Goal: Task Accomplishment & Management: Use online tool/utility

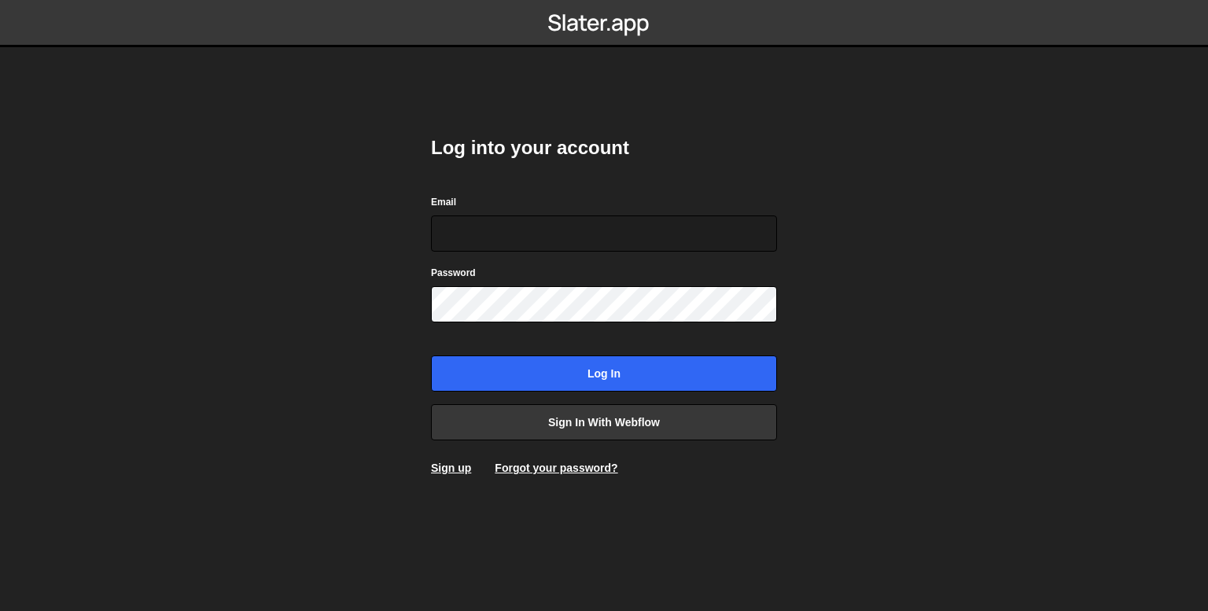
click at [559, 441] on div "Log into your account Email Password Log in Sign in with Webflow Sign up Forgot…" at bounding box center [604, 306] width 346 height 388
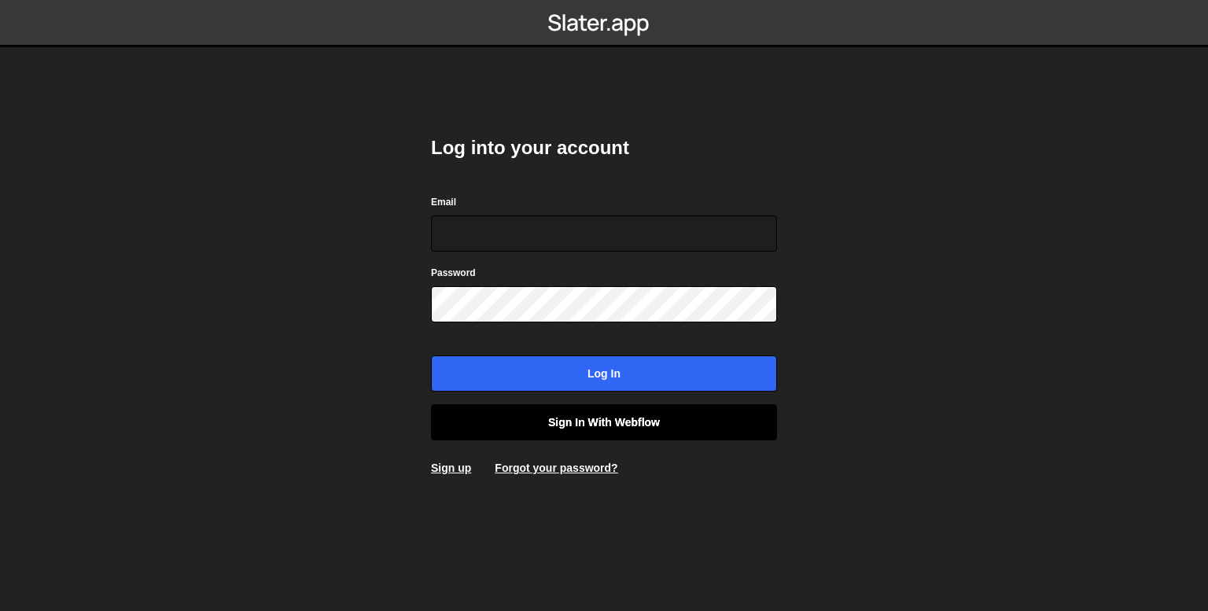
click at [518, 424] on link "Sign in with Webflow" at bounding box center [604, 422] width 346 height 36
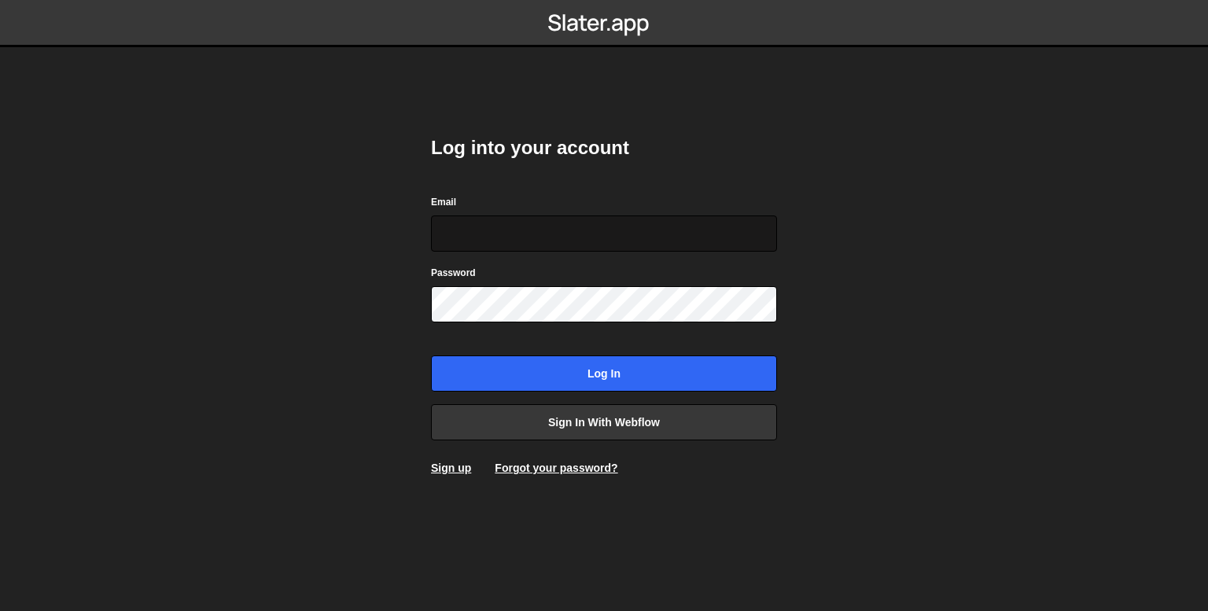
click at [649, 233] on input "Email" at bounding box center [604, 233] width 346 height 36
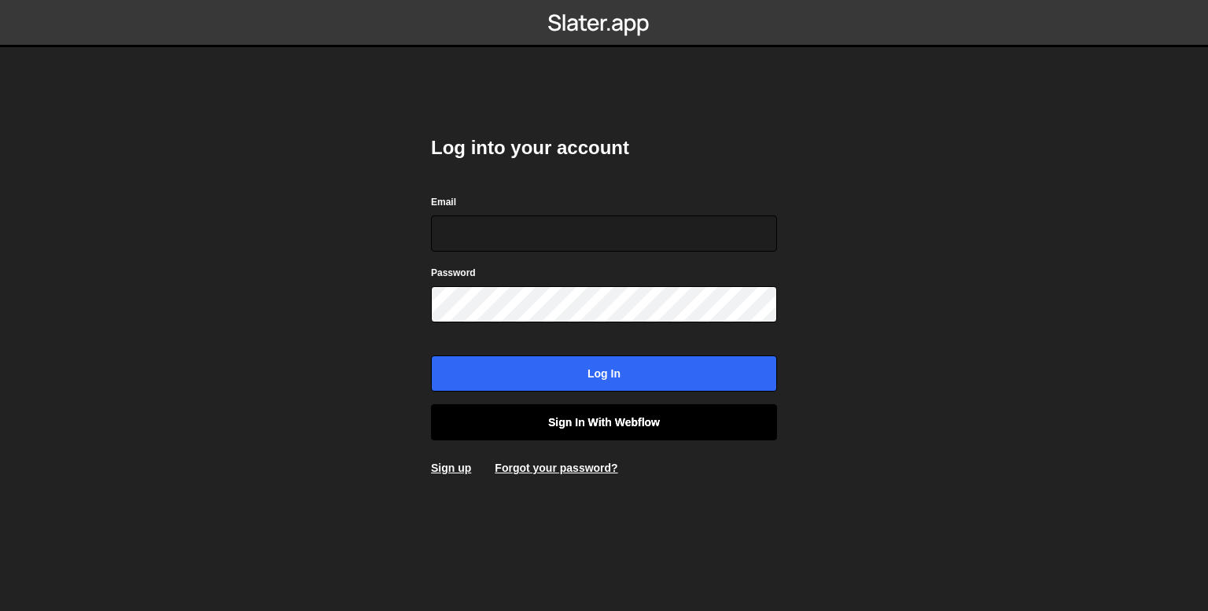
click at [568, 419] on link "Sign in with Webflow" at bounding box center [604, 422] width 346 height 36
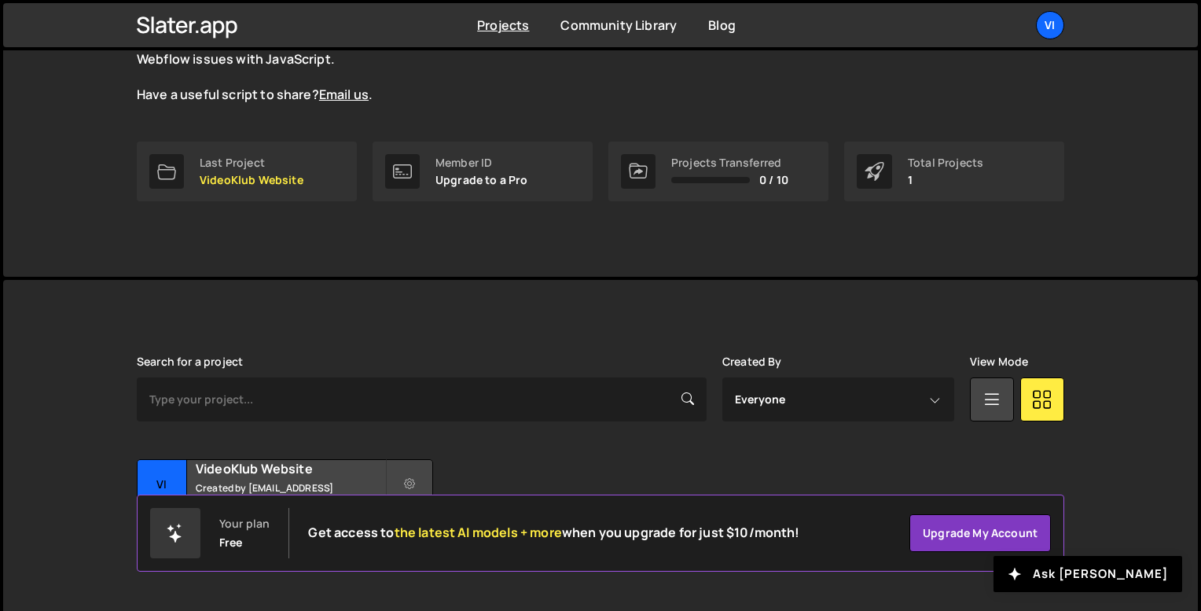
scroll to position [197, 0]
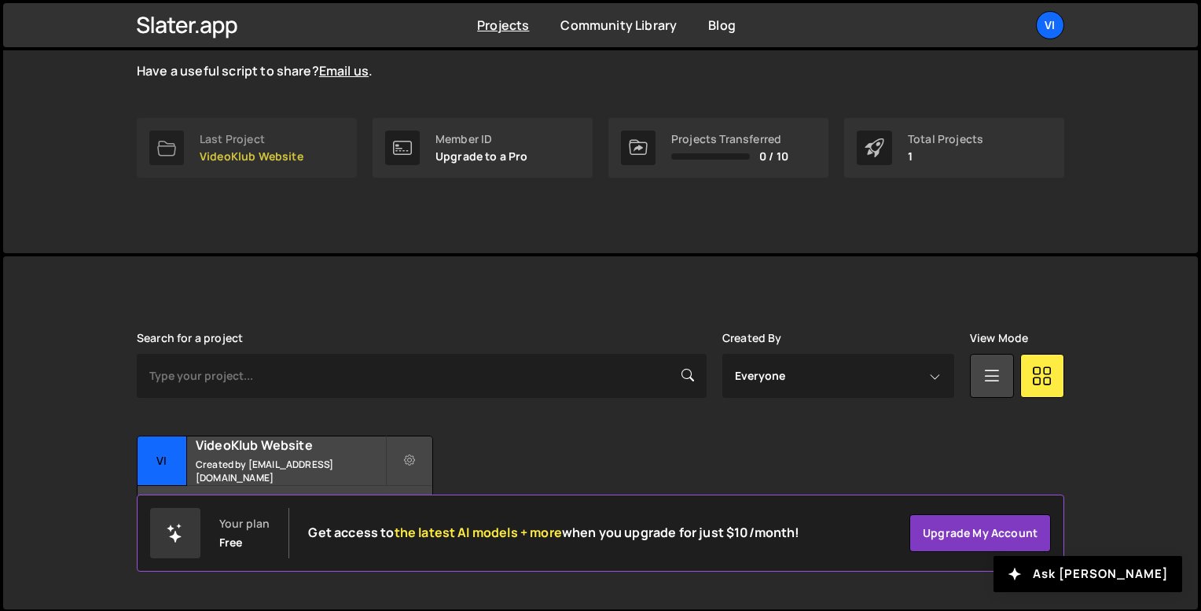
click at [309, 142] on link "Last Project VideoKlub Website" at bounding box center [247, 148] width 220 height 60
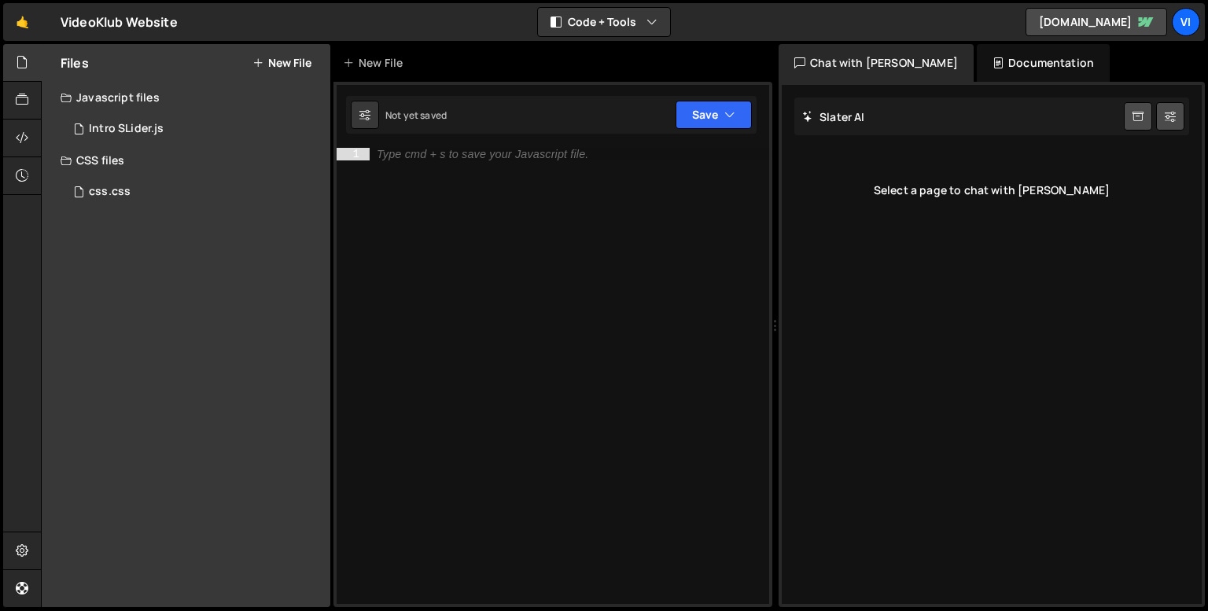
select select "68a466317e60039d124b6900"
click at [22, 546] on icon at bounding box center [22, 550] width 13 height 17
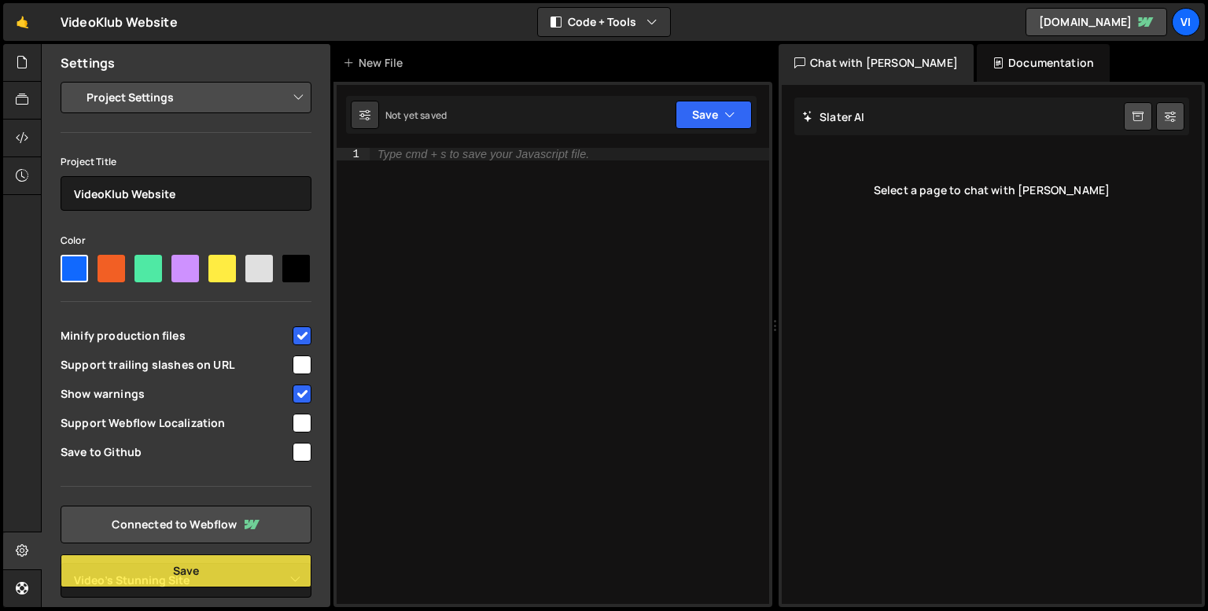
click at [138, 99] on select "Project Settings Code Editor Settings Chat Settings" at bounding box center [189, 97] width 230 height 35
click at [74, 80] on select "Project Settings Code Editor Settings Chat Settings" at bounding box center [189, 97] width 230 height 35
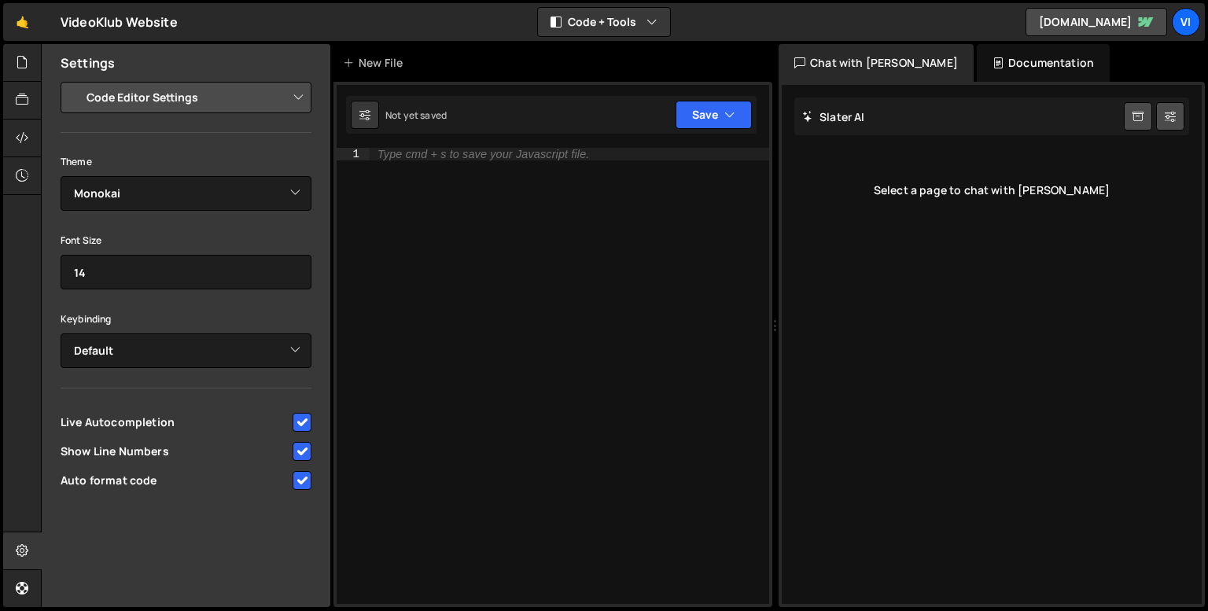
click at [139, 105] on select "Project Settings Code Editor Settings Chat Settings" at bounding box center [189, 97] width 230 height 35
click at [74, 80] on select "Project Settings Code Editor Settings Chat Settings" at bounding box center [189, 97] width 230 height 35
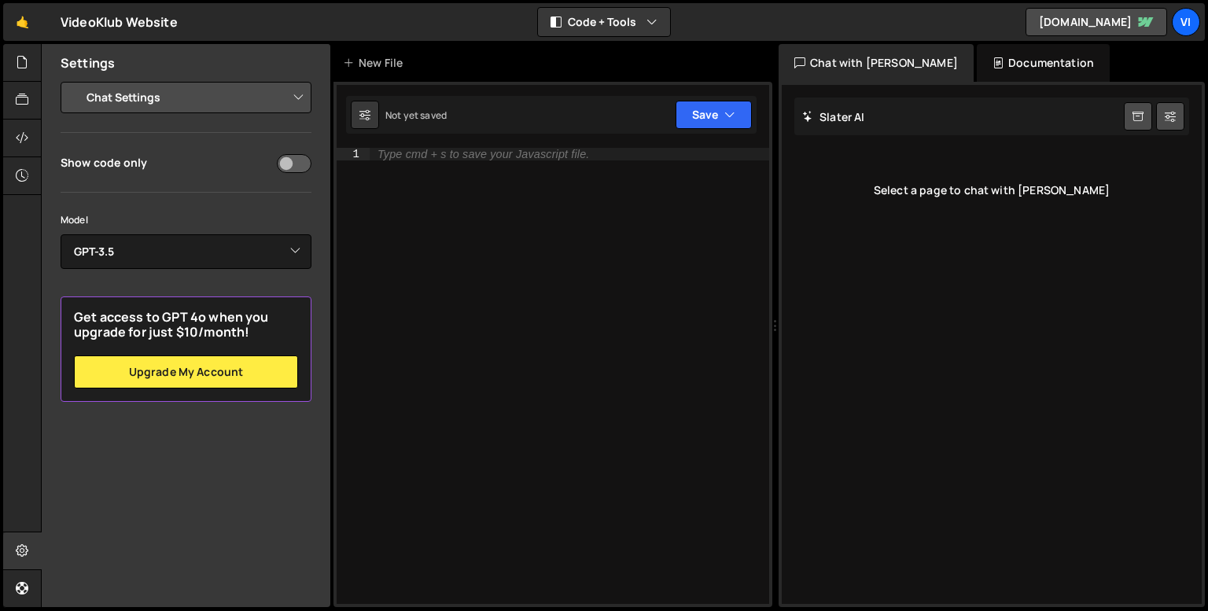
click at [142, 85] on select "Project Settings Code Editor Settings Chat Settings" at bounding box center [189, 97] width 230 height 35
select select "project"
click at [74, 80] on select "Project Settings Code Editor Settings Chat Settings" at bounding box center [189, 97] width 230 height 35
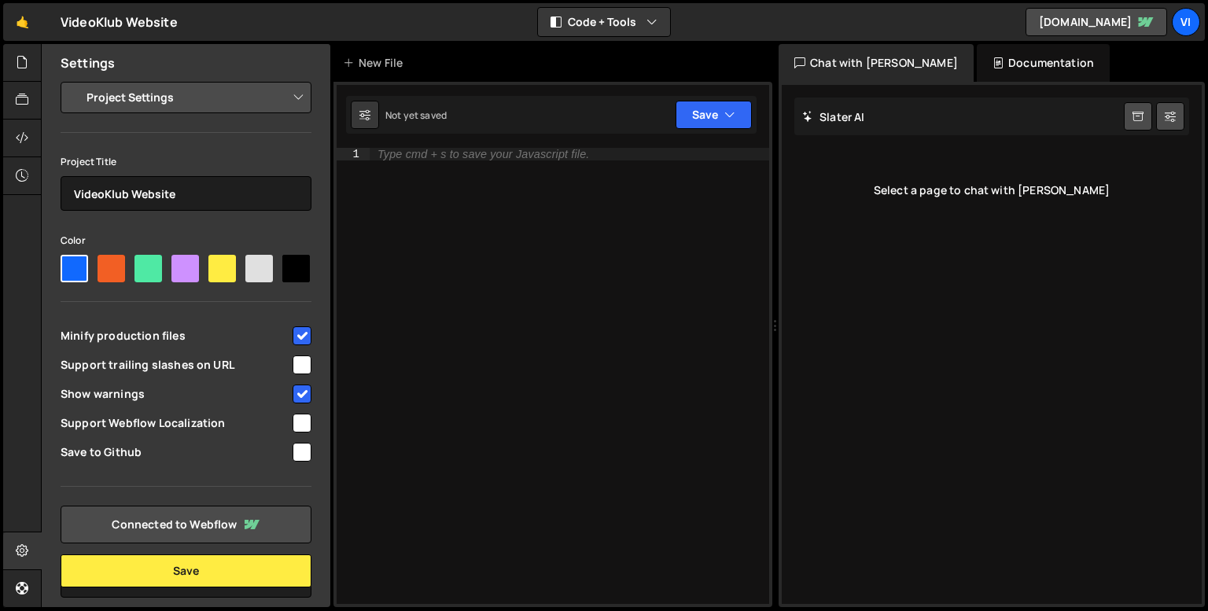
scroll to position [62, 0]
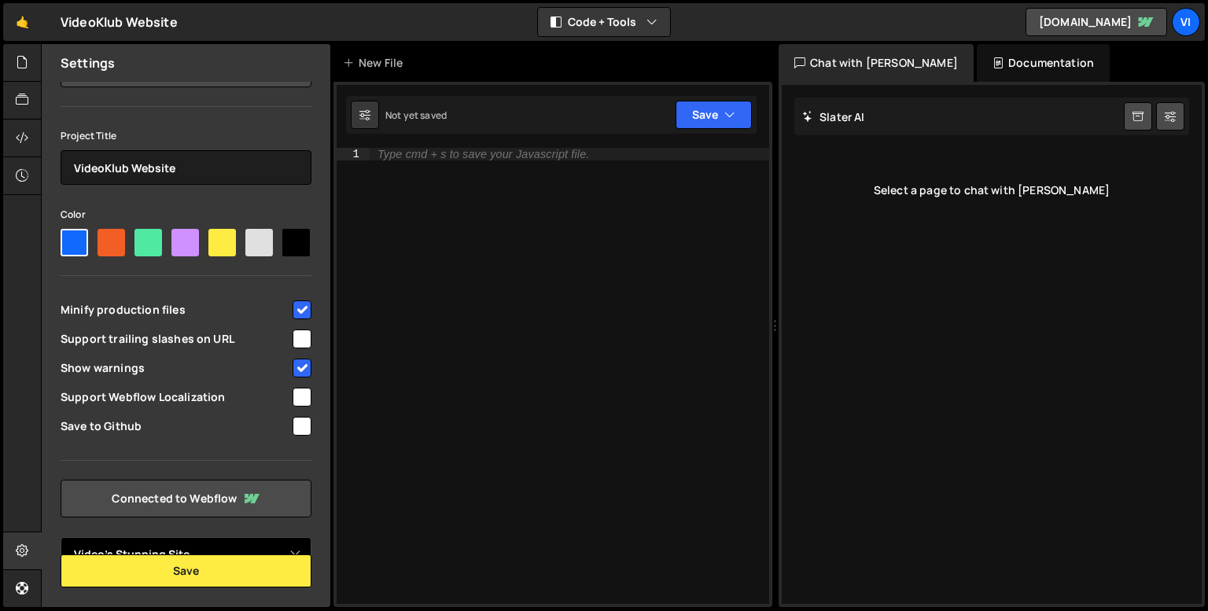
click at [191, 541] on select "Select Project Video's Stunning Site" at bounding box center [186, 554] width 251 height 35
click at [186, 482] on link "Connected to Webflow" at bounding box center [186, 499] width 251 height 38
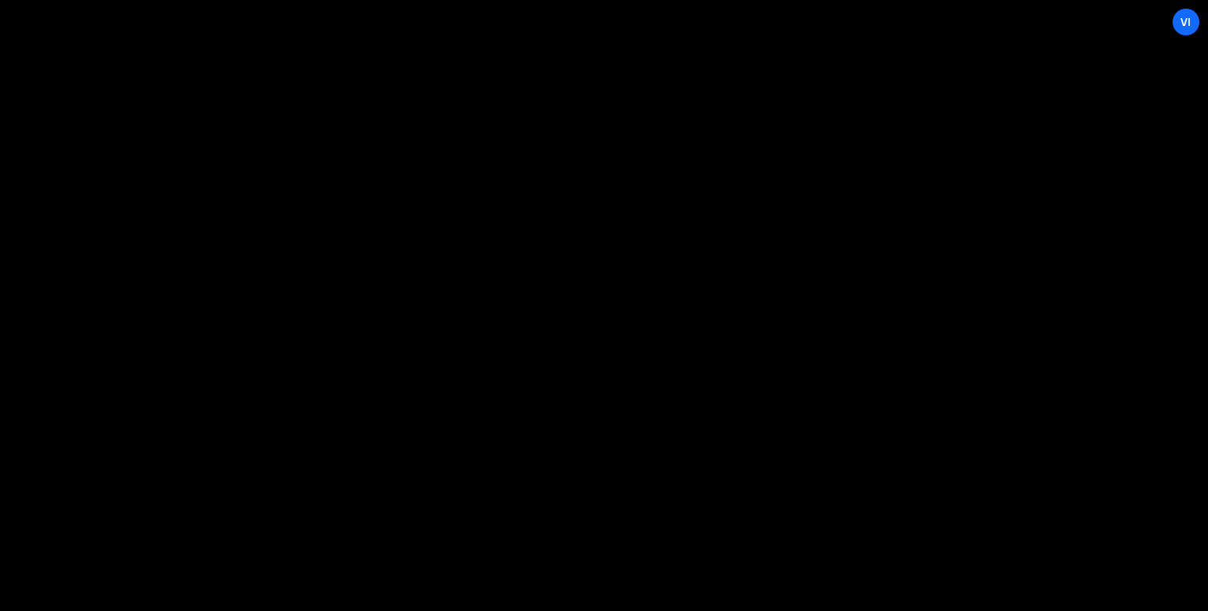
select select "68a466317e60039d124b6900"
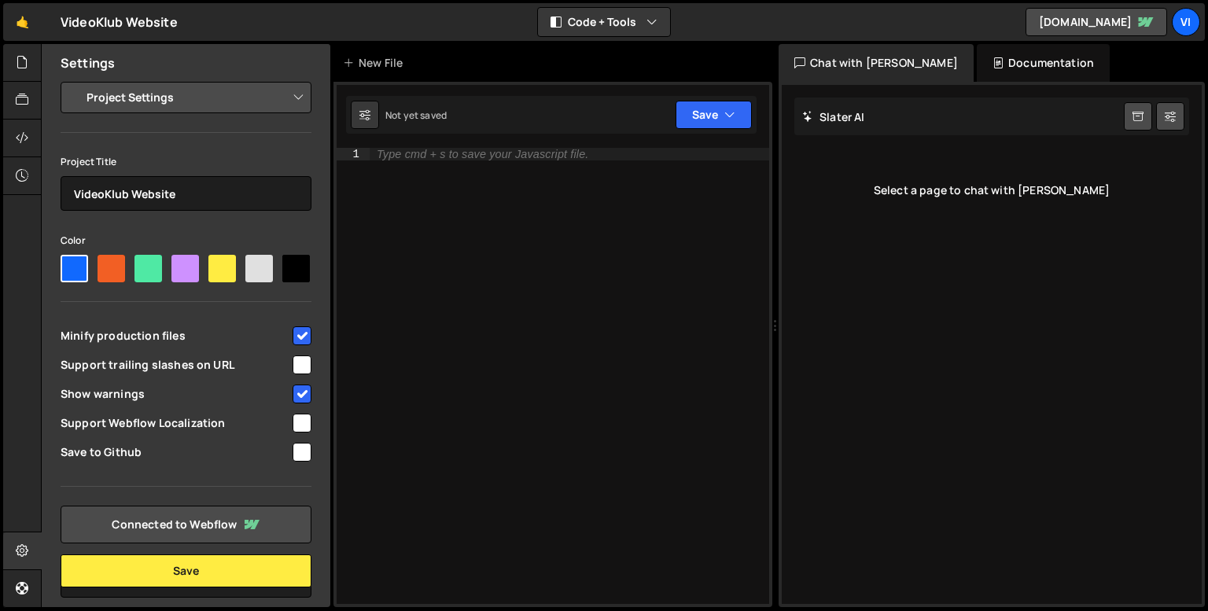
click at [79, 95] on select "Project Settings Code Editor Settings Chat Settings" at bounding box center [189, 97] width 230 height 35
click at [25, 93] on icon at bounding box center [22, 99] width 13 height 17
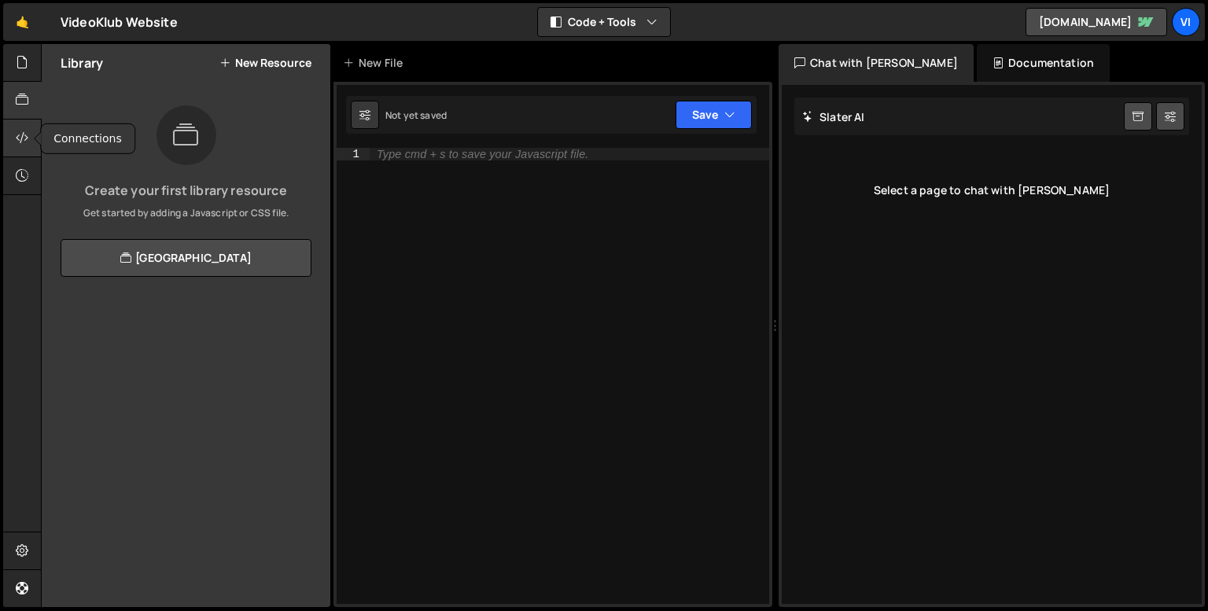
click at [20, 147] on div at bounding box center [22, 139] width 39 height 38
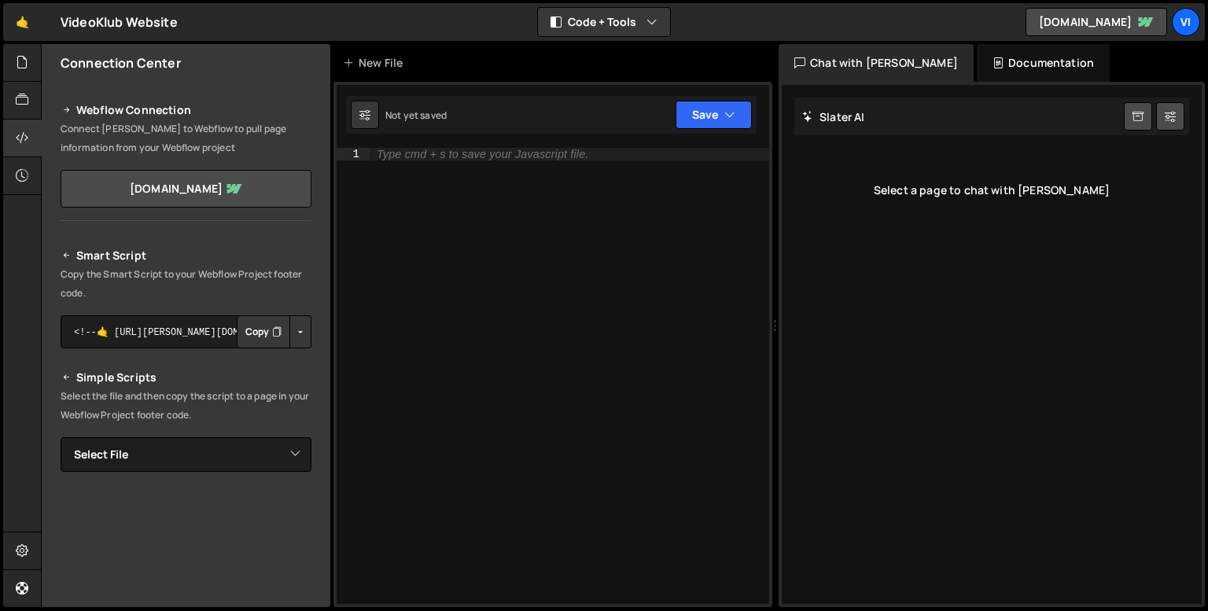
click at [297, 325] on button "Button group with nested dropdown" at bounding box center [300, 331] width 22 height 33
click at [251, 362] on link "Copy Staging Script" at bounding box center [233, 362] width 154 height 22
click at [173, 458] on select "Select File Intro SLider.js css.css" at bounding box center [186, 454] width 251 height 35
click at [169, 409] on p "Select the file and then copy the script to a page in your Webflow Project foot…" at bounding box center [186, 406] width 251 height 38
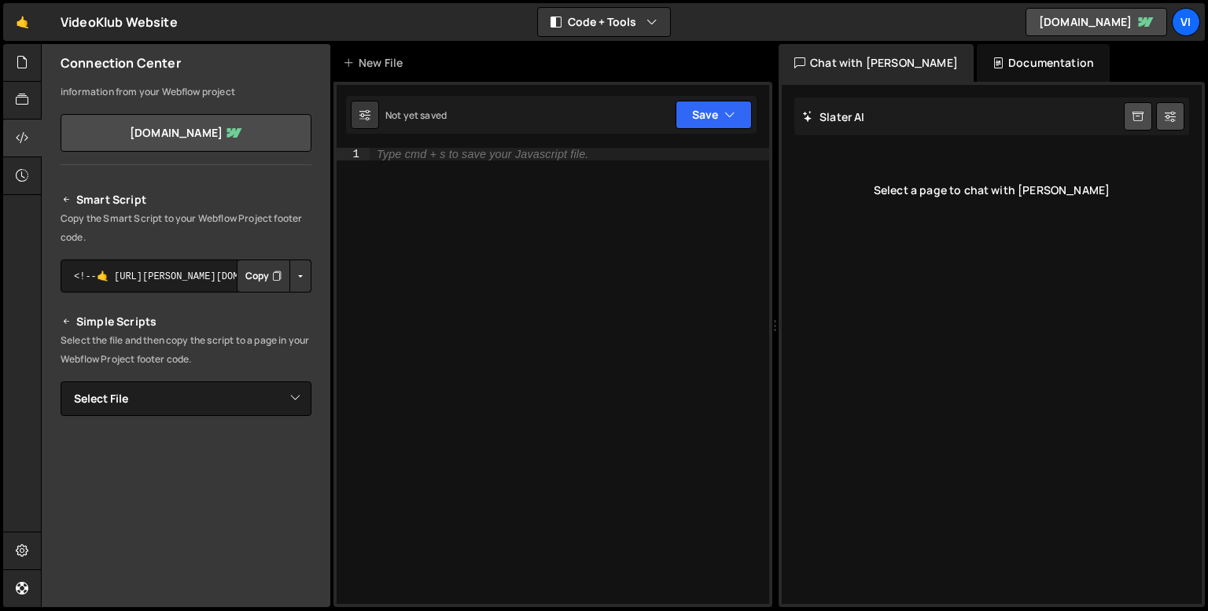
scroll to position [46, 0]
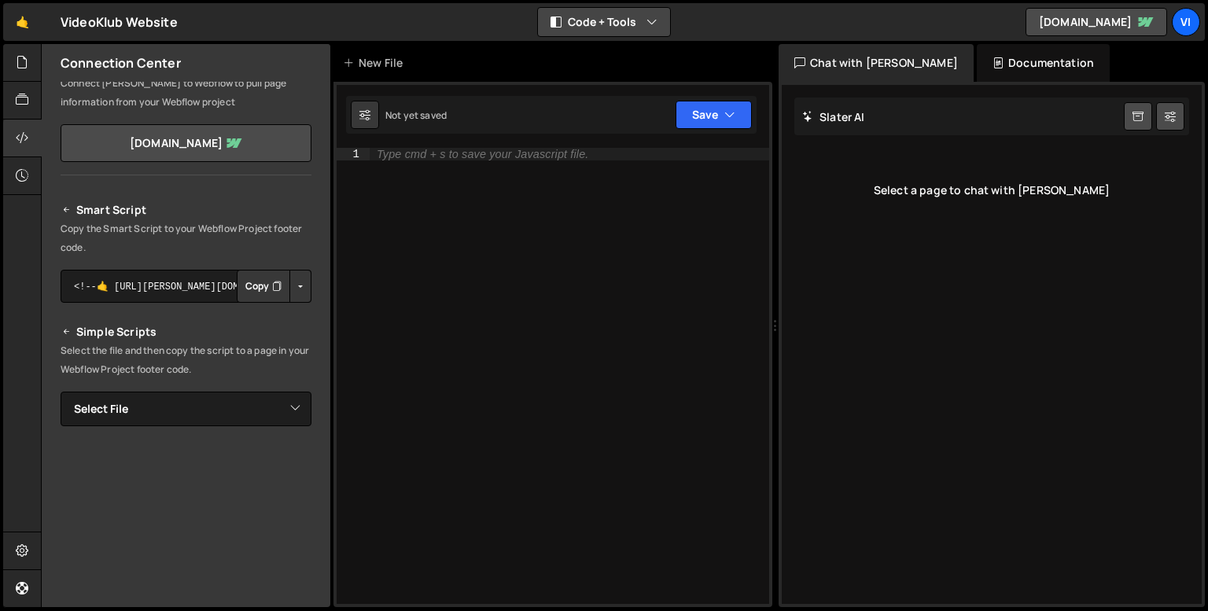
click at [573, 34] on button "Code + Tools" at bounding box center [604, 22] width 132 height 28
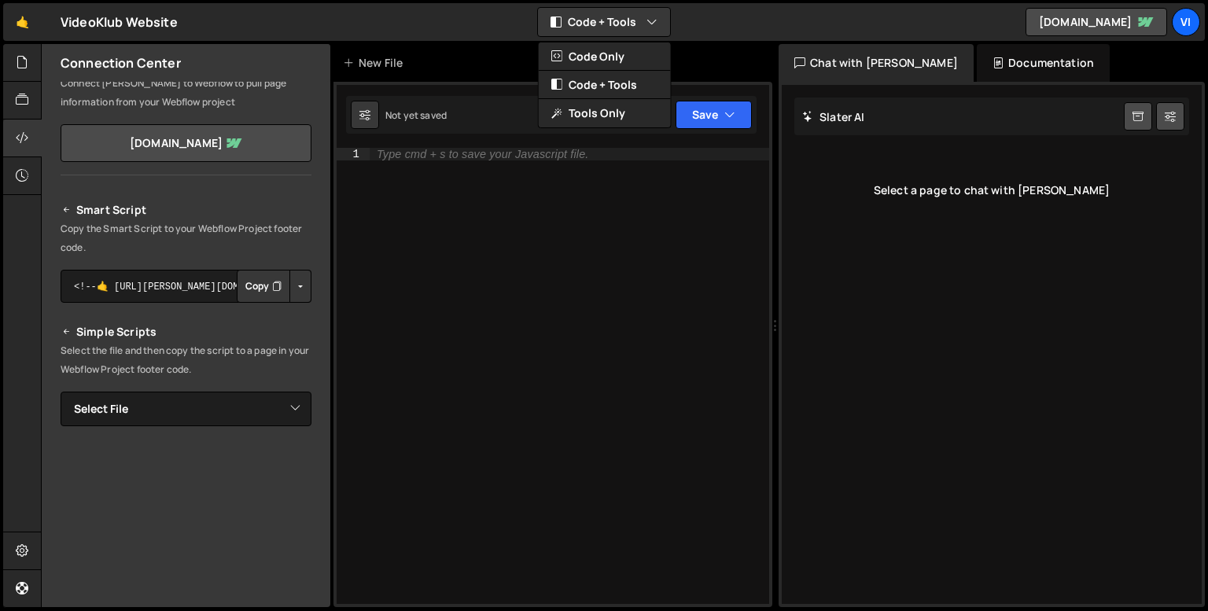
click at [459, 237] on div "Type cmd + s to save your Javascript file." at bounding box center [569, 388] width 400 height 481
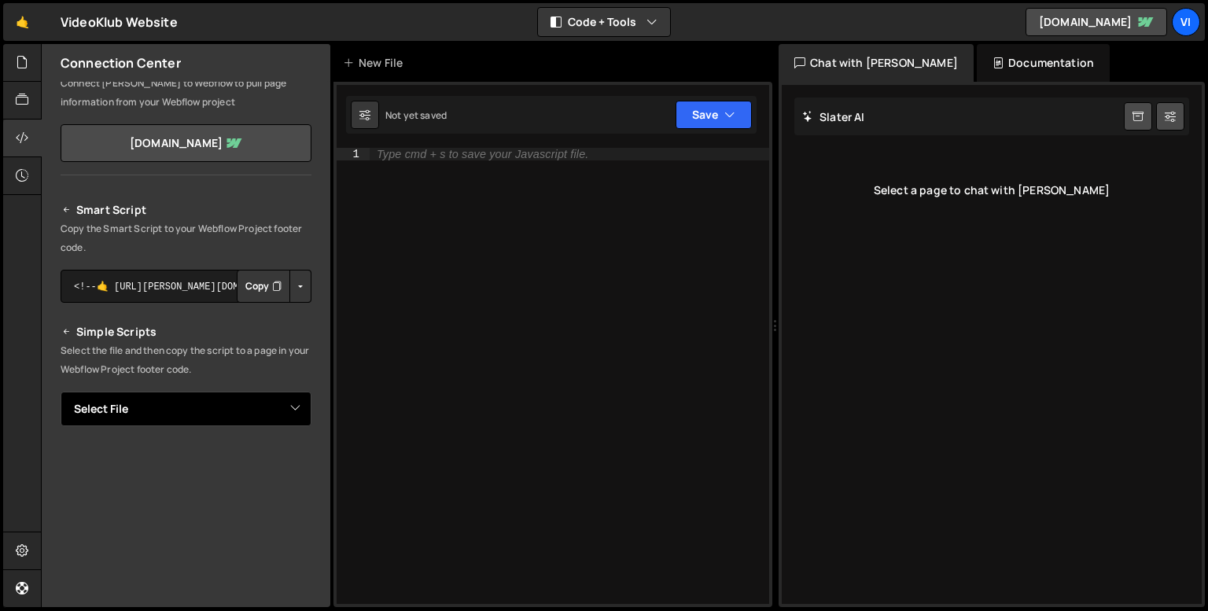
click at [210, 403] on select "Select File Intro SLider.js css.css" at bounding box center [186, 409] width 251 height 35
select select "45359"
click at [61, 392] on select "Select File Intro SLider.js css.css" at bounding box center [186, 409] width 251 height 35
click at [159, 412] on select "Select File Intro SLider.js css.css" at bounding box center [186, 409] width 251 height 35
select select
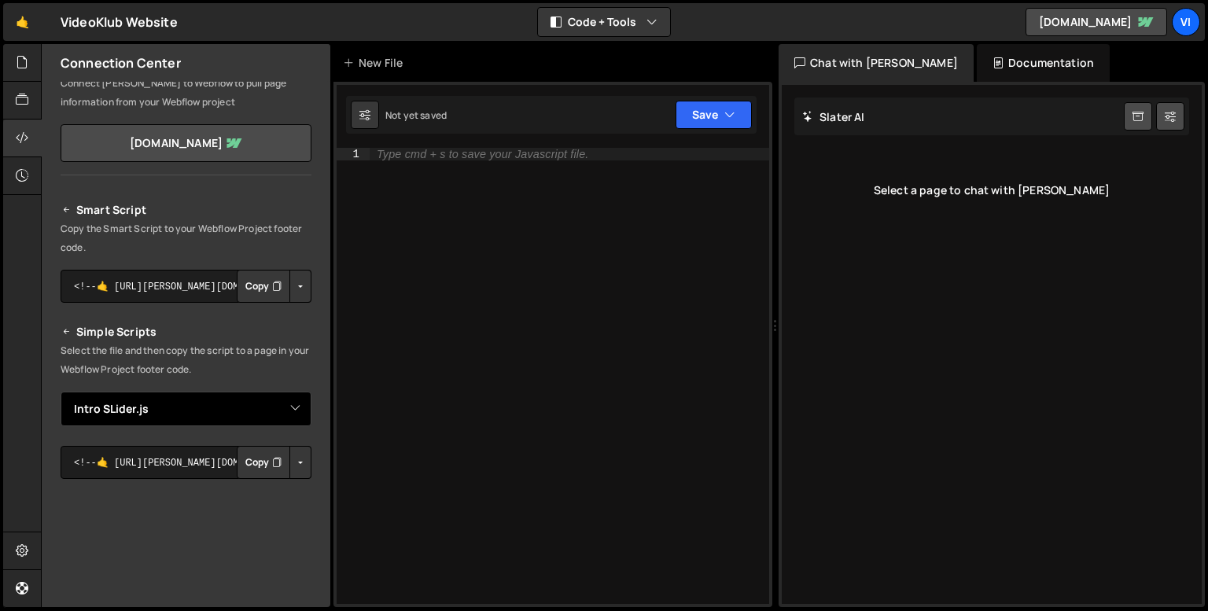
click at [61, 392] on select "Select File Intro SLider.js css.css" at bounding box center [186, 409] width 251 height 35
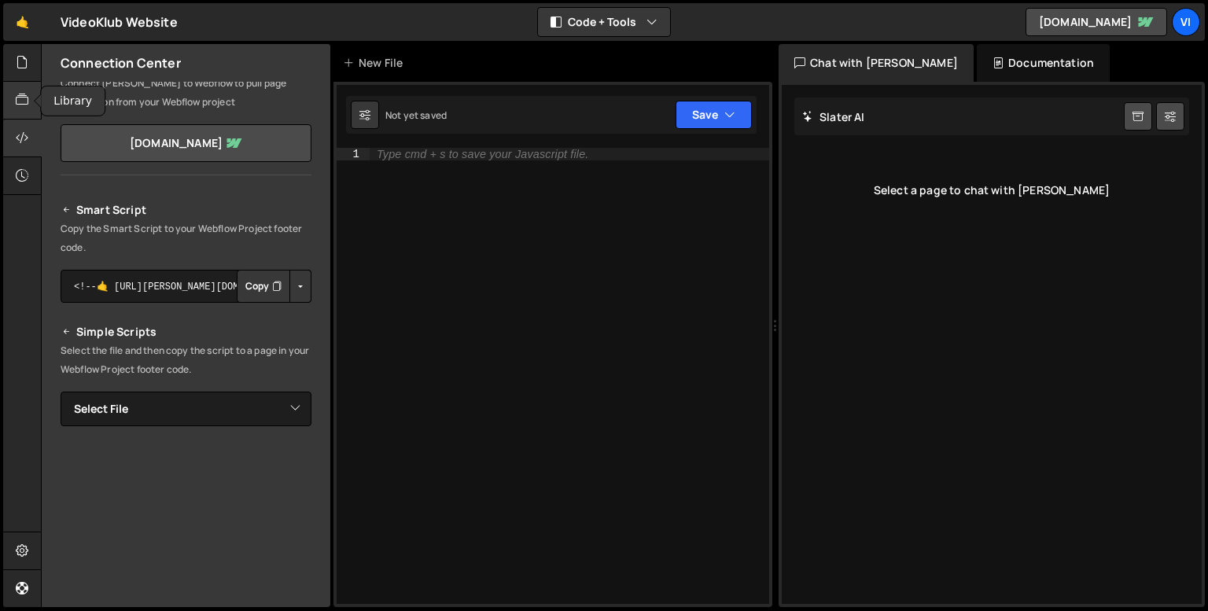
click at [12, 110] on div at bounding box center [22, 101] width 39 height 38
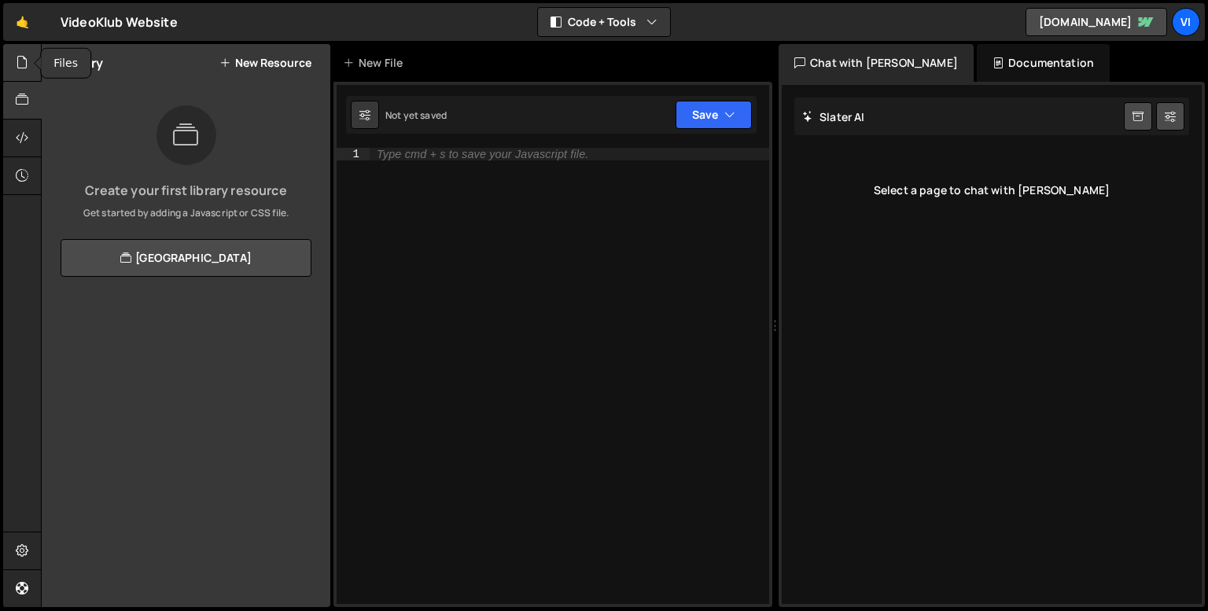
click at [20, 72] on div at bounding box center [22, 63] width 39 height 38
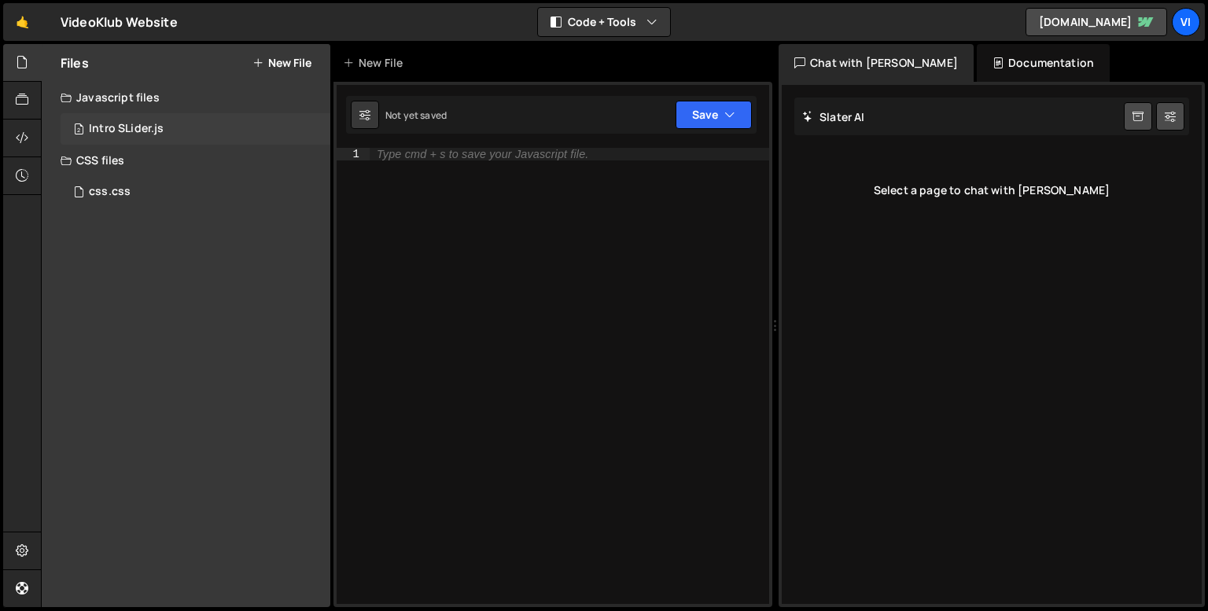
click at [104, 117] on div "2 Intro SLider.js 0" at bounding box center [196, 128] width 270 height 31
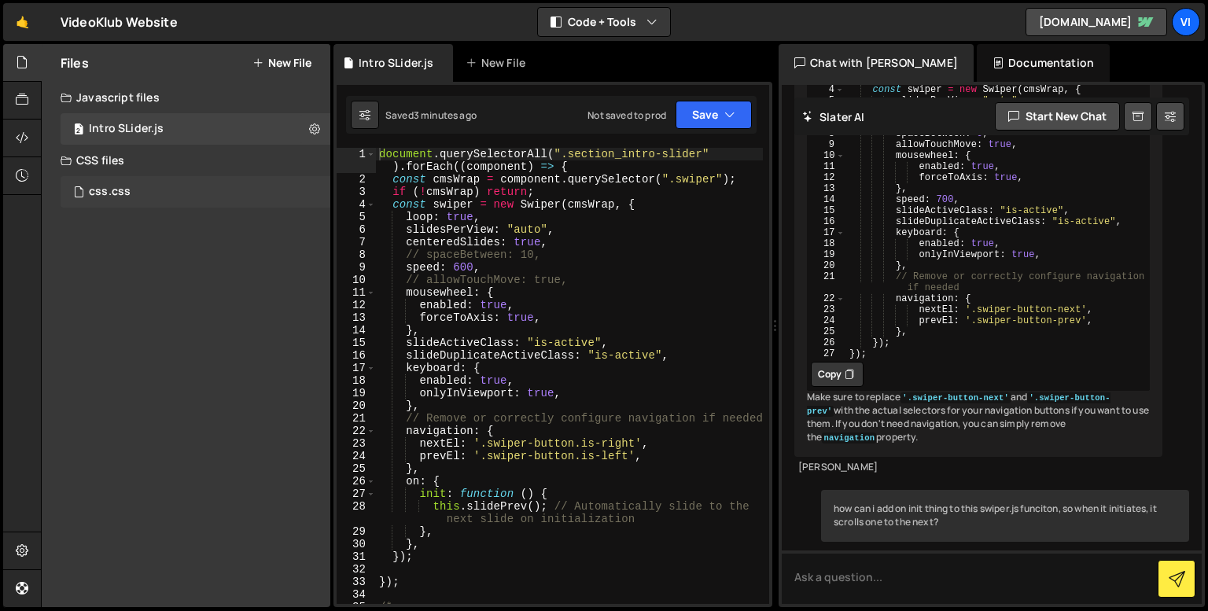
scroll to position [3254, 0]
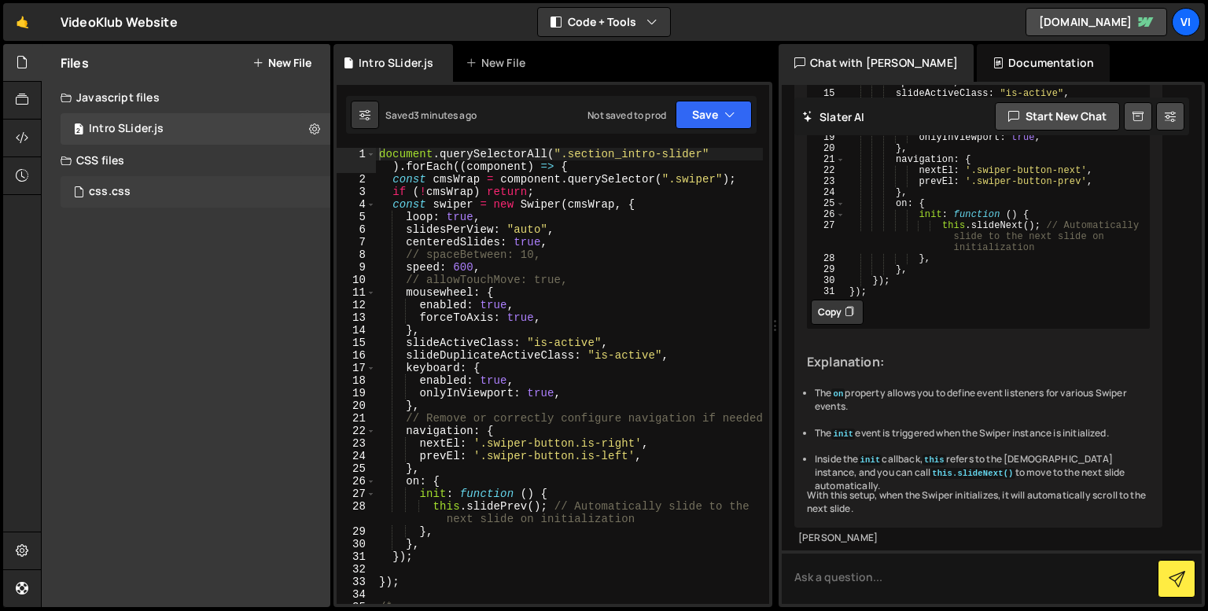
click at [139, 190] on div "css.css 0" at bounding box center [196, 191] width 270 height 31
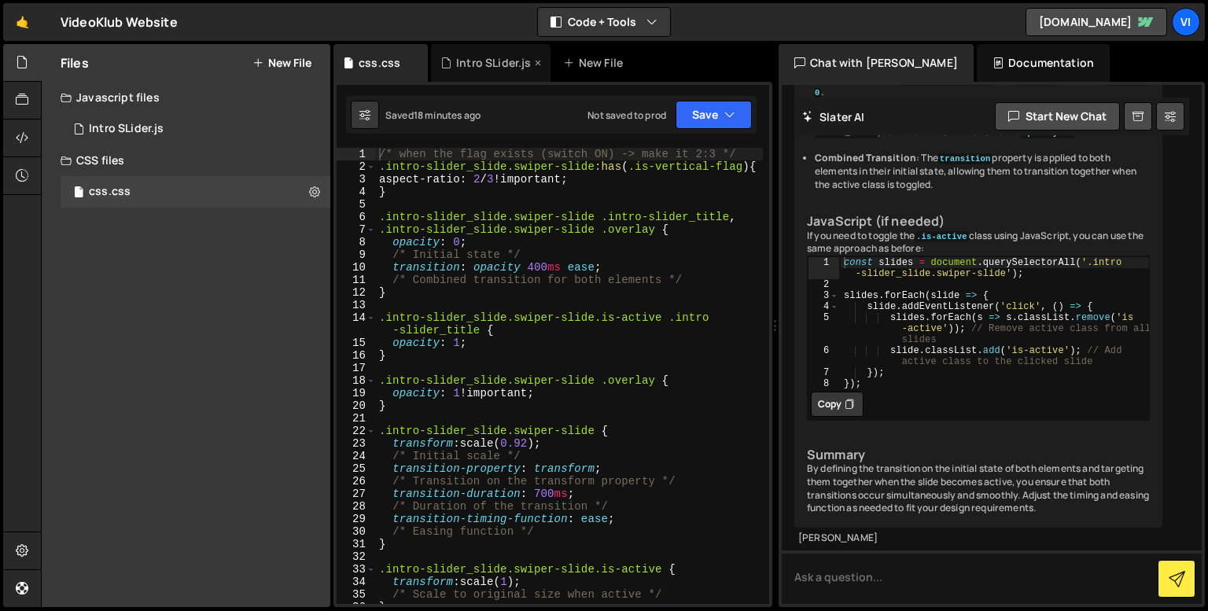
scroll to position [4458, 0]
click at [462, 64] on div "Intro SLider.js" at bounding box center [493, 63] width 75 height 16
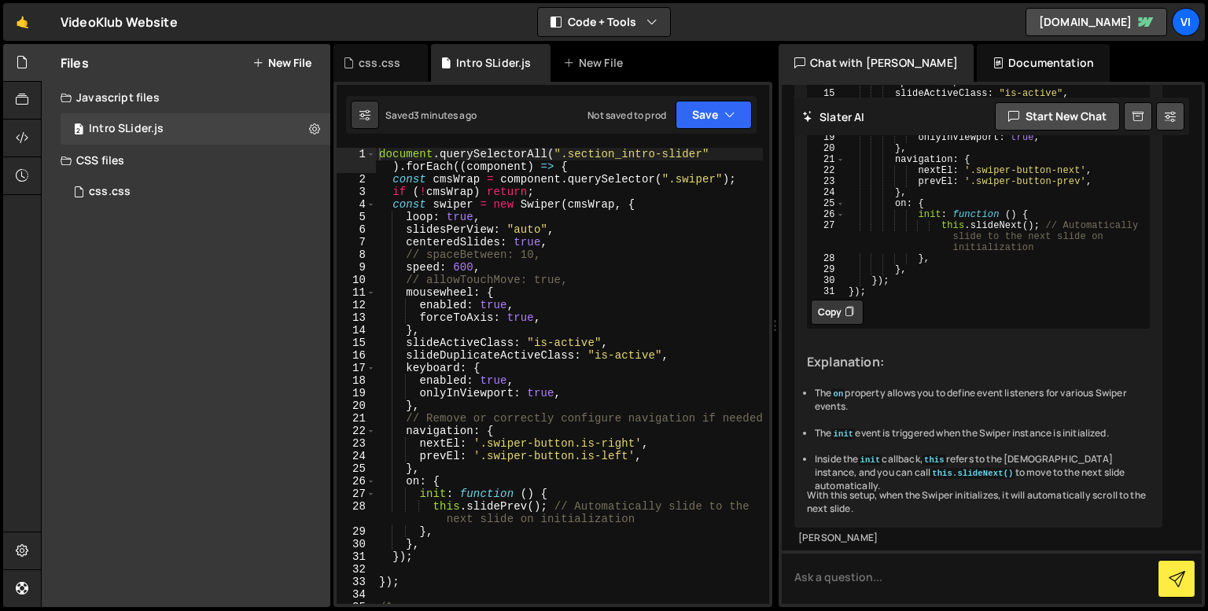
scroll to position [0, 0]
click at [365, 114] on icon at bounding box center [364, 115] width 11 height 16
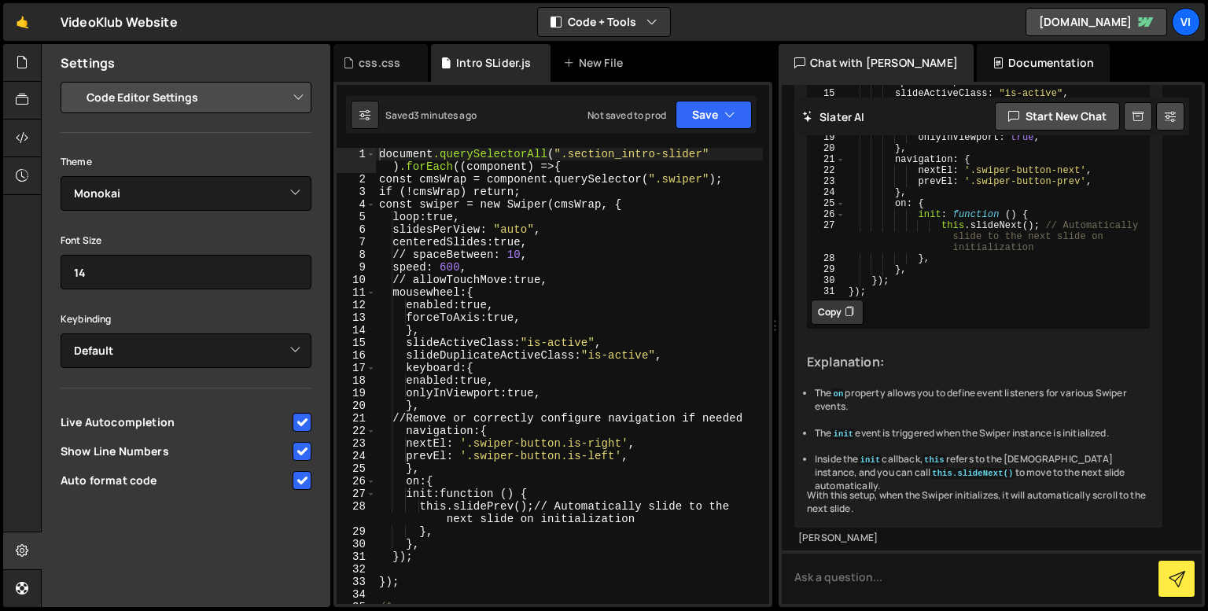
click at [182, 79] on div "Settings" at bounding box center [186, 63] width 289 height 38
click at [178, 84] on select "Project Settings Code Editor Settings Chat Settings" at bounding box center [189, 97] width 230 height 35
click at [74, 80] on select "Project Settings Code Editor Settings Chat Settings" at bounding box center [189, 97] width 230 height 35
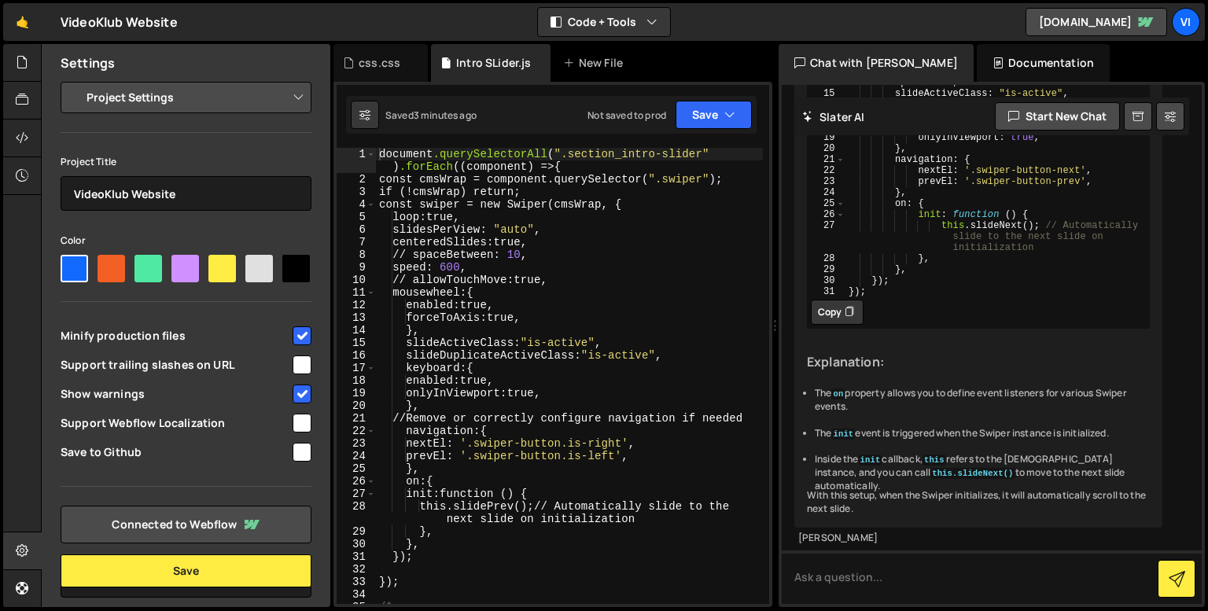
scroll to position [62, 0]
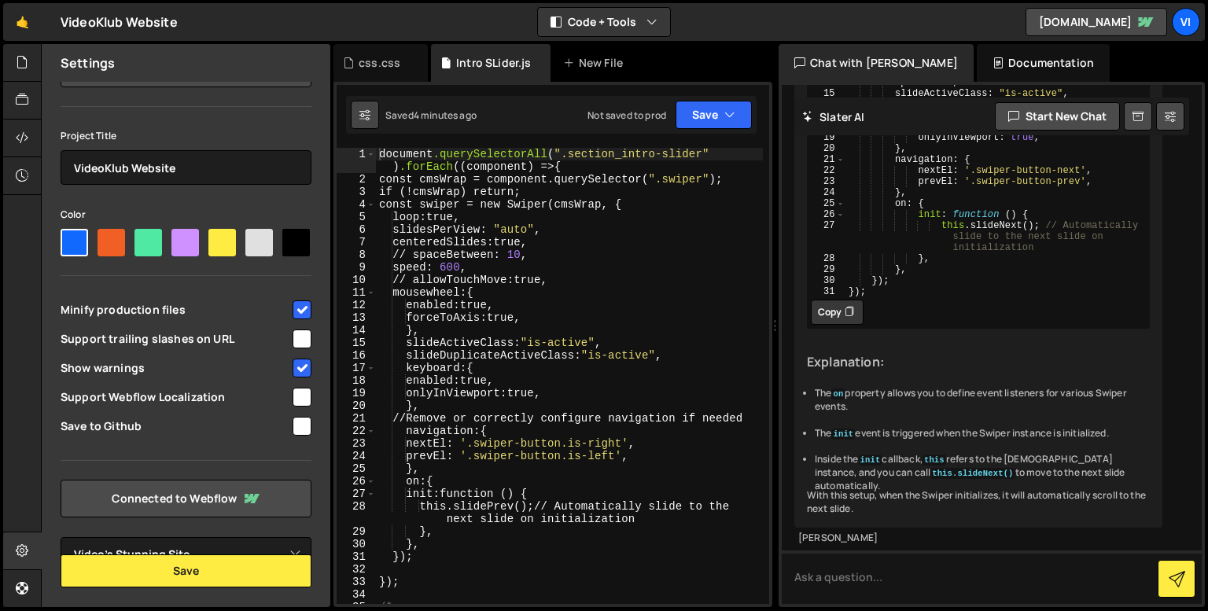
click at [365, 120] on icon at bounding box center [364, 115] width 11 height 16
select select "editor"
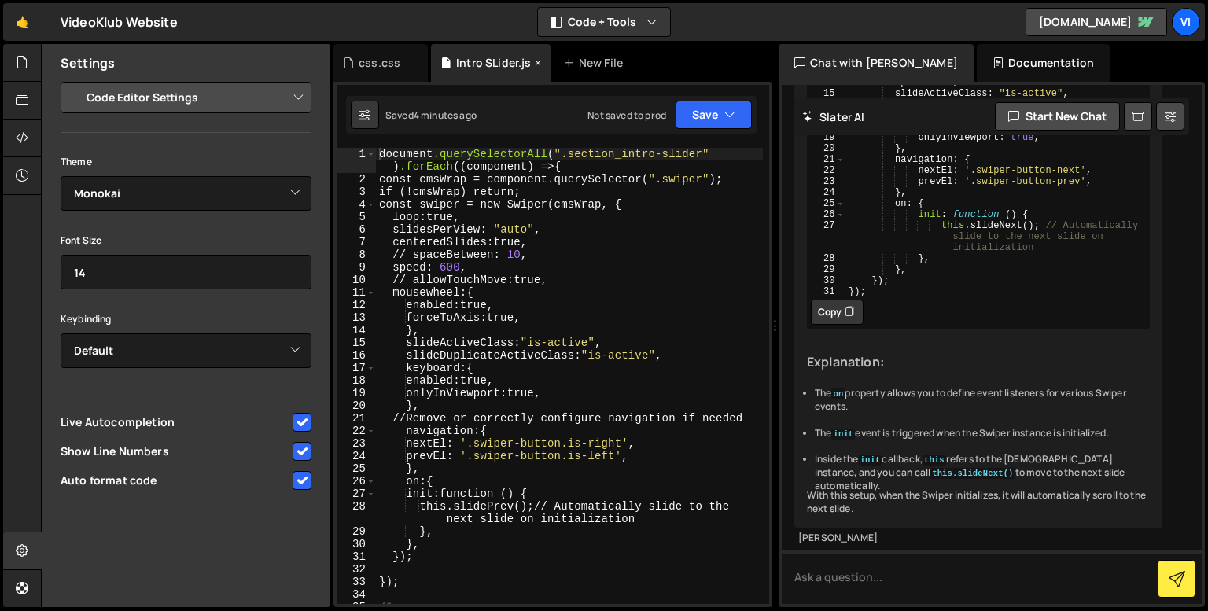
click at [481, 66] on div "Intro SLider.js" at bounding box center [493, 63] width 75 height 16
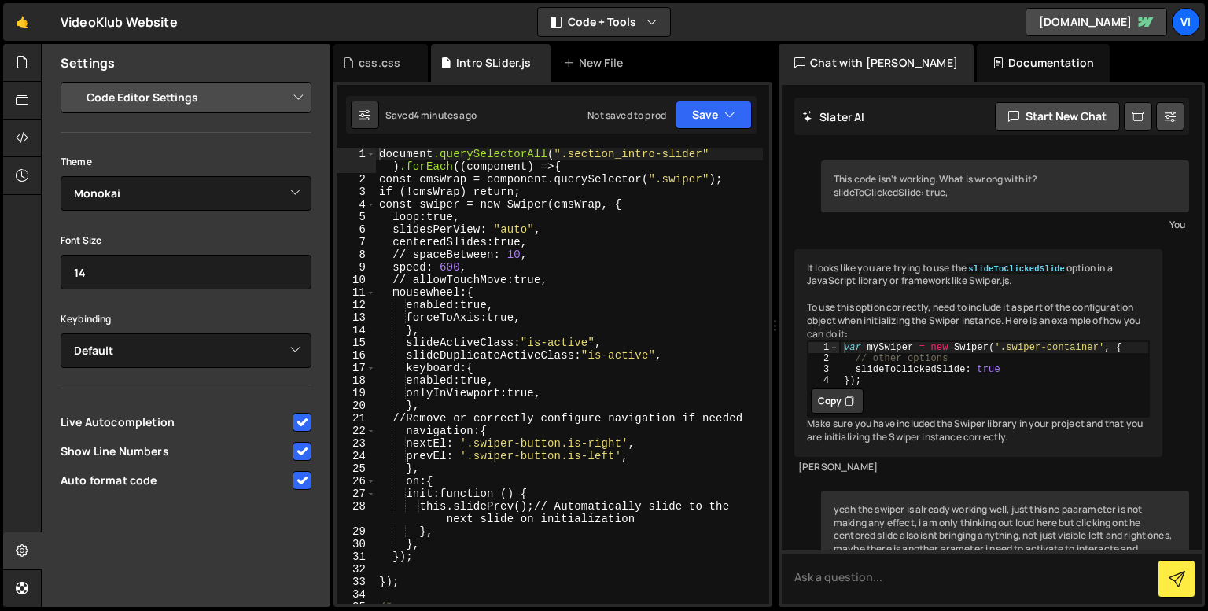
click at [470, 212] on div "document .querySelectorAll ( " .section_intro-slider " ) .forEach (( component …" at bounding box center [569, 395] width 387 height 494
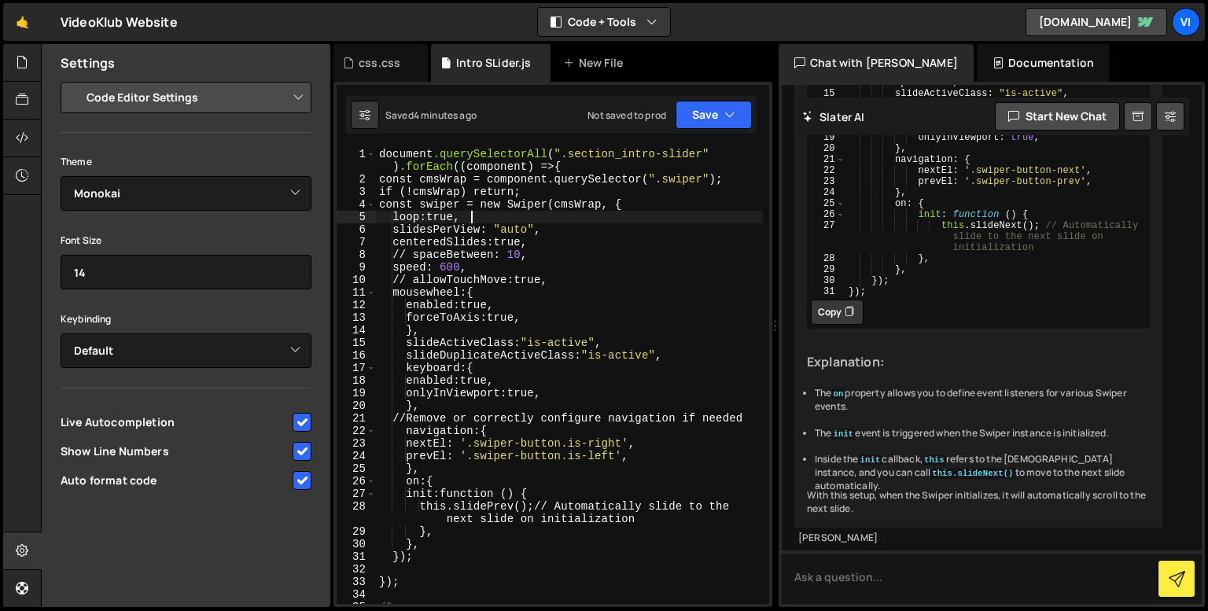
click at [412, 221] on div "document .querySelectorAll ( " .section_intro-slider " ) .forEach (( component …" at bounding box center [569, 395] width 387 height 494
click at [416, 256] on div "document .querySelectorAll ( " .section_intro-slider " ) .forEach (( component …" at bounding box center [569, 395] width 387 height 494
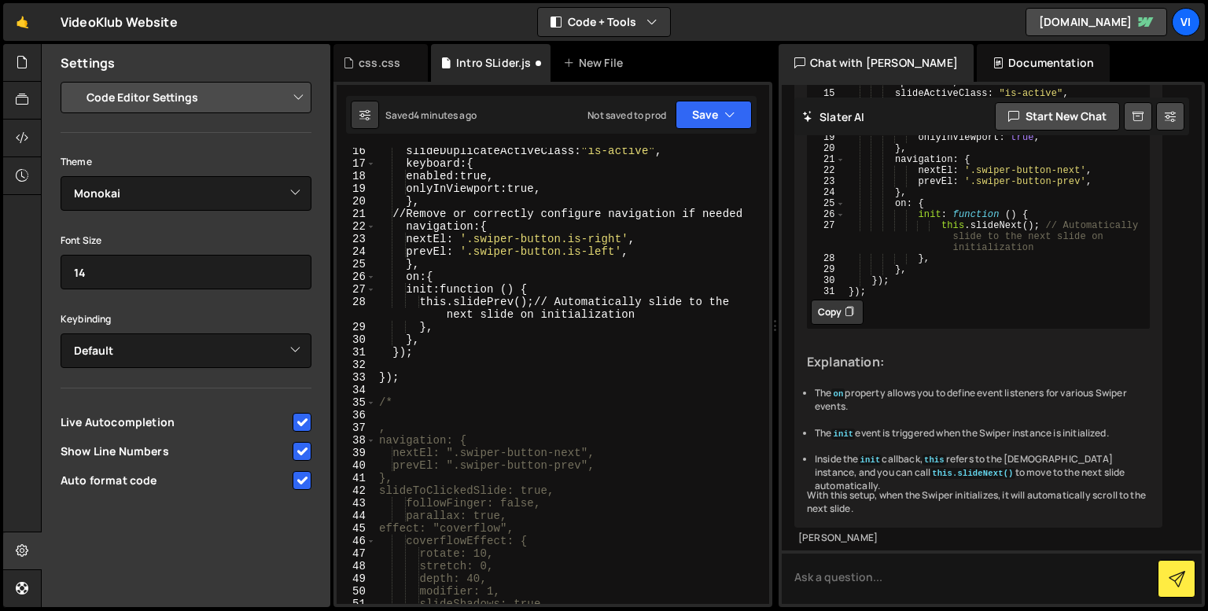
scroll to position [204, 0]
click at [362, 114] on icon at bounding box center [364, 115] width 11 height 16
click at [17, 92] on icon at bounding box center [22, 99] width 13 height 17
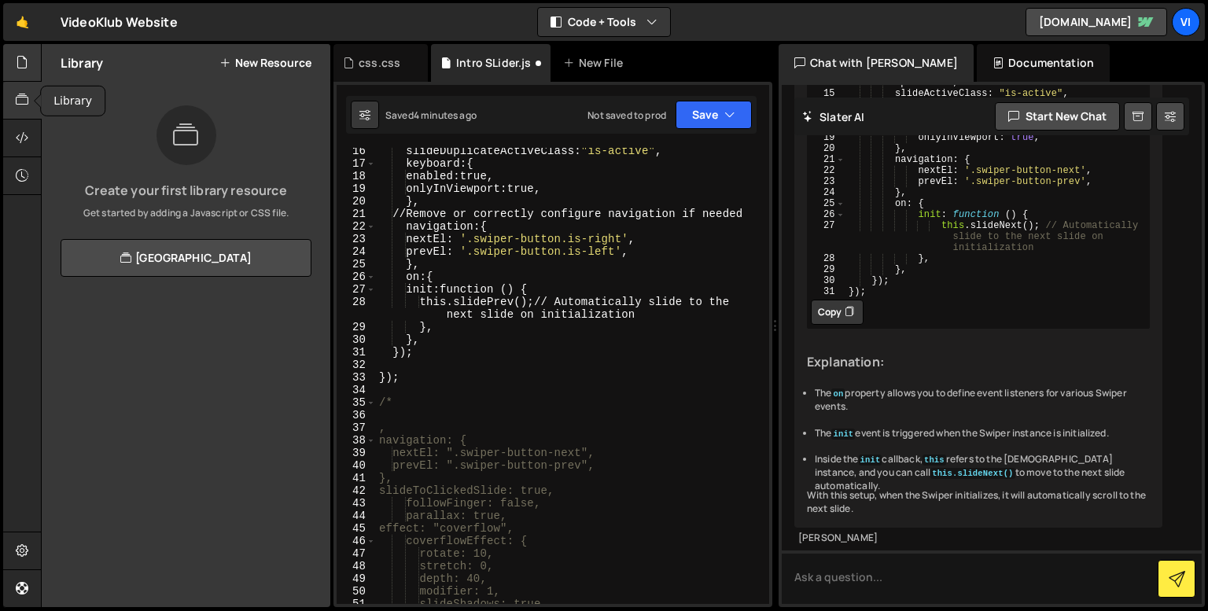
click at [19, 64] on icon at bounding box center [22, 61] width 13 height 17
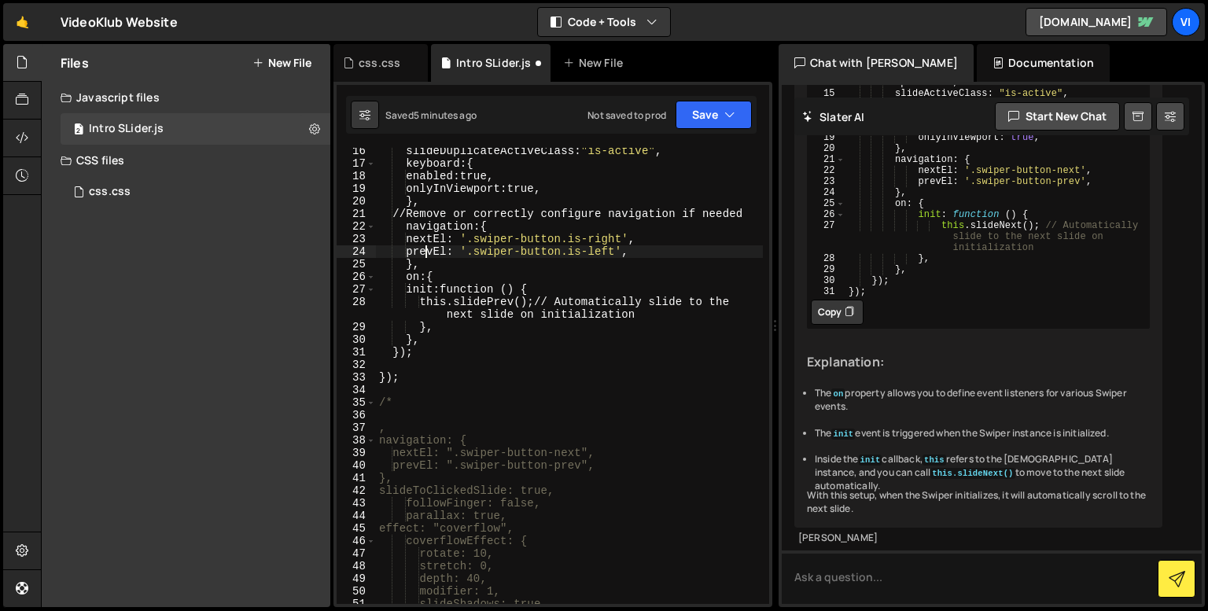
click at [425, 246] on div "slideDuplicateActiveClass : " is-active " , keyboard : { enabled : true, onlyIn…" at bounding box center [569, 385] width 387 height 481
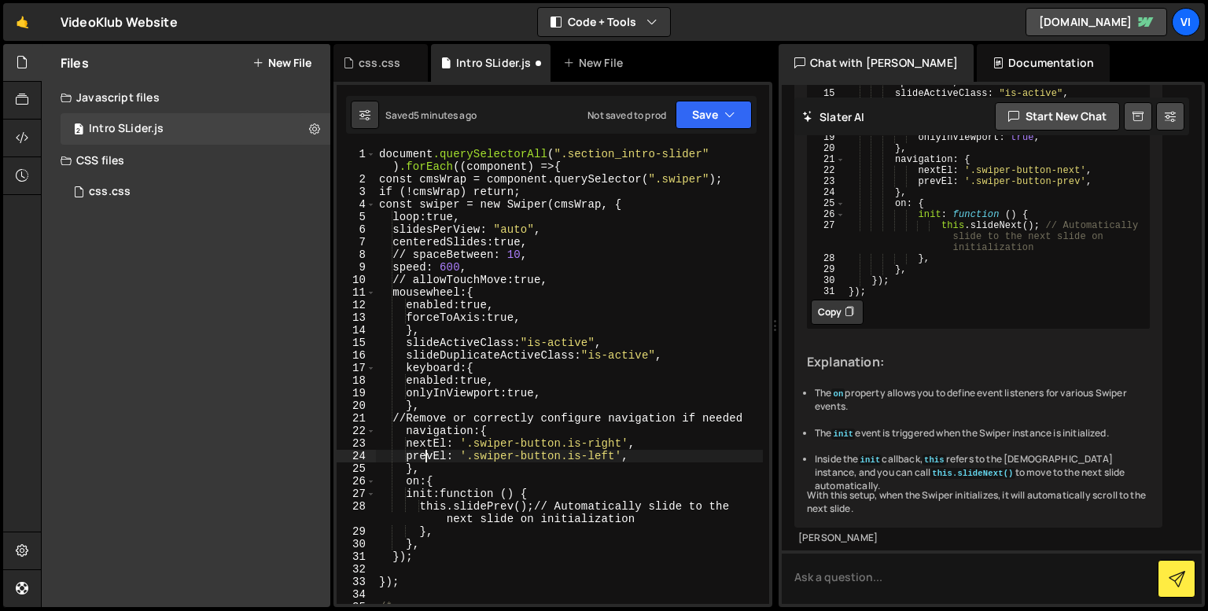
scroll to position [0, 0]
click at [506, 244] on div "document .querySelectorAll ( " .section_intro-slider " ) .forEach (( component …" at bounding box center [569, 395] width 387 height 494
type textarea "centeredSlides: true,"
click at [495, 65] on div "Intro SLider.js" at bounding box center [493, 63] width 75 height 16
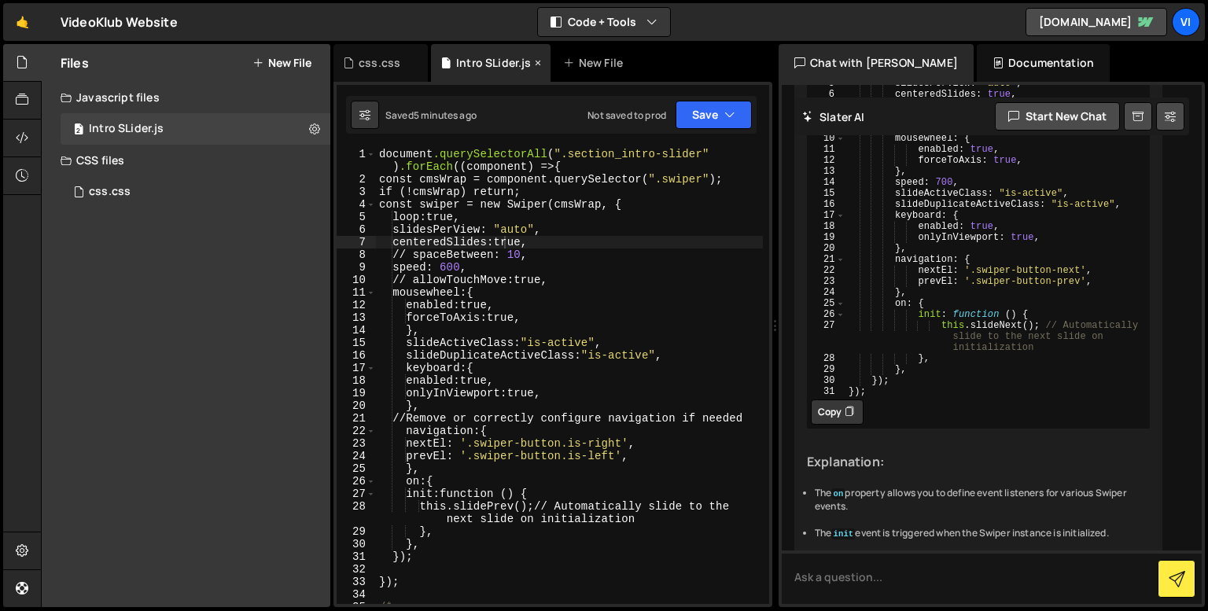
scroll to position [3254, 0]
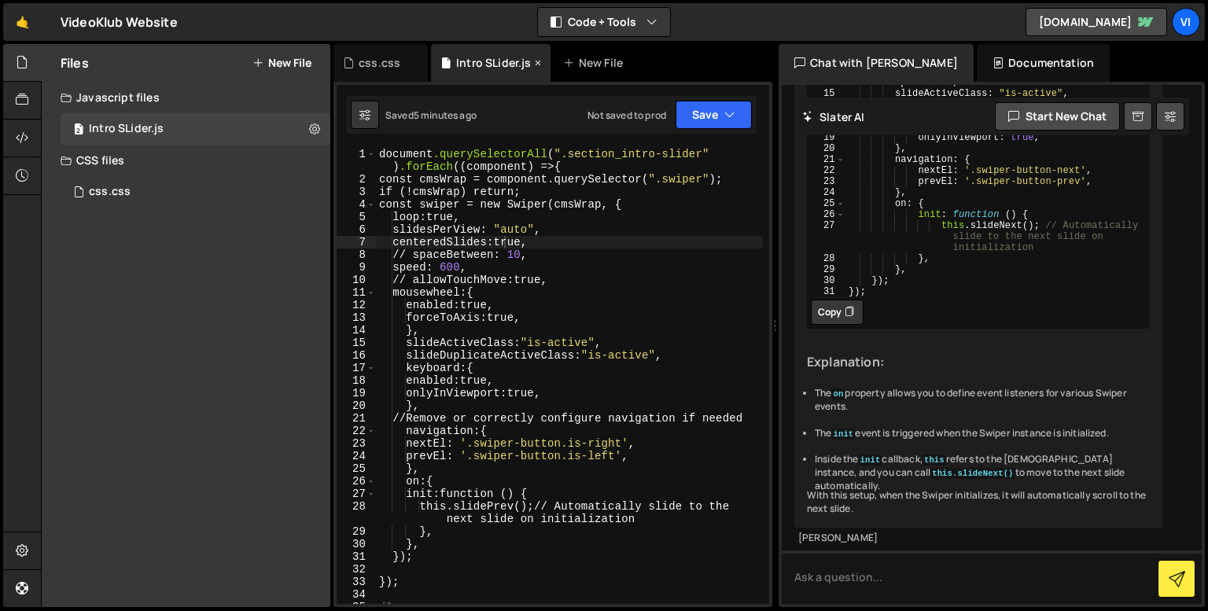
click at [495, 65] on div "Intro SLider.js" at bounding box center [493, 63] width 75 height 16
click at [1134, 121] on icon at bounding box center [1137, 116] width 11 height 15
click at [1162, 114] on button at bounding box center [1170, 116] width 28 height 28
select select "chat"
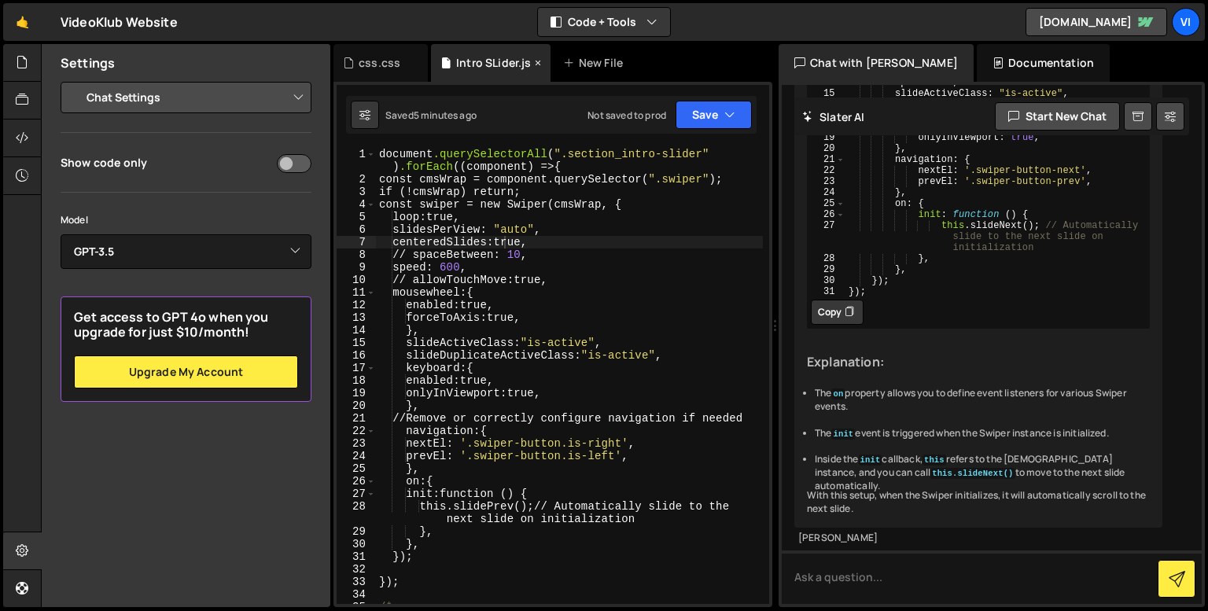
click at [481, 68] on div "Intro SLider.js" at bounding box center [493, 63] width 75 height 16
click at [459, 218] on div "document .querySelectorAll ( " .section_intro-slider " ) .forEach (( component …" at bounding box center [569, 395] width 387 height 494
click at [415, 304] on div "document .querySelectorAll ( " .section_intro-slider " ) .forEach (( component …" at bounding box center [569, 395] width 387 height 494
click at [422, 262] on div "document .querySelectorAll ( " .section_intro-slider " ) .forEach (( component …" at bounding box center [569, 395] width 387 height 494
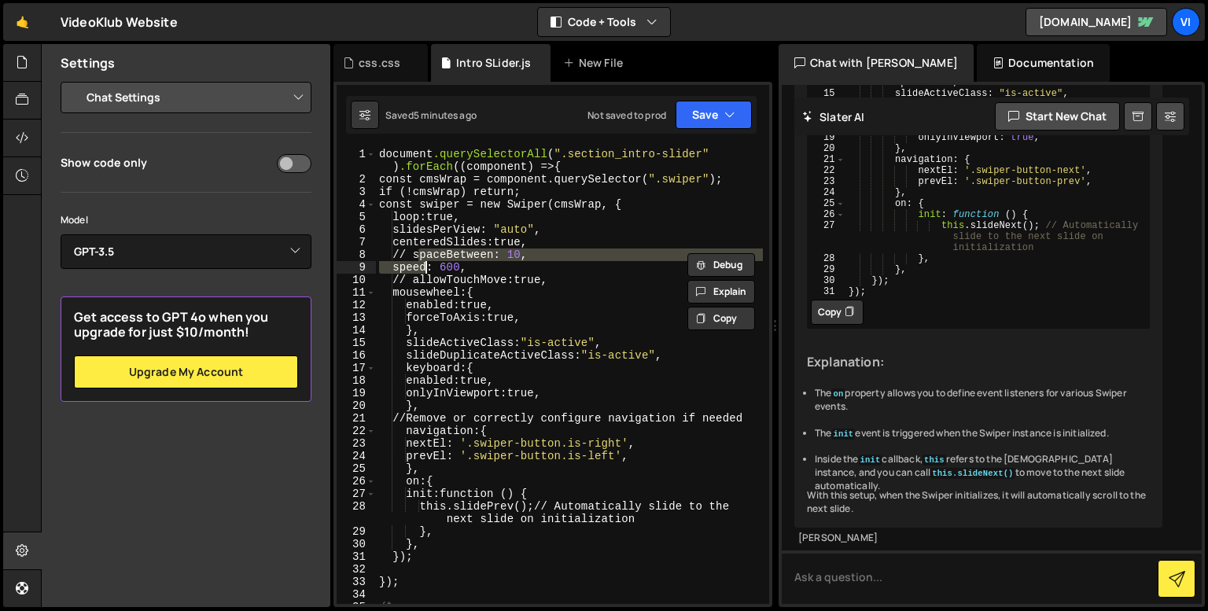
click at [420, 256] on div "document .querySelectorAll ( " .section_intro-slider " ) .forEach (( component …" at bounding box center [569, 376] width 387 height 456
type textarea "// spaceBetween: 10,"
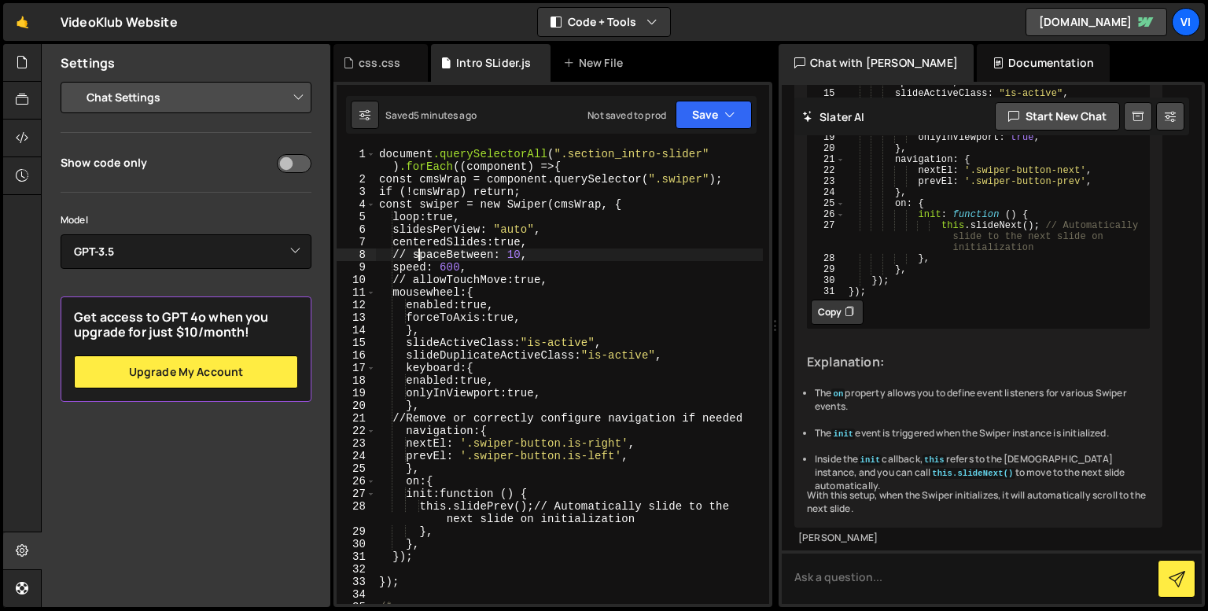
click at [246, 91] on select "Project Settings Code Editor Settings Chat Settings" at bounding box center [189, 97] width 230 height 35
click at [149, 201] on div "Show code only Model Select Model GPT-3.5 GPT-4o mini GPT-4o (Pro) GPT-4.1 (Pro…" at bounding box center [186, 277] width 251 height 250
click at [289, 166] on input "checkbox" at bounding box center [294, 163] width 35 height 19
checkbox input "false"
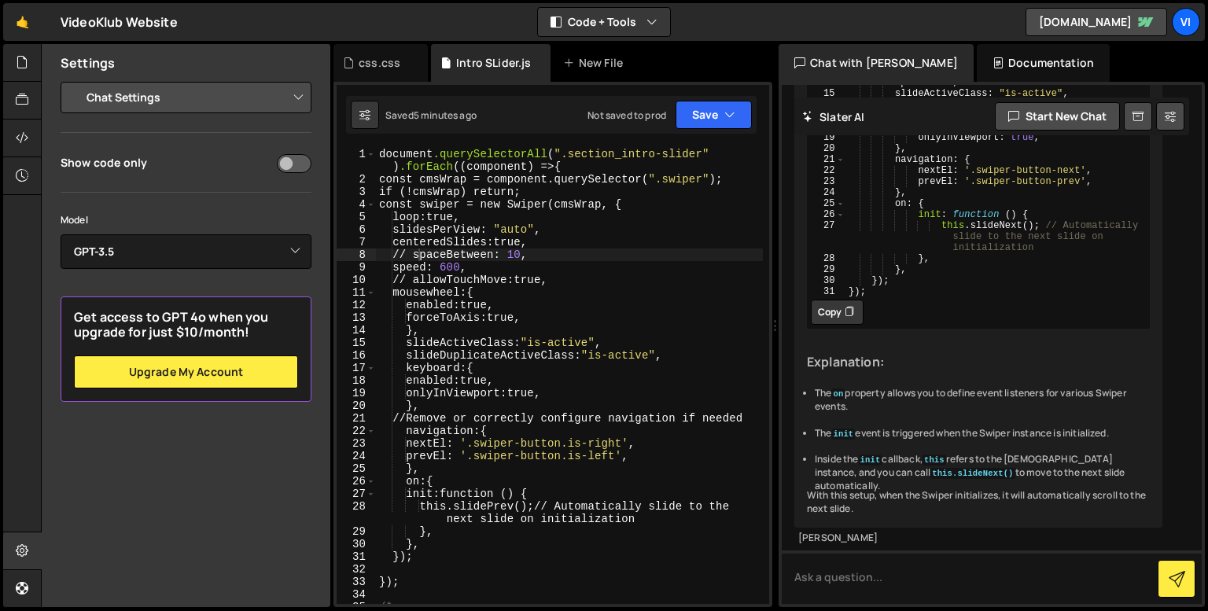
click at [138, 96] on select "Project Settings Code Editor Settings Chat Settings" at bounding box center [189, 97] width 230 height 35
select select "project"
click at [74, 80] on select "Project Settings Code Editor Settings Chat Settings" at bounding box center [189, 97] width 230 height 35
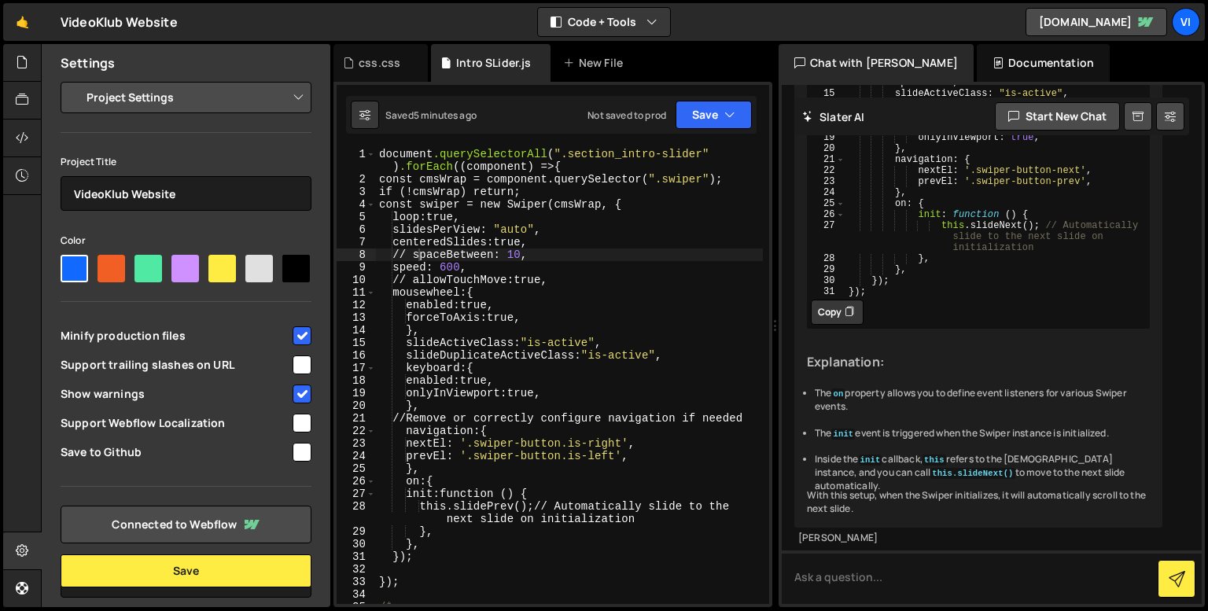
click at [282, 282] on div at bounding box center [296, 269] width 28 height 28
click at [282, 265] on input"] "radio" at bounding box center [287, 260] width 10 height 10
radio input"] "true"
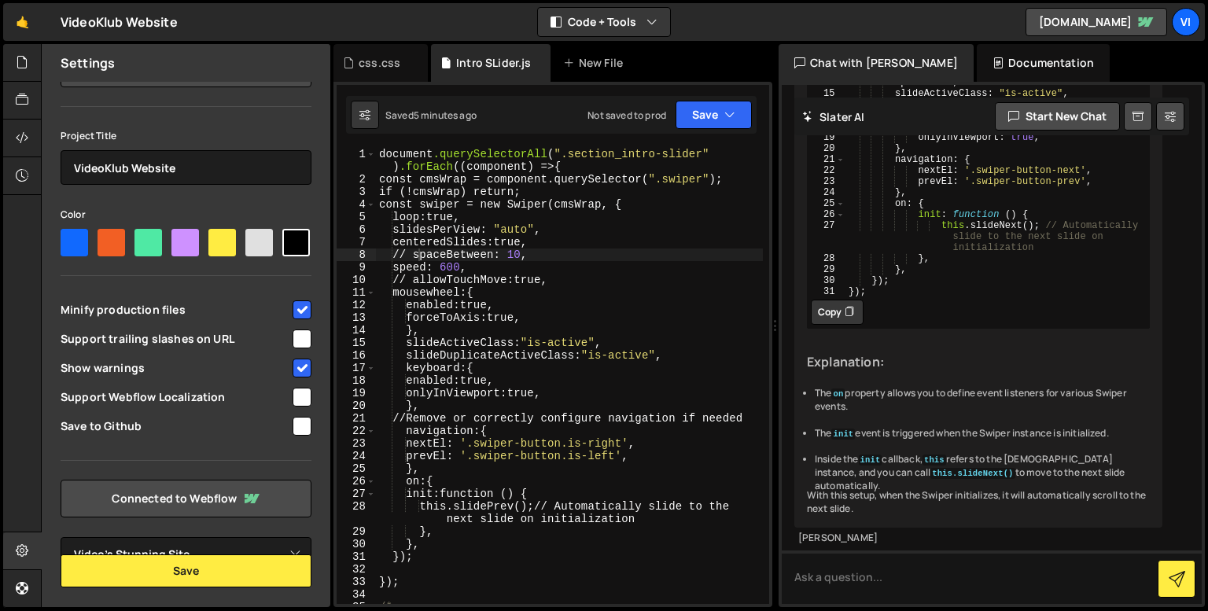
click at [181, 307] on span "Minify production files" at bounding box center [176, 310] width 230 height 16
checkbox input "false"
click at [164, 333] on span "Support trailing slashes on URL" at bounding box center [176, 339] width 230 height 16
checkbox input "true"
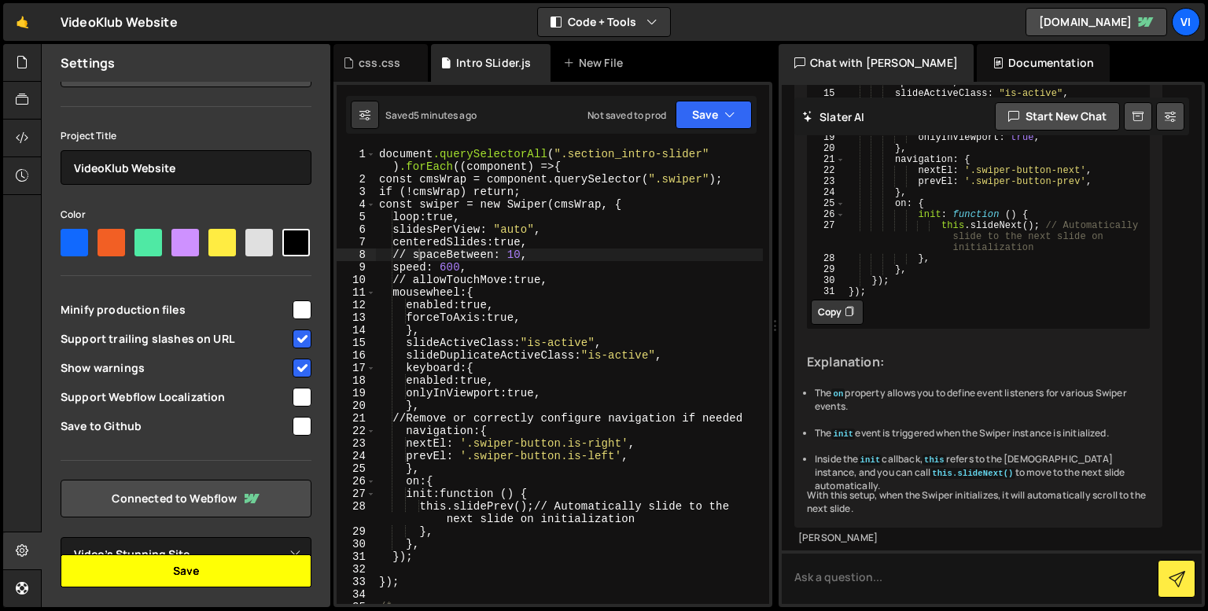
click at [199, 572] on button "Save" at bounding box center [186, 570] width 251 height 33
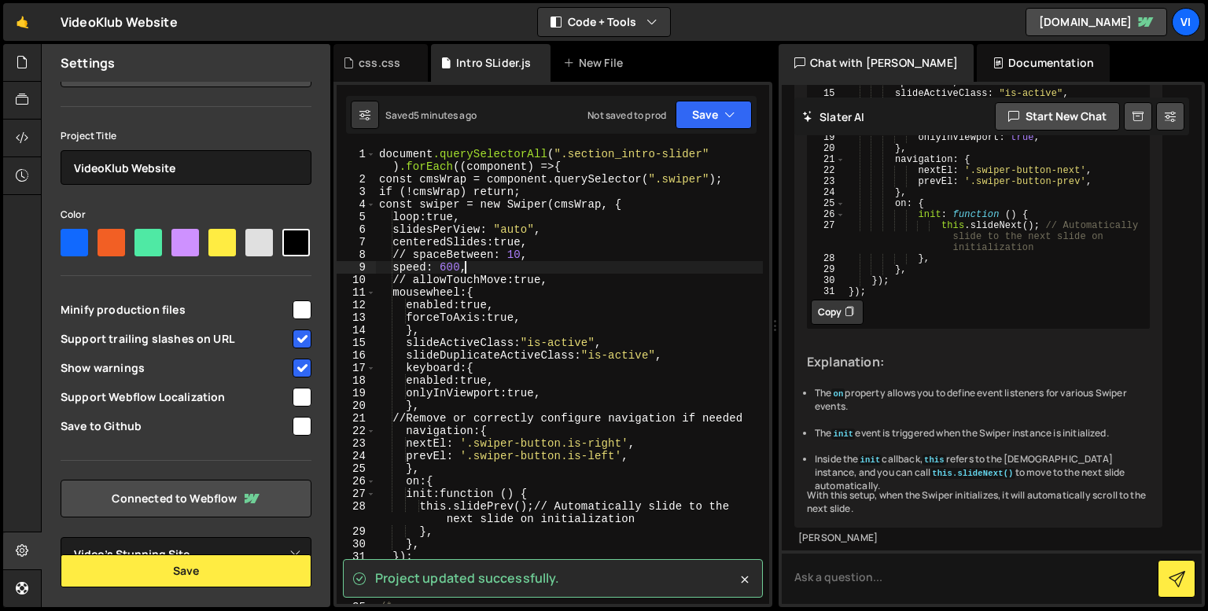
click at [465, 266] on div "document .querySelectorAll ( " .section_intro-slider " ) .forEach (( component …" at bounding box center [569, 395] width 387 height 494
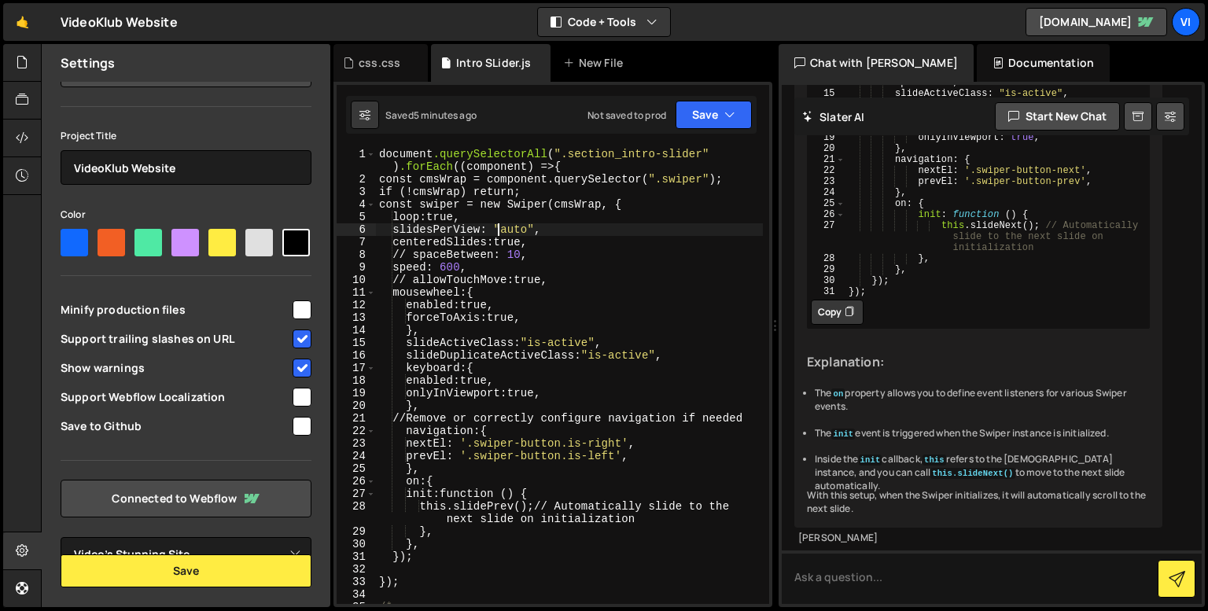
click at [496, 229] on div "document .querySelectorAll ( " .section_intro-slider " ) .forEach (( component …" at bounding box center [569, 395] width 387 height 494
click at [733, 113] on icon "button" at bounding box center [729, 115] width 11 height 16
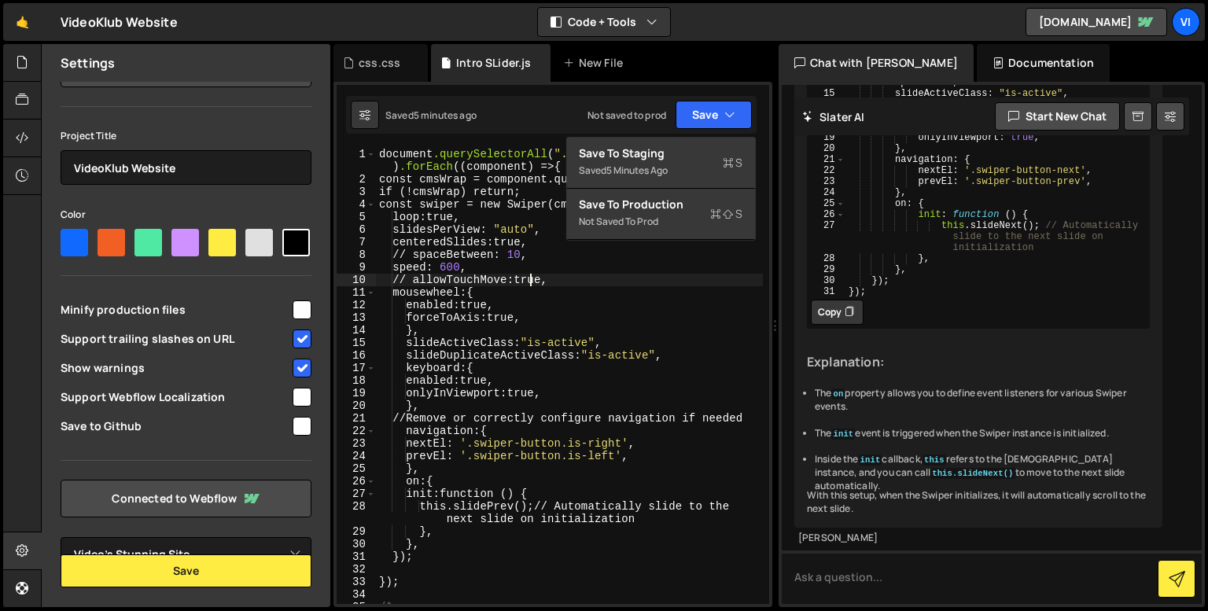
click at [531, 283] on div "document .querySelectorAll ( " .section_intro-slider " ) .forEach (( component …" at bounding box center [569, 395] width 387 height 494
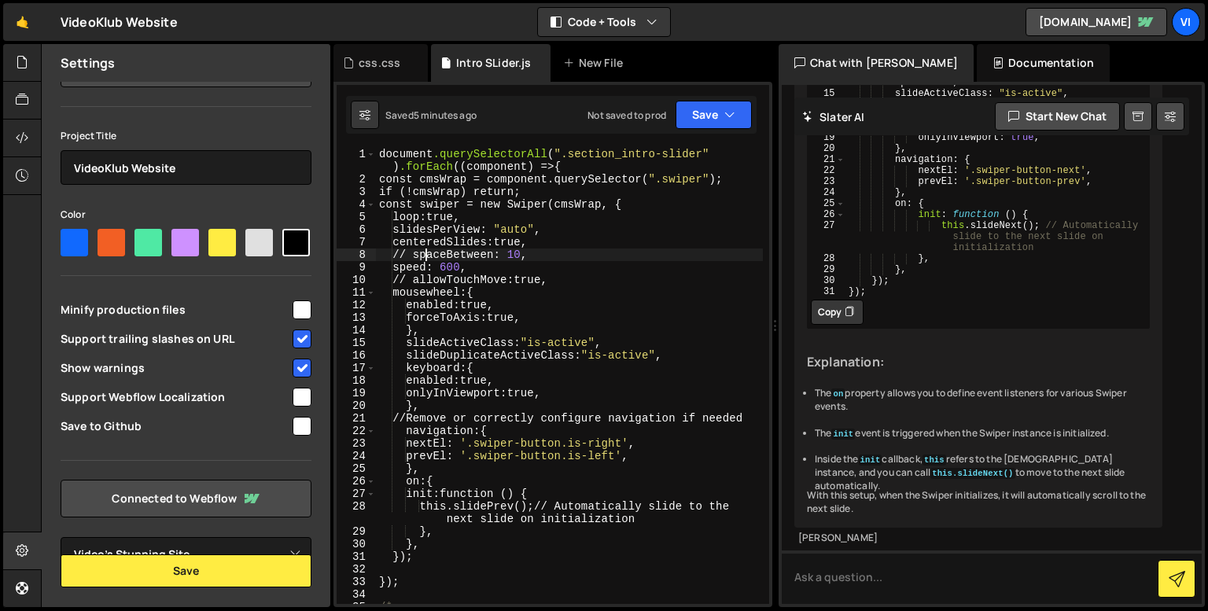
click at [422, 254] on div "document .querySelectorAll ( " .section_intro-slider " ) .forEach (( component …" at bounding box center [569, 395] width 387 height 494
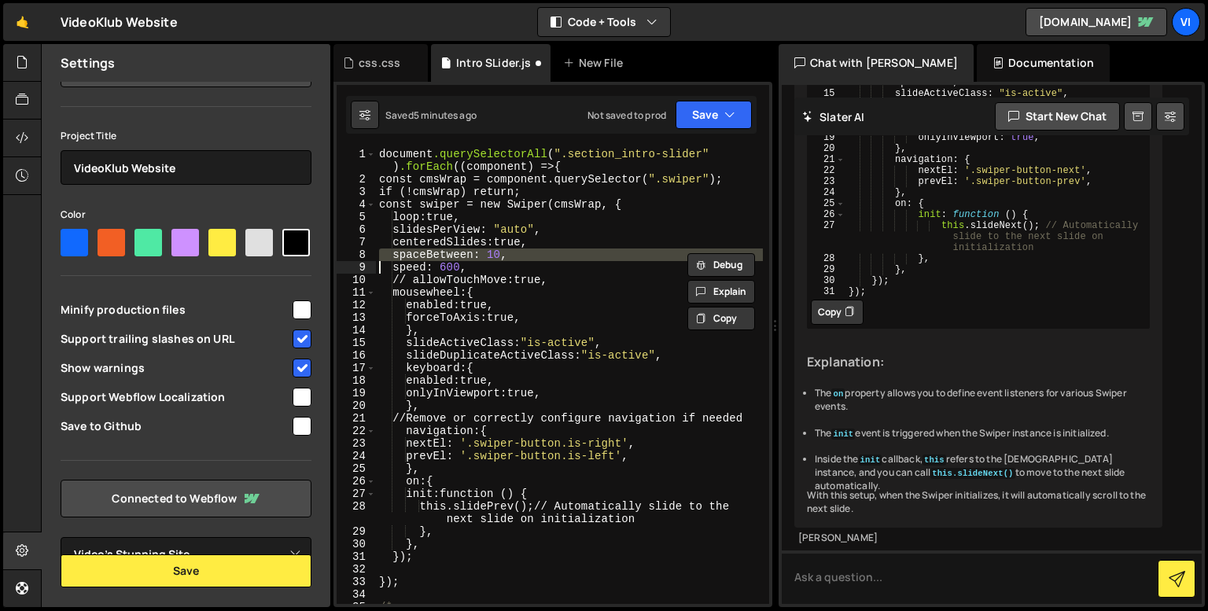
click at [422, 254] on div "document .querySelectorAll ( " .section_intro-slider " ) .forEach (( component …" at bounding box center [569, 395] width 387 height 494
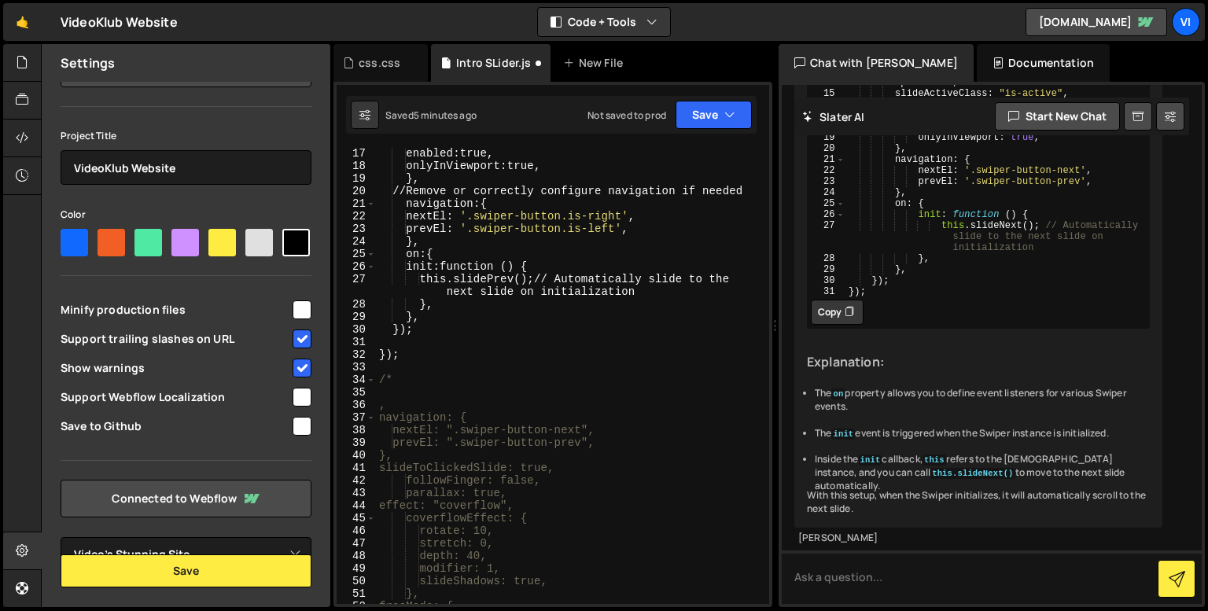
scroll to position [215, 0]
click at [426, 401] on div "enabled : true, onlyInViewport : true, } , // Remove or correctly configure nav…" at bounding box center [569, 387] width 387 height 481
type textarea ","
paste textarea "// allowTouchMove: true,"
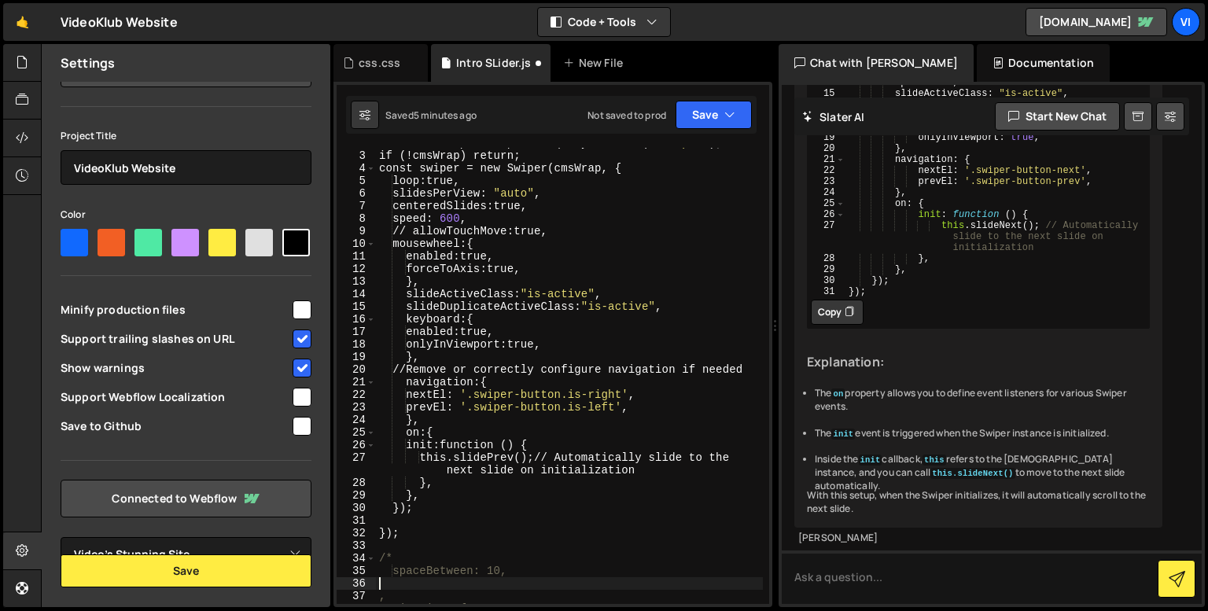
scroll to position [36, 0]
click at [426, 231] on div "const cmsWrap = component.querySelector( " .swiper " ) ; if (!cmsWrap) return ;…" at bounding box center [569, 377] width 387 height 481
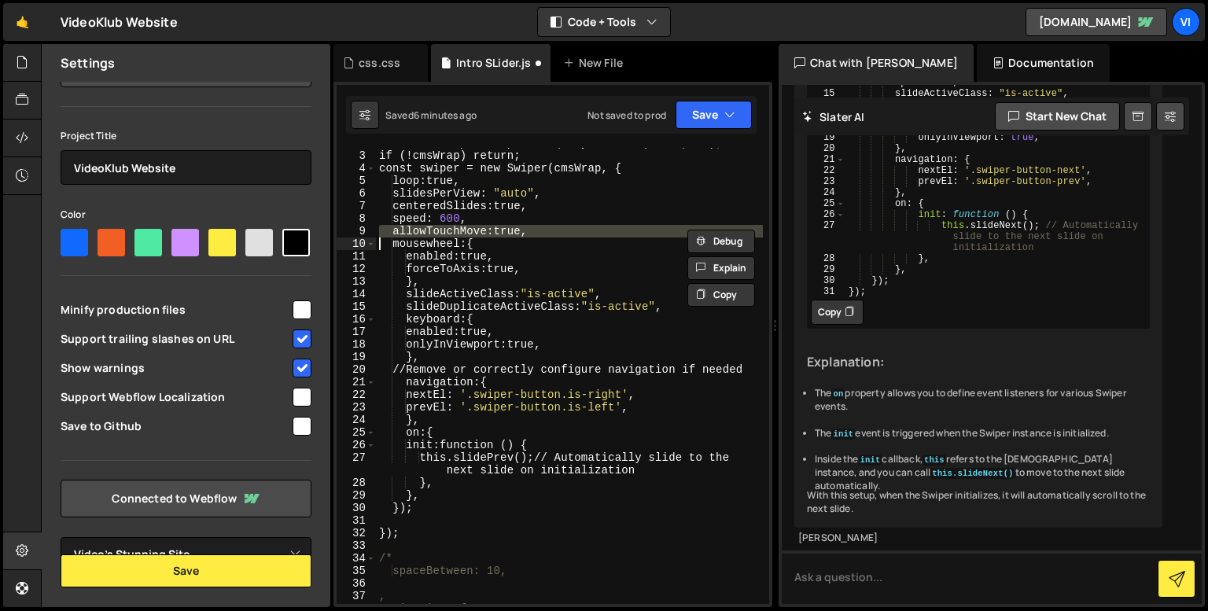
type textarea "mousewheel: {"
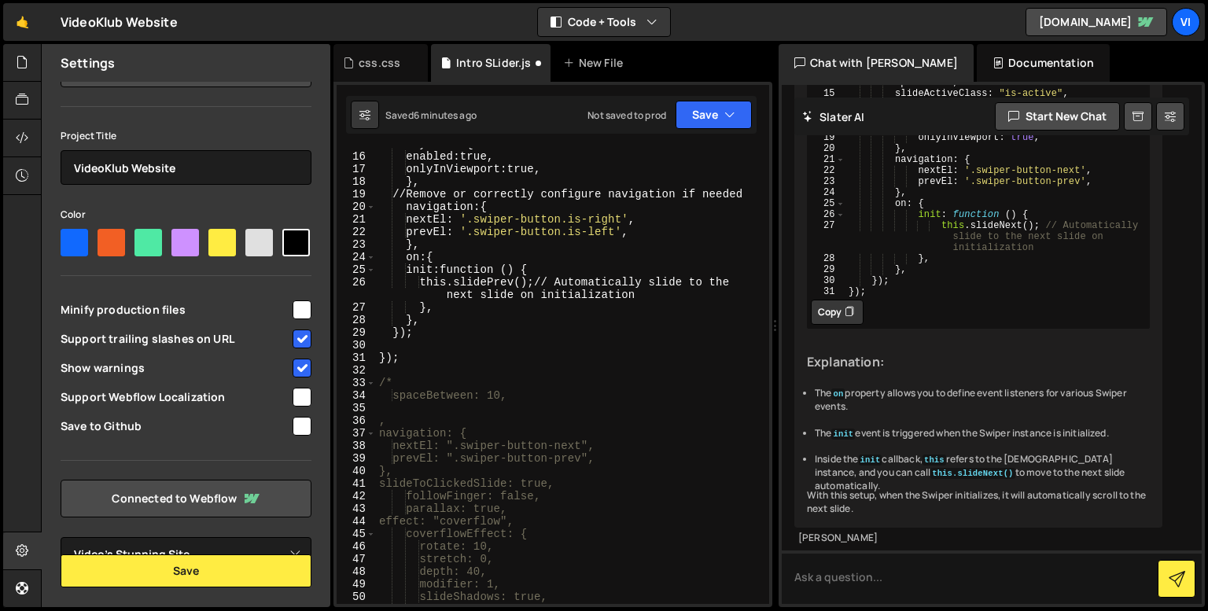
scroll to position [198, 0]
click at [424, 414] on div "keyboard : { enabled : true, onlyInViewport : true, } , // Remove or correctly …" at bounding box center [569, 378] width 387 height 481
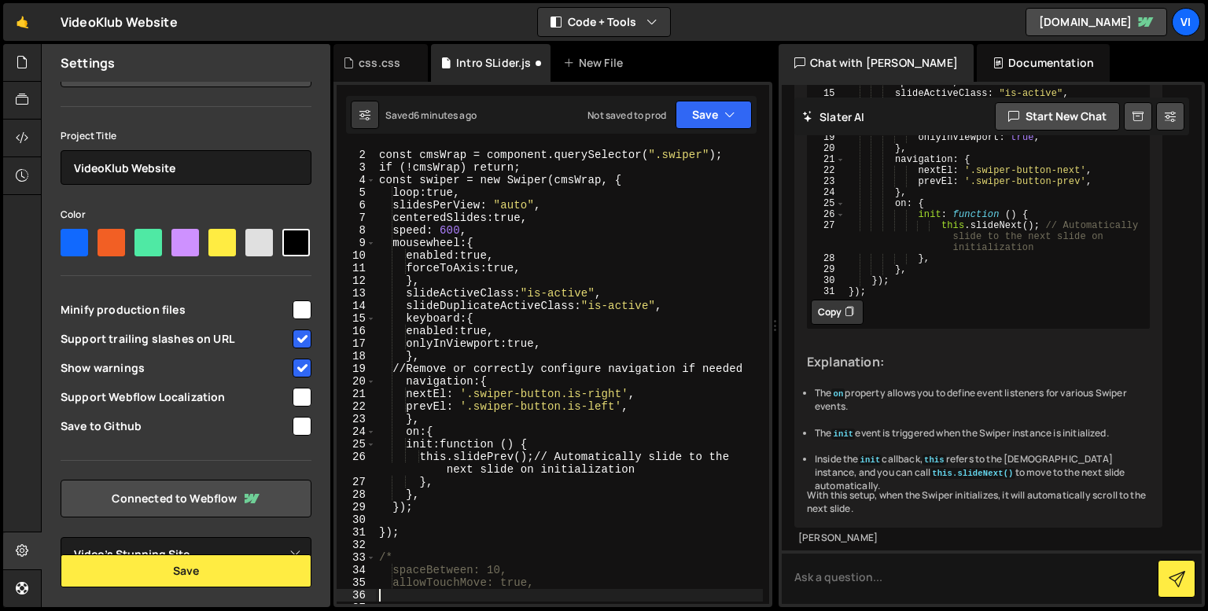
scroll to position [6, 0]
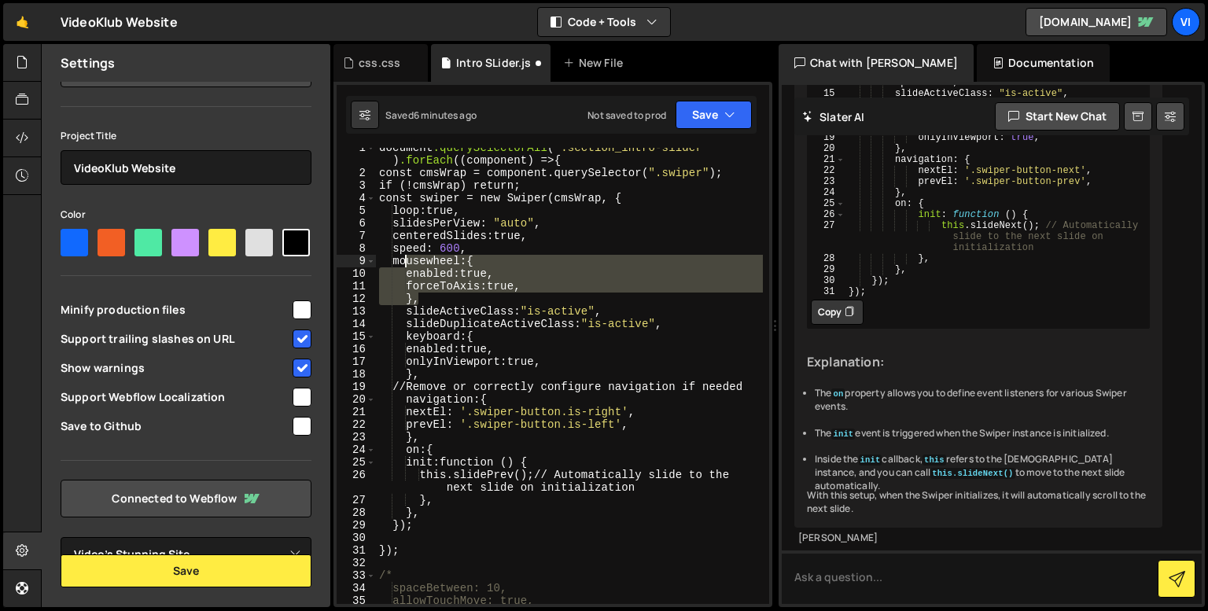
drag, startPoint x: 423, startPoint y: 296, endPoint x: 406, endPoint y: 258, distance: 42.2
click at [406, 258] on div "document .querySelectorAll ( " .section_intro-slider " ) .forEach (( component …" at bounding box center [569, 389] width 387 height 494
type textarea "mousewheel: { enabled: true,"
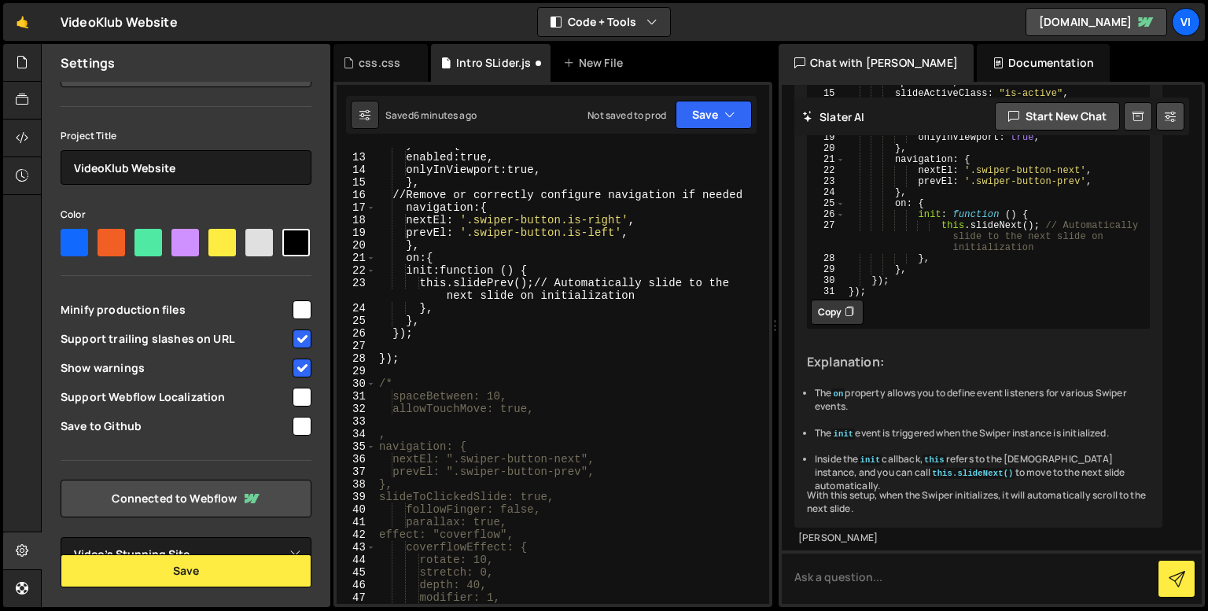
scroll to position [162, 0]
click at [418, 425] on div "keyboard : { enabled : true, onlyInViewport : true, } , // Remove or correctly …" at bounding box center [569, 377] width 387 height 481
paste textarea "},"
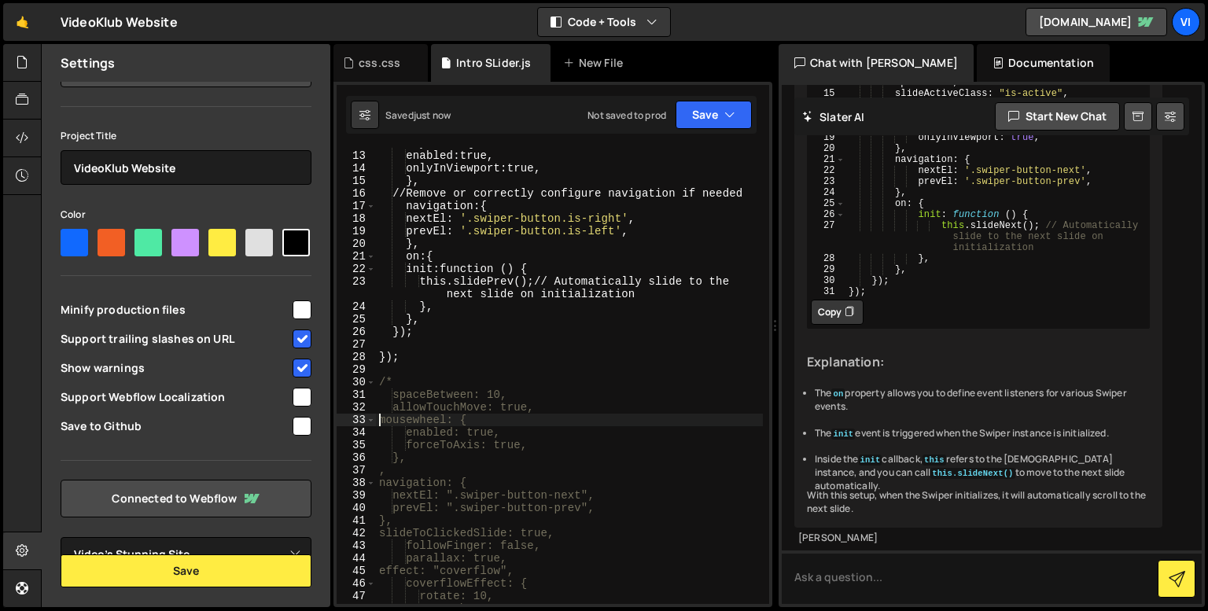
click at [377, 424] on div "keyboard : { enabled : true, onlyInViewport : true, } , // Remove or correctly …" at bounding box center [569, 377] width 387 height 481
type textarea "mousewheel: {"
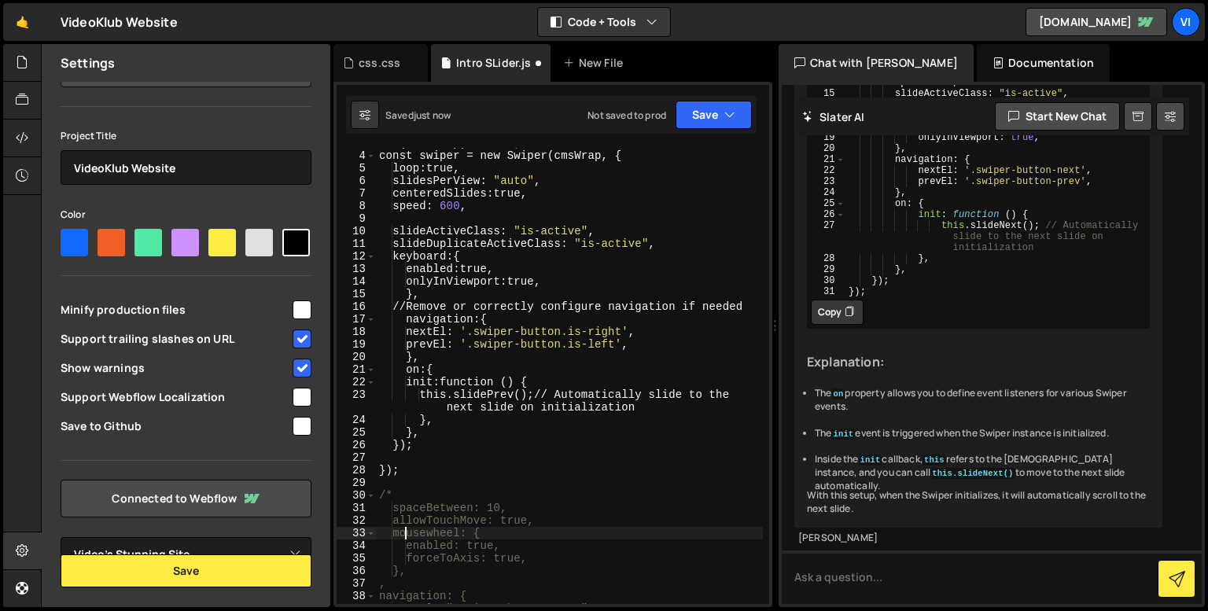
scroll to position [0, 0]
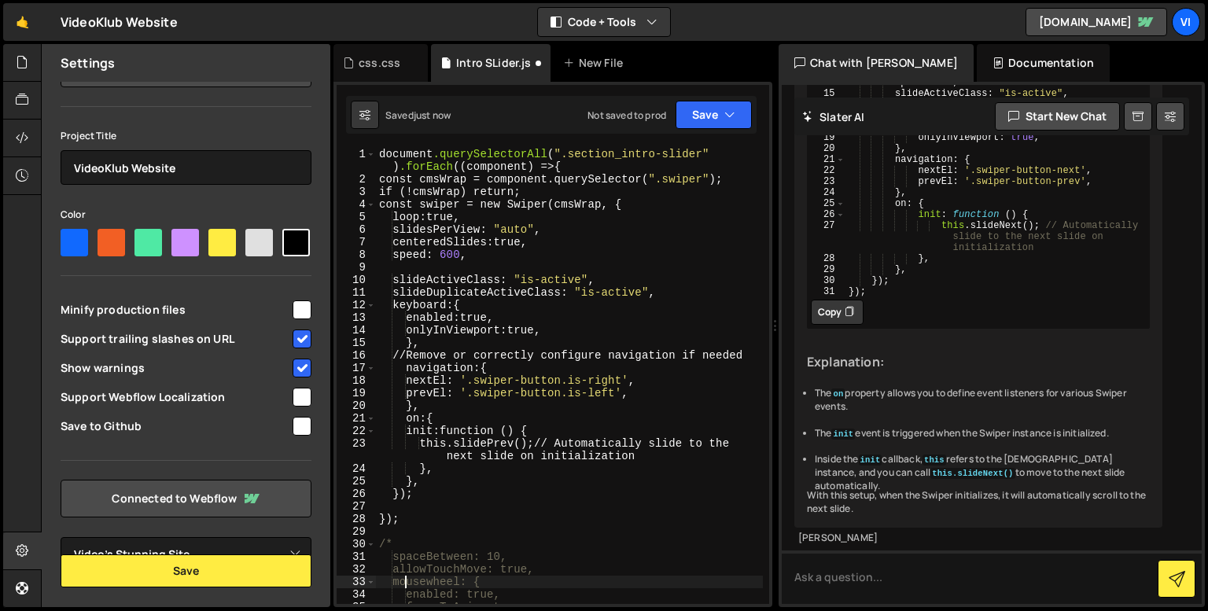
click at [403, 263] on div "document .querySelectorAll ( " .section_intro-slider " ) .forEach (( component …" at bounding box center [569, 395] width 387 height 494
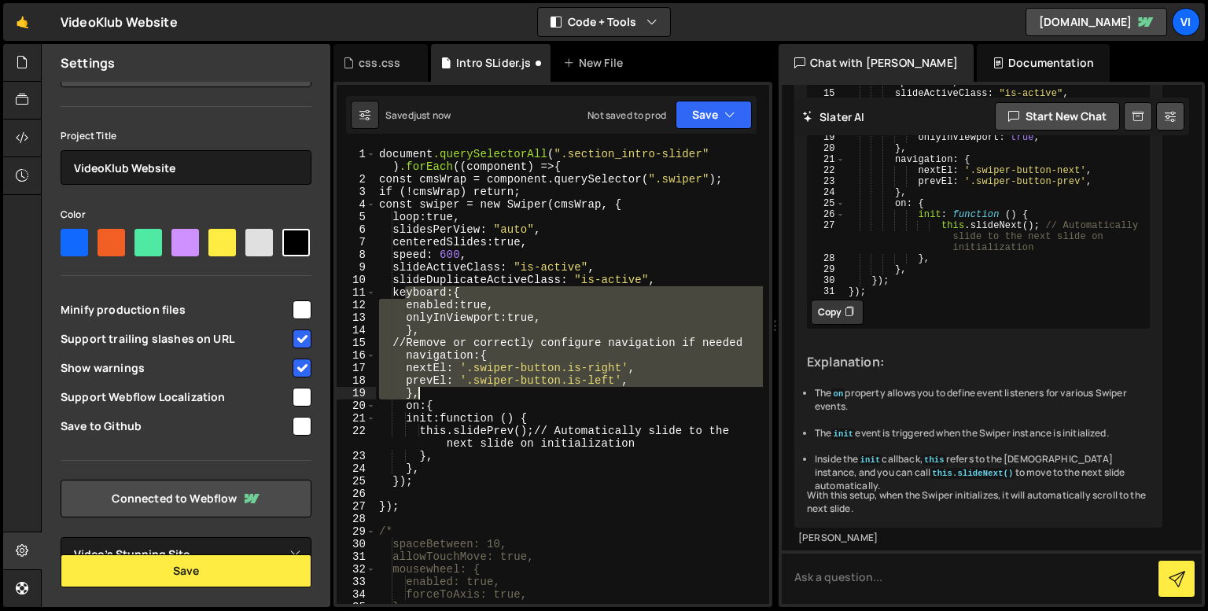
drag, startPoint x: 403, startPoint y: 293, endPoint x: 433, endPoint y: 398, distance: 109.7
click at [433, 398] on div "document .querySelectorAll ( " .section_intro-slider " ) .forEach (( component …" at bounding box center [569, 395] width 387 height 494
click at [407, 405] on div "document .querySelectorAll ( " .section_intro-slider " ) .forEach (( component …" at bounding box center [569, 395] width 387 height 494
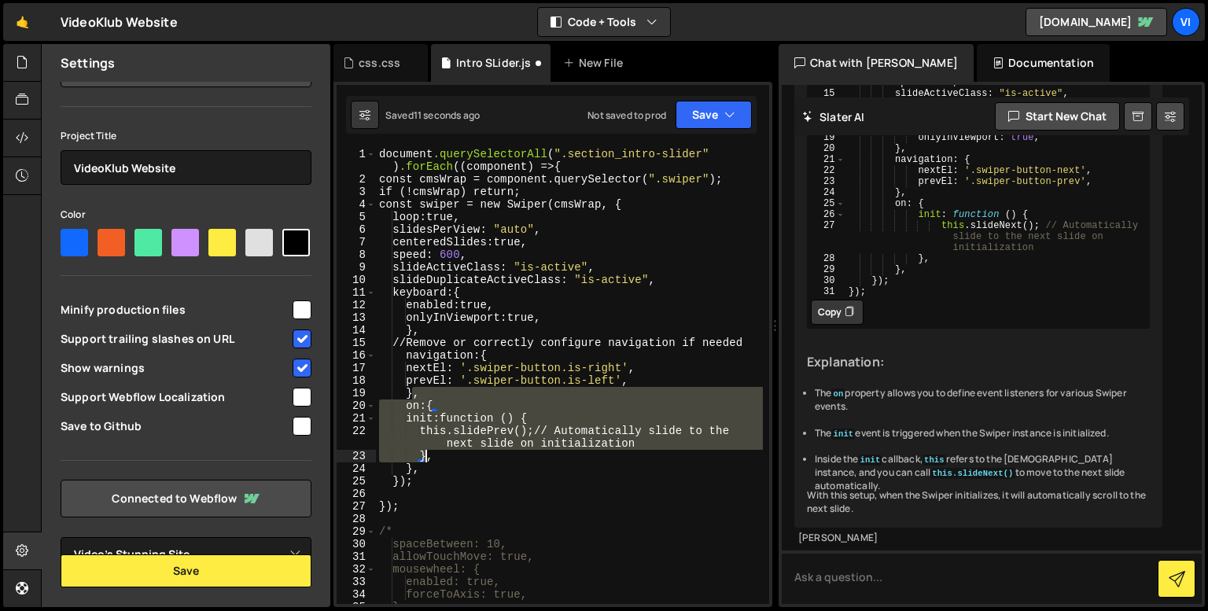
drag, startPoint x: 412, startPoint y: 399, endPoint x: 425, endPoint y: 455, distance: 58.0
click at [425, 455] on div "document .querySelectorAll ( " .section_intro-slider " ) .forEach (( component …" at bounding box center [569, 395] width 387 height 494
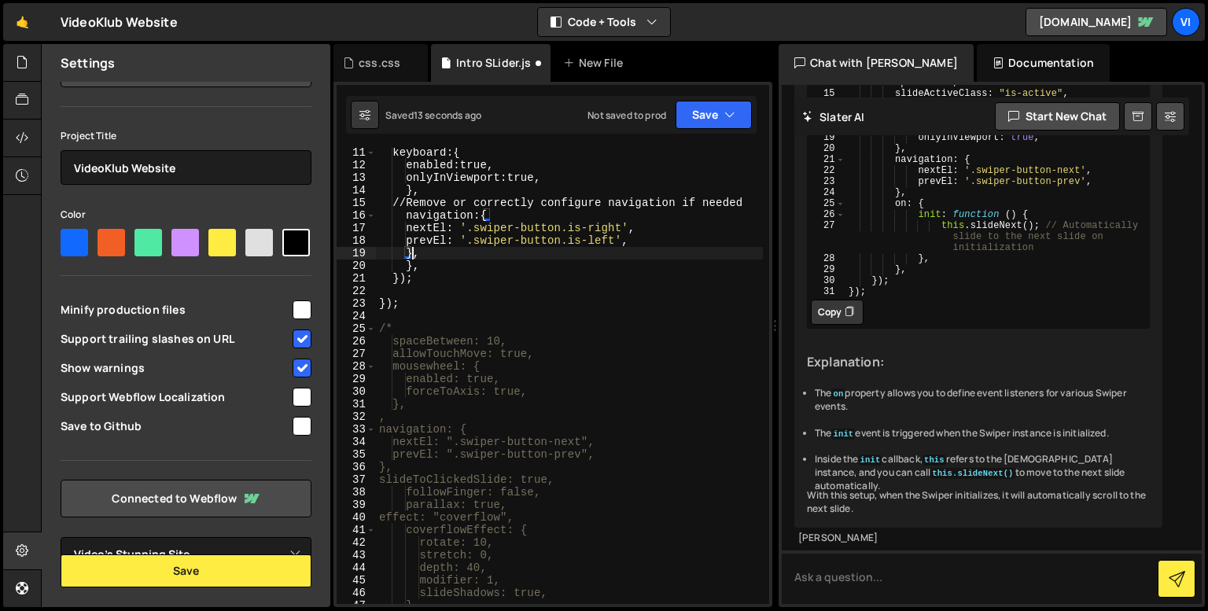
scroll to position [153, 0]
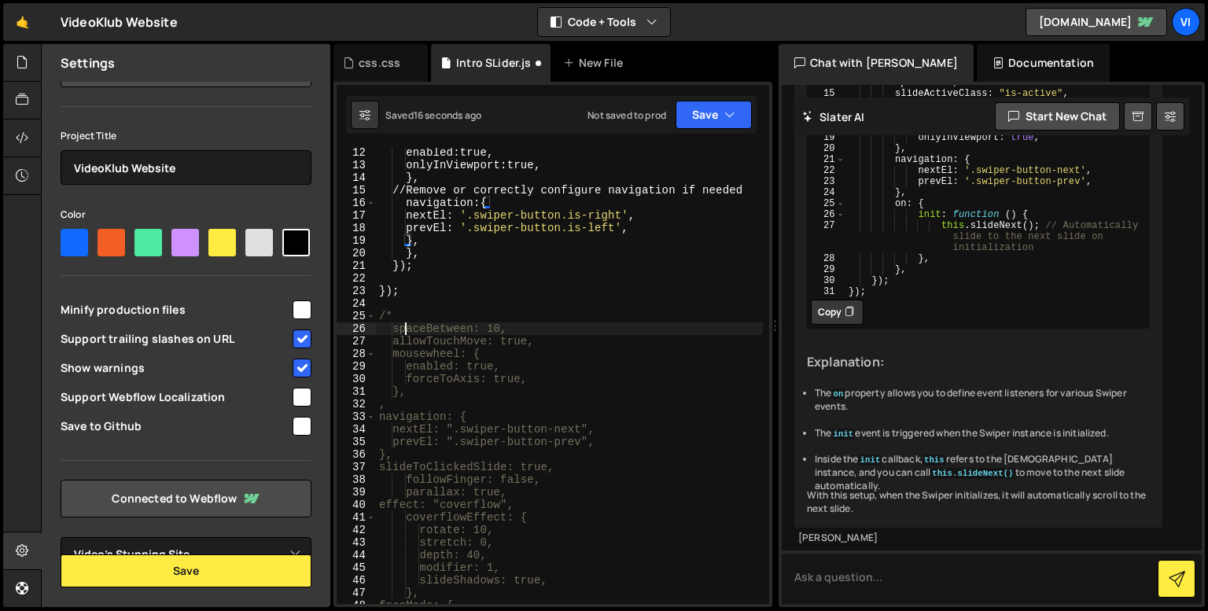
click at [408, 325] on div "enabled : true, onlyInViewport : true, } , // Remove or correctly configure nav…" at bounding box center [569, 386] width 387 height 481
paste textarea "}"
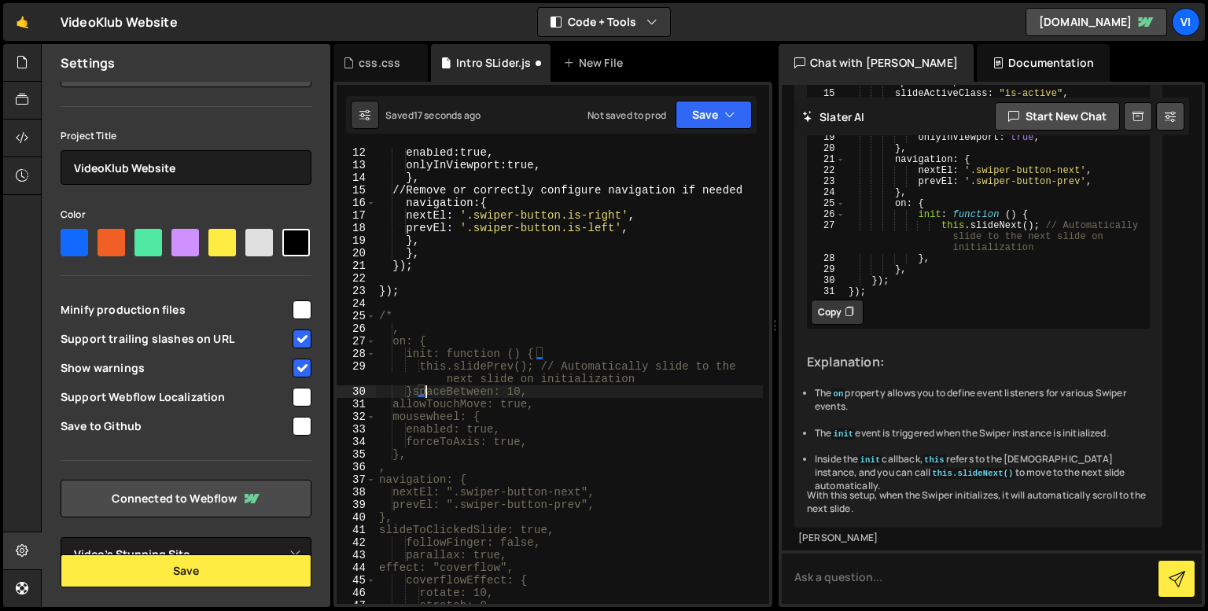
click at [429, 326] on div "enabled : true, onlyInViewport : true, } , // Remove or correctly configure nav…" at bounding box center [569, 386] width 387 height 481
type textarea ","
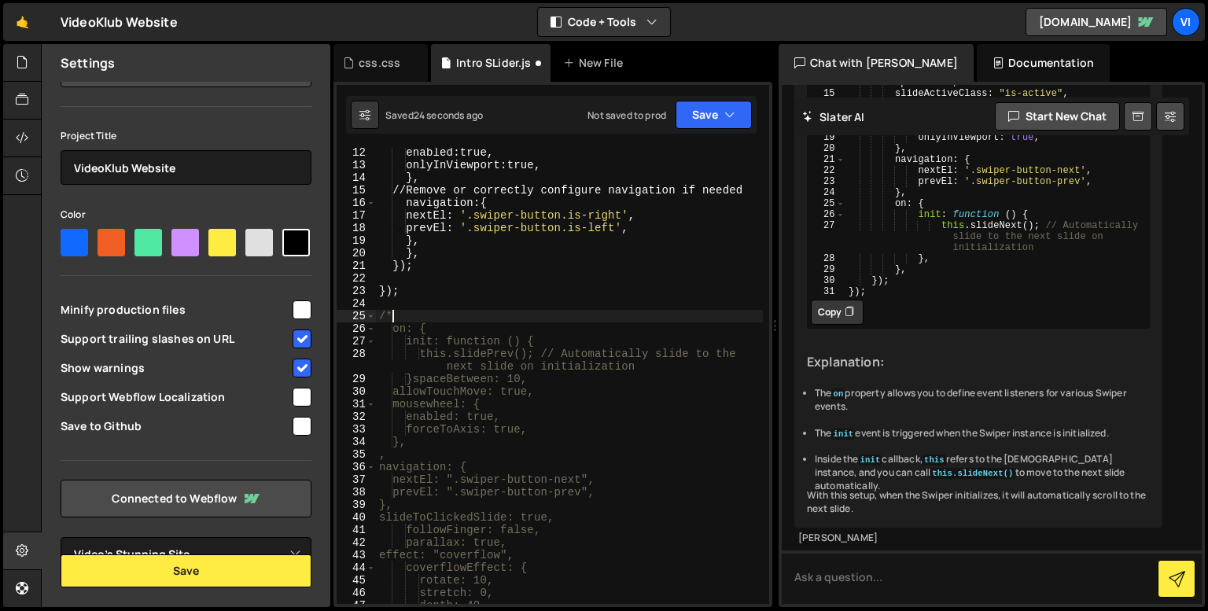
click at [425, 377] on div "enabled : true, onlyInViewport : true, } , // Remove or correctly configure nav…" at bounding box center [569, 386] width 387 height 481
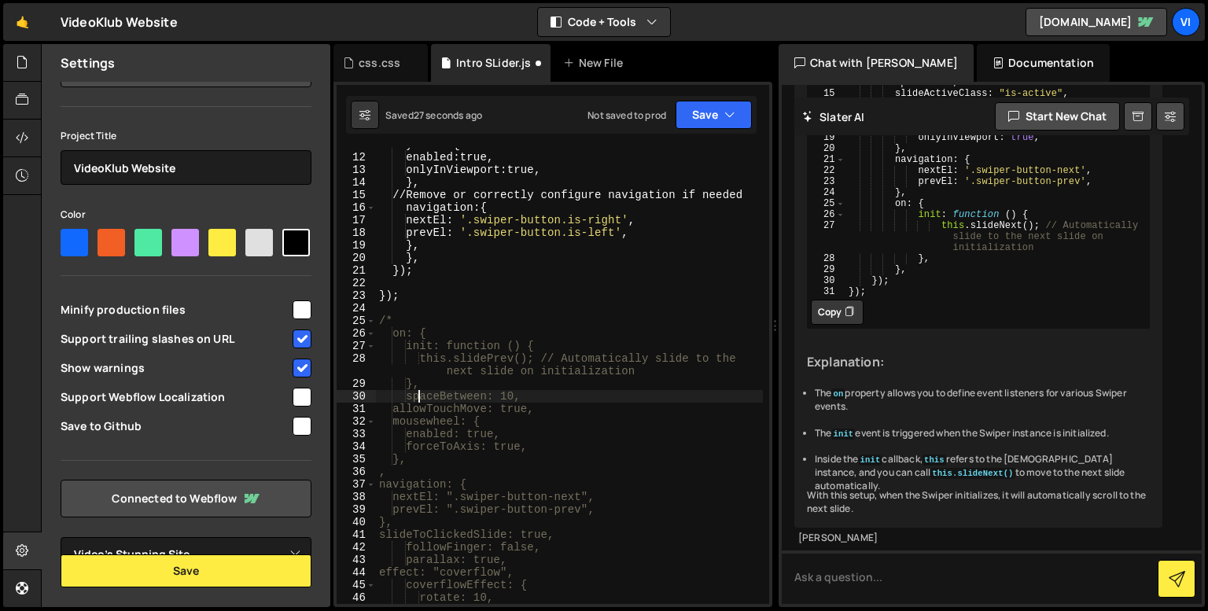
scroll to position [148, 0]
click at [426, 249] on div "keyboard : { enabled : true, onlyInViewport : true, } , // Remove or correctly …" at bounding box center [569, 378] width 387 height 481
type textarea "}"
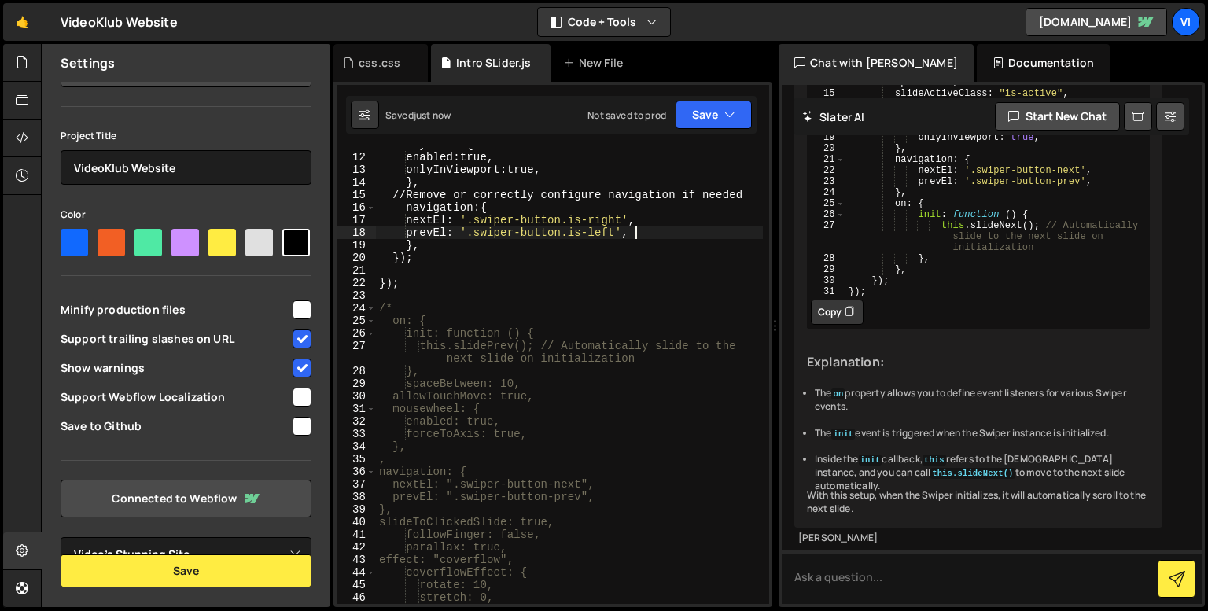
scroll to position [0, 0]
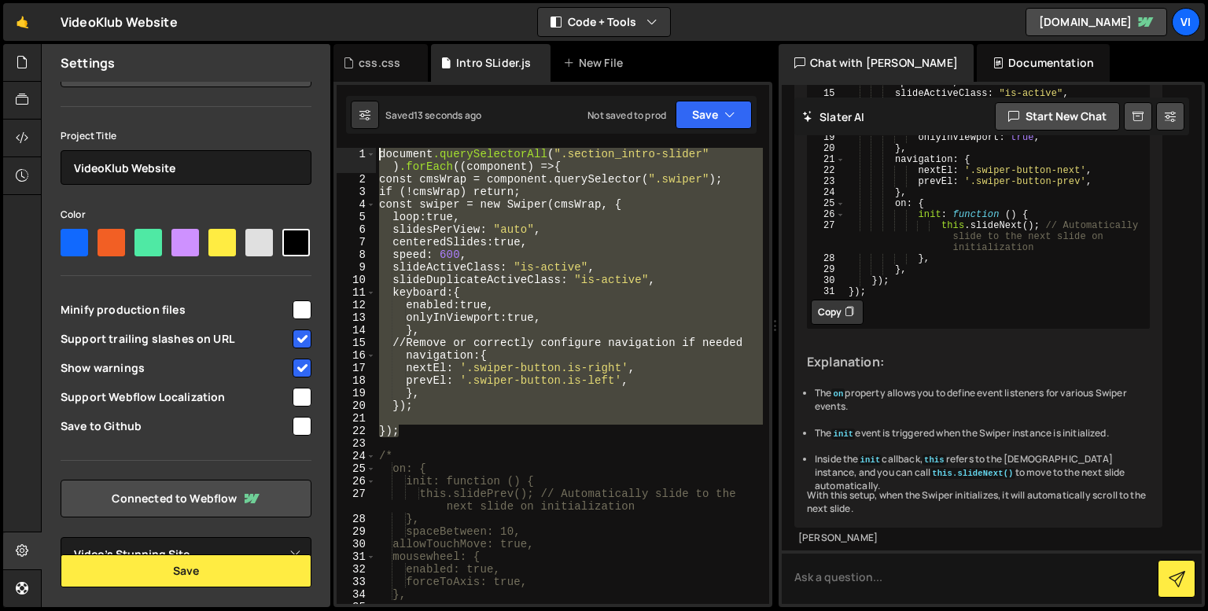
drag, startPoint x: 450, startPoint y: 430, endPoint x: 358, endPoint y: 131, distance: 313.4
click at [358, 131] on div "Debug Explain Copy css.css Intro SLider.js New File Saved 13 seconds ago Not sa…" at bounding box center [552, 326] width 439 height 564
click at [730, 190] on button "Explain" at bounding box center [721, 191] width 68 height 24
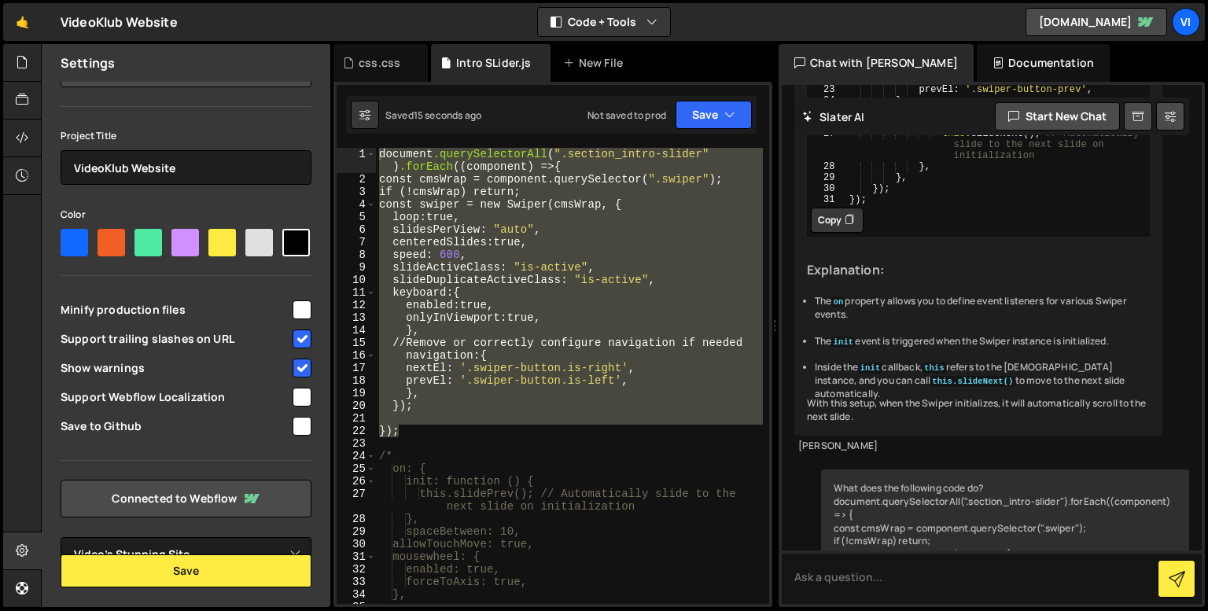
click at [697, 152] on div "document .querySelectorAll ( " .section_intro-slider " ) .forEach (( component …" at bounding box center [569, 395] width 387 height 494
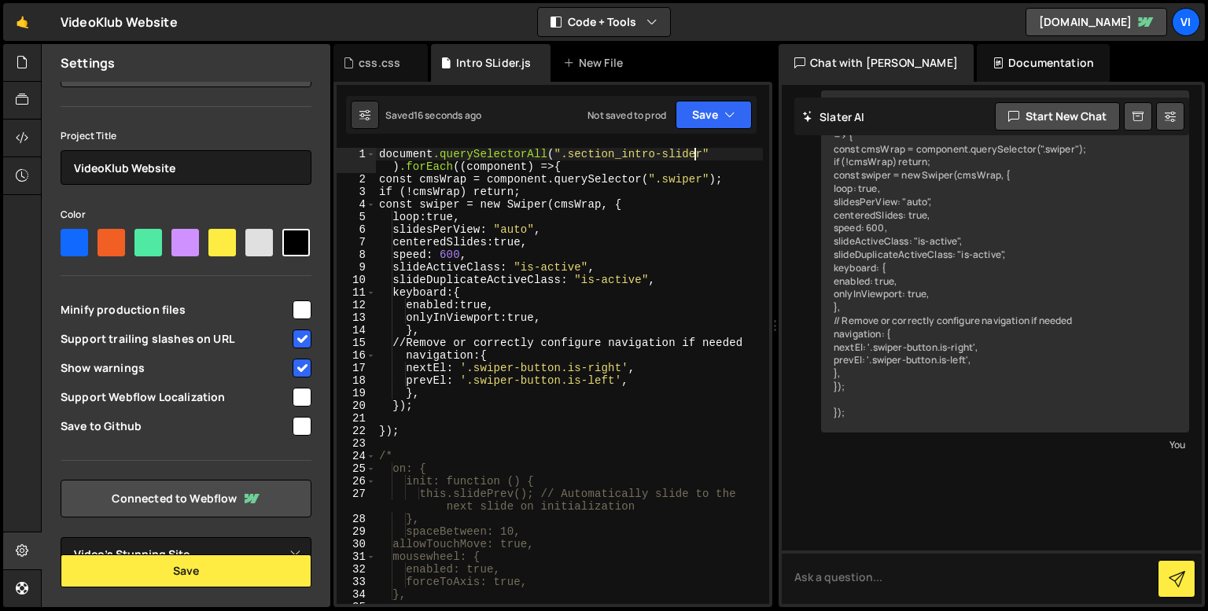
click at [511, 407] on div "document .querySelectorAll ( " .section_intro-slider " ) .forEach (( component …" at bounding box center [569, 395] width 387 height 494
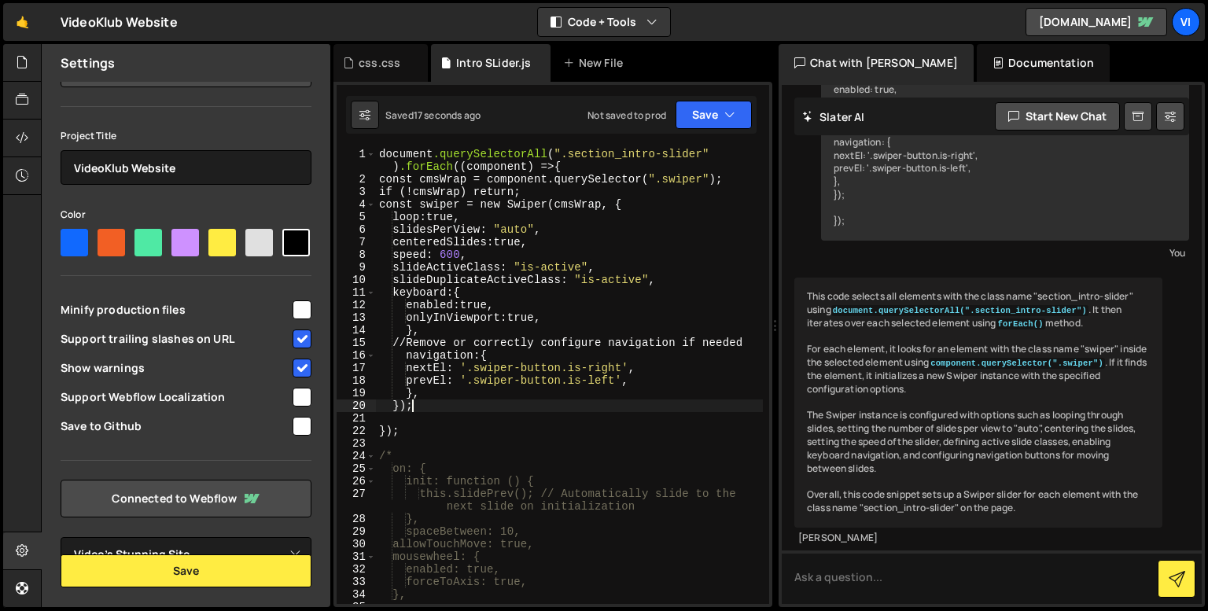
scroll to position [4108, 0]
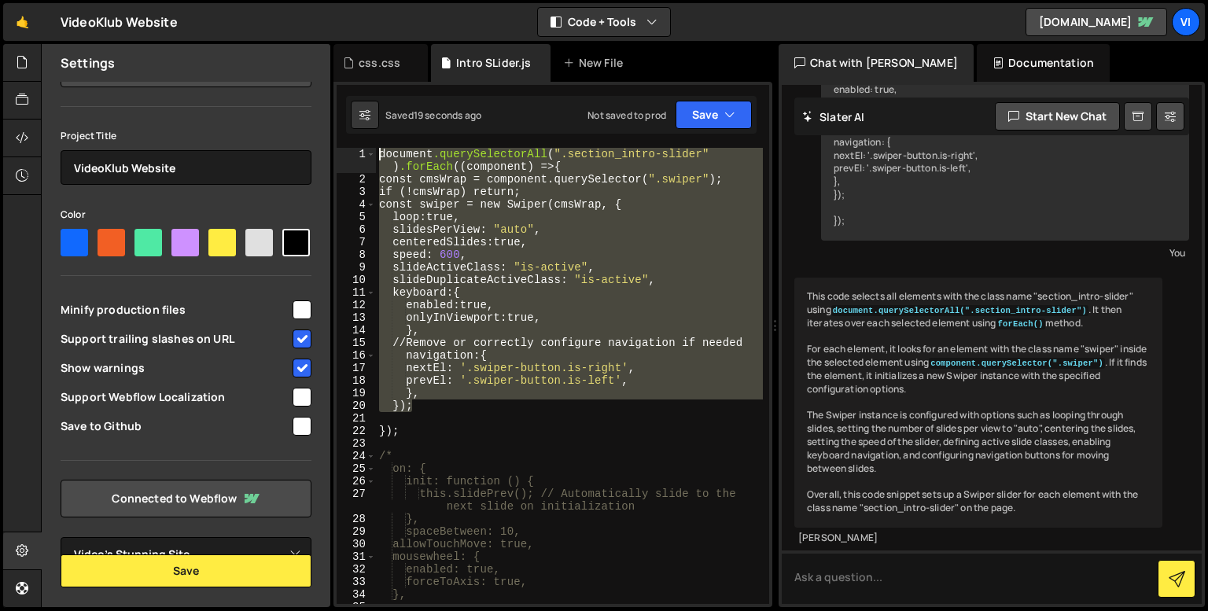
drag, startPoint x: 437, startPoint y: 409, endPoint x: 338, endPoint y: 147, distance: 280.0
click at [338, 148] on div "}); 1 2 3 4 5 6 7 8 9 10 11 12 13 14 15 16 17 18 19 20 21 22 23 24 25 26 27 28 …" at bounding box center [553, 376] width 432 height 456
click at [712, 164] on button "Debug" at bounding box center [721, 165] width 68 height 24
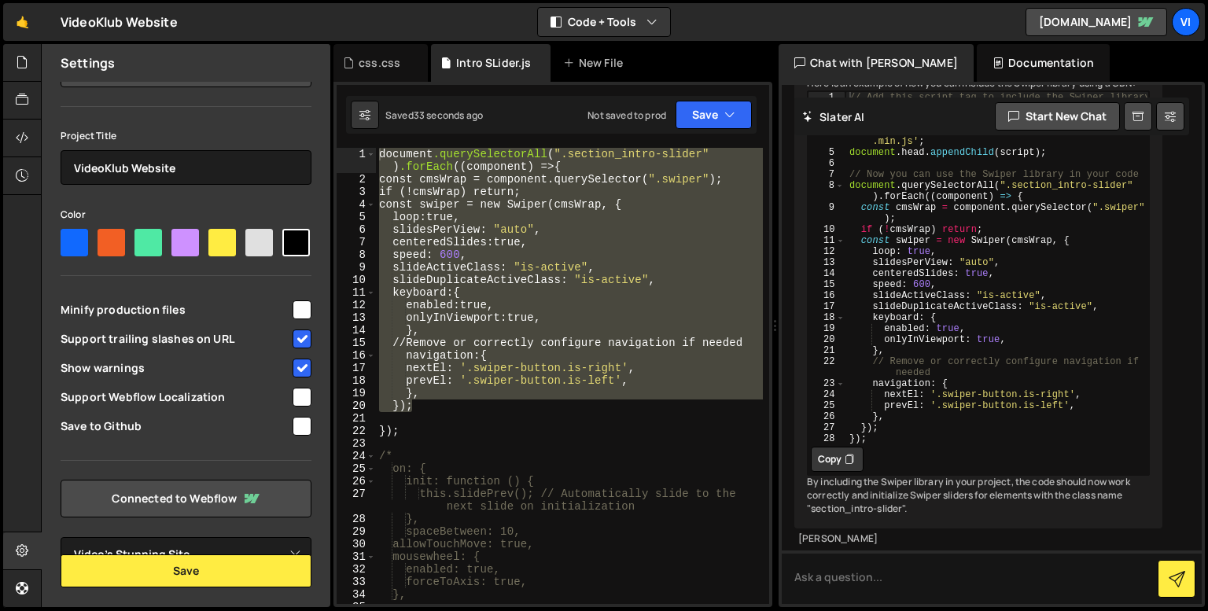
scroll to position [5117, 0]
type textarea "});"
click at [627, 436] on div "document .querySelectorAll ( " .section_intro-slider " ) .forEach (( component …" at bounding box center [569, 395] width 387 height 494
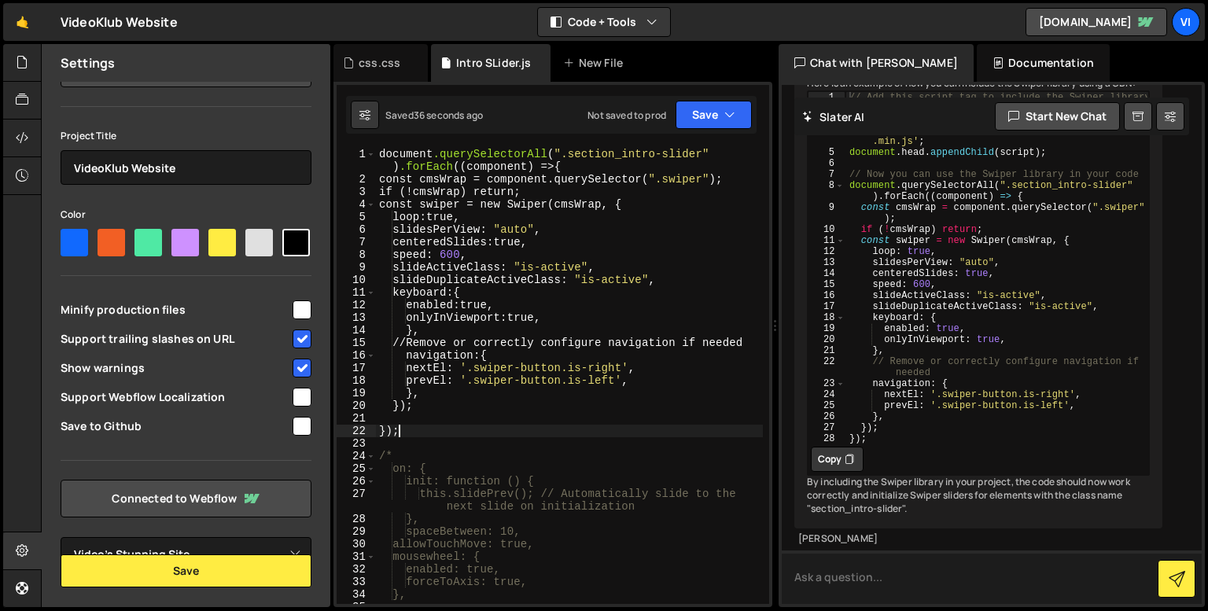
click at [879, 591] on textarea at bounding box center [992, 576] width 420 height 53
type textarea "its included in the project, just not here, chec for any other errors int his f…"
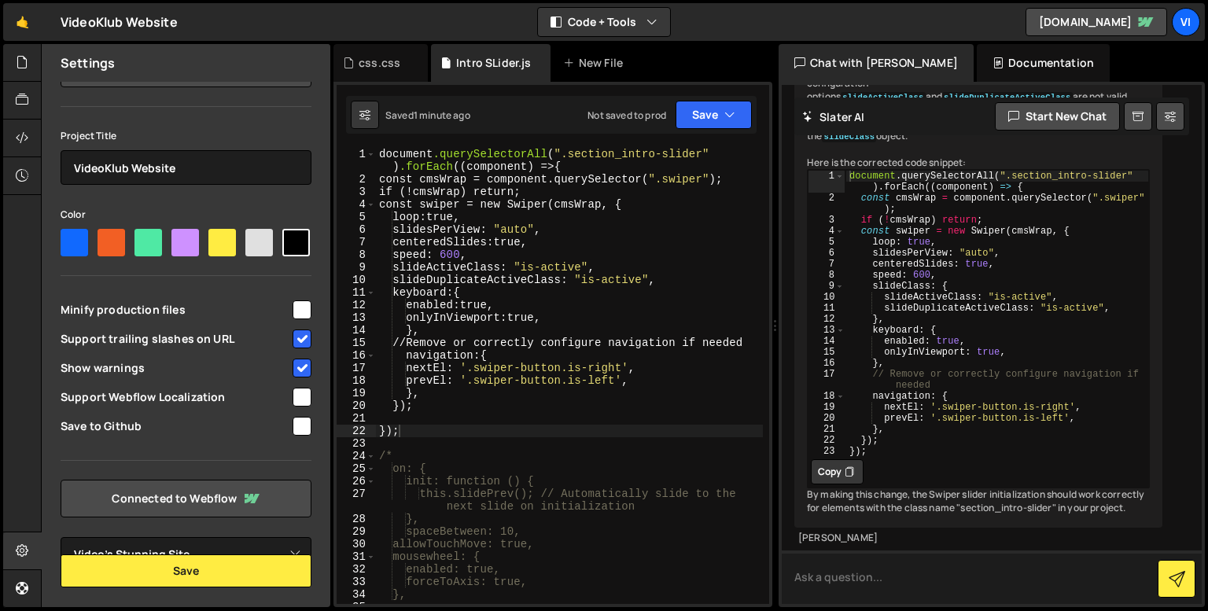
scroll to position [5549, 0]
click at [576, 285] on div "document .querySelectorAll ( " .section_intro-slider " ) .forEach (( component …" at bounding box center [569, 395] width 387 height 494
click at [571, 346] on div "document .querySelectorAll ( " .section_intro-slider " ) .forEach (( component …" at bounding box center [569, 395] width 387 height 494
click at [454, 401] on div "document .querySelectorAll ( " .section_intro-slider " ) .forEach (( component …" at bounding box center [569, 395] width 387 height 494
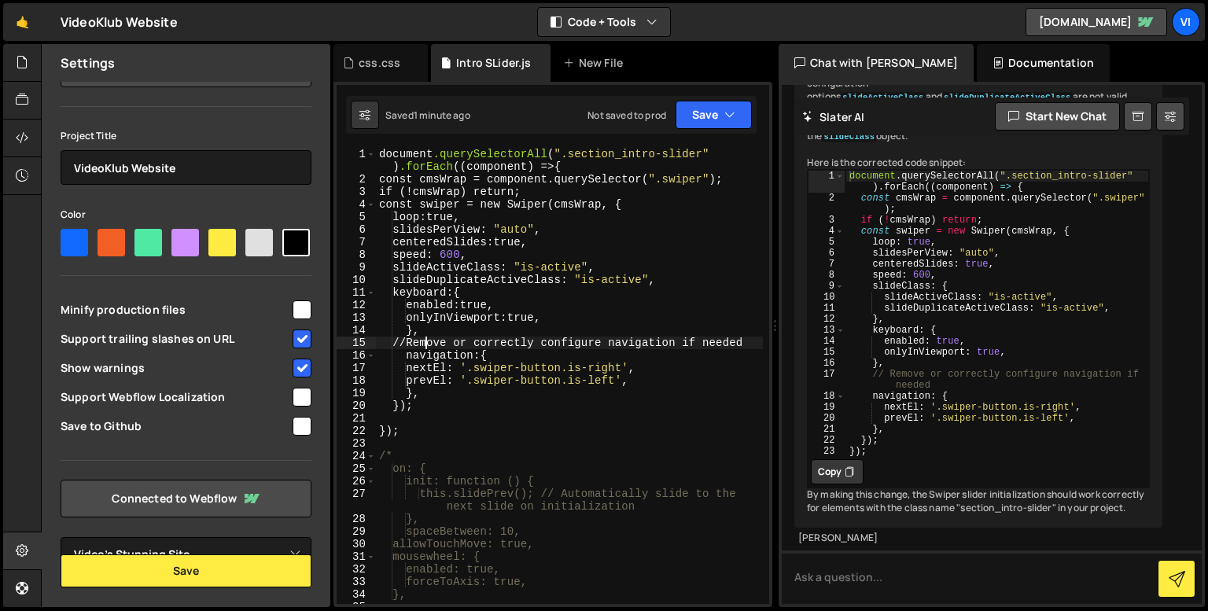
click at [423, 345] on div "document .querySelectorAll ( " .section_intro-slider " ) .forEach (( component …" at bounding box center [569, 395] width 387 height 494
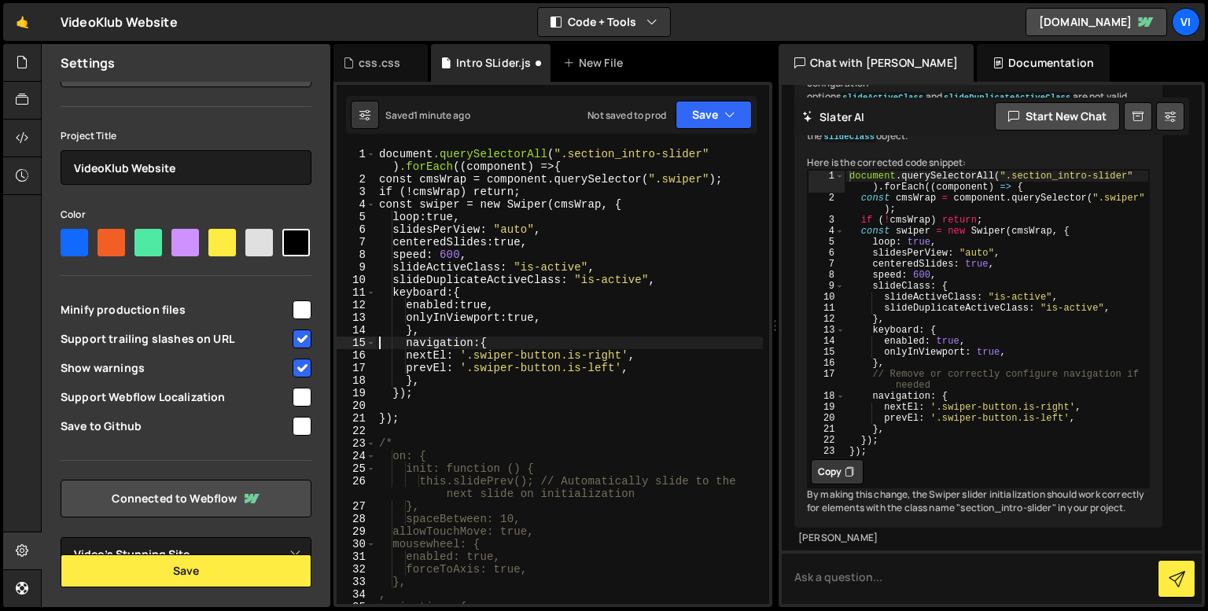
click at [436, 386] on div "document .querySelectorAll ( " .section_intro-slider " ) .forEach (( component …" at bounding box center [569, 395] width 387 height 494
click at [432, 229] on div "document .querySelectorAll ( " .section_intro-slider " ) .forEach (( component …" at bounding box center [569, 395] width 387 height 494
click at [429, 221] on div "document .querySelectorAll ( " .section_intro-slider " ) .forEach (( component …" at bounding box center [569, 395] width 387 height 494
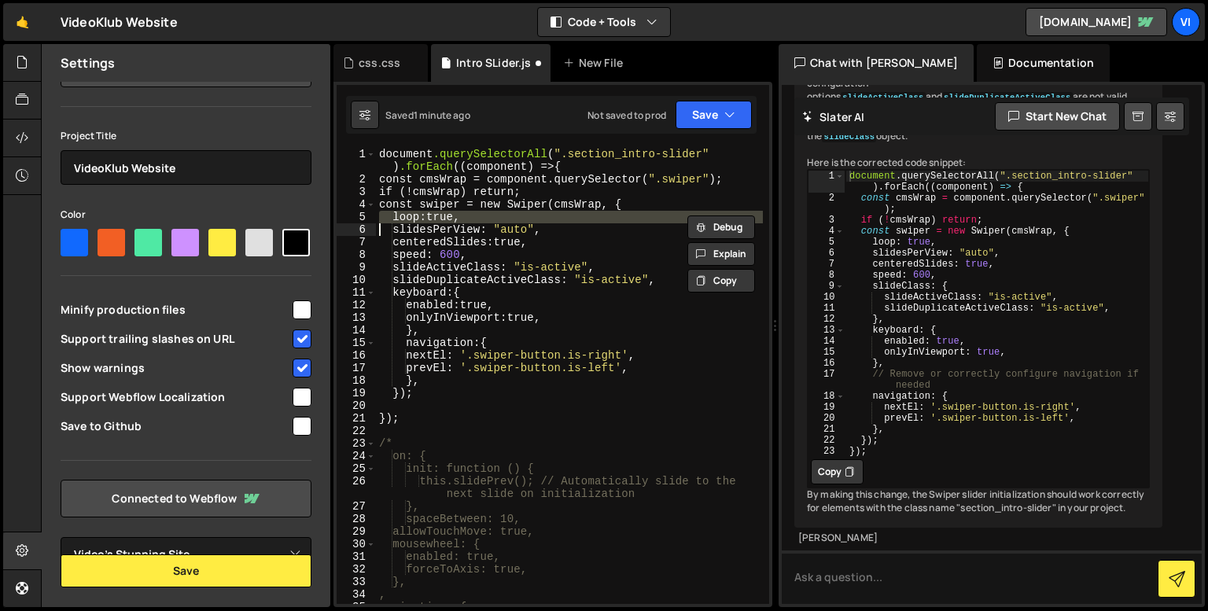
click at [429, 221] on div "document .querySelectorAll ( " .section_intro-slider " ) .forEach (( component …" at bounding box center [569, 395] width 387 height 494
click at [511, 234] on div "document .querySelectorAll ( " .section_intro-slider " ) .forEach (( component …" at bounding box center [569, 395] width 387 height 494
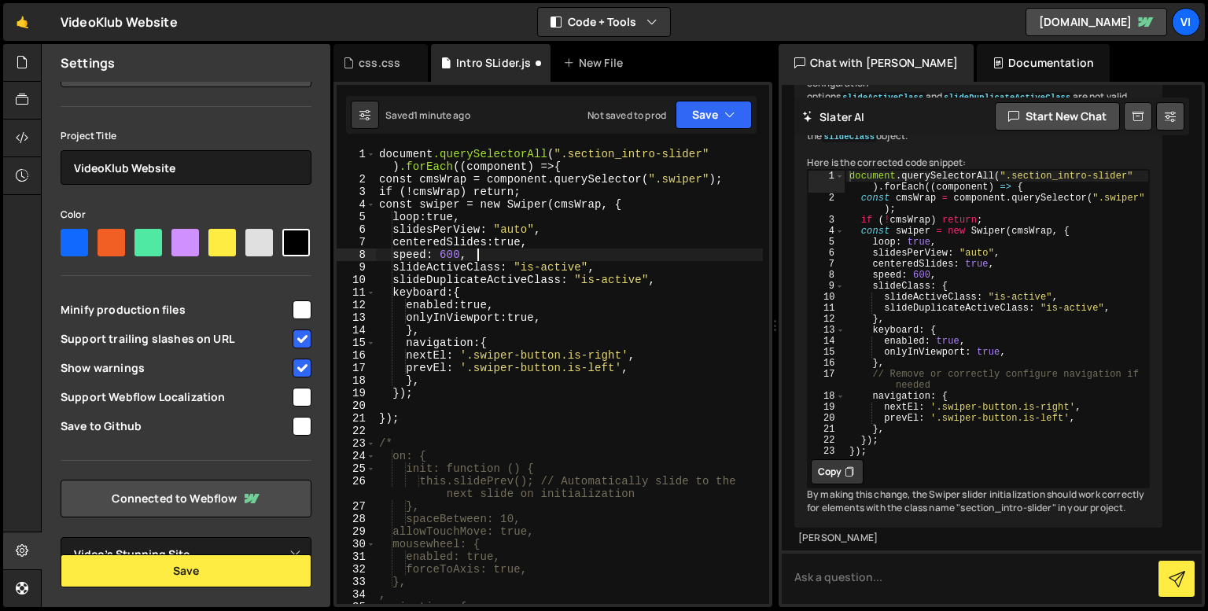
click at [506, 249] on div "document .querySelectorAll ( " .section_intro-slider " ) .forEach (( component …" at bounding box center [569, 395] width 387 height 494
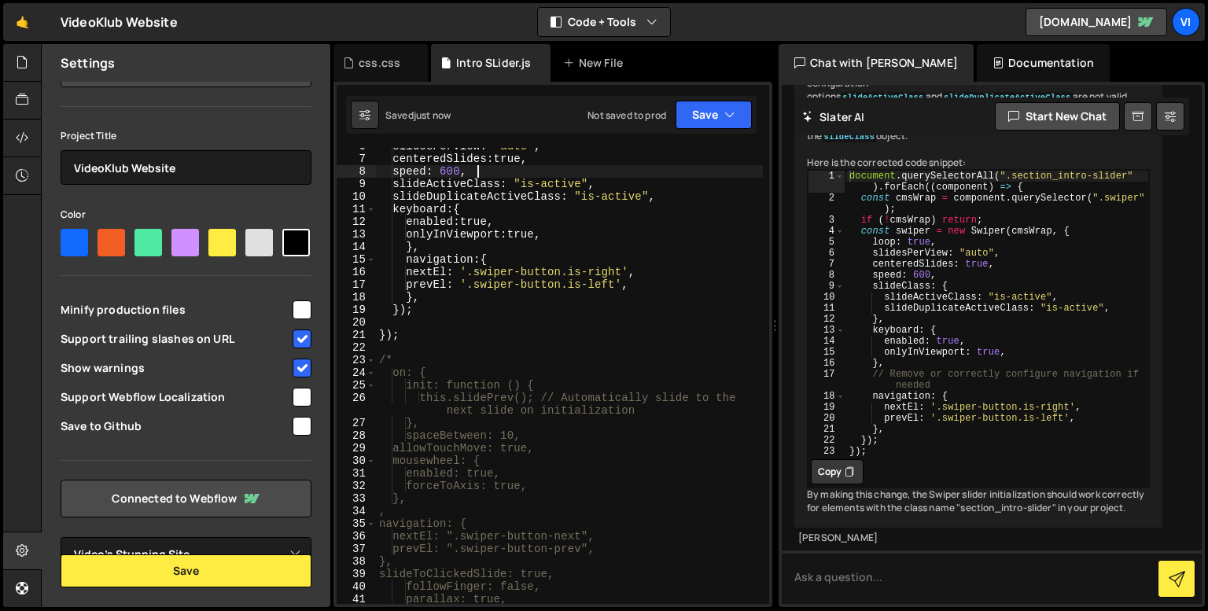
scroll to position [83, 0]
click at [454, 332] on div "slidesPerView : " auto " , centeredSlides : true, speed : 600 , slideActiveClas…" at bounding box center [569, 380] width 387 height 481
type textarea "});"
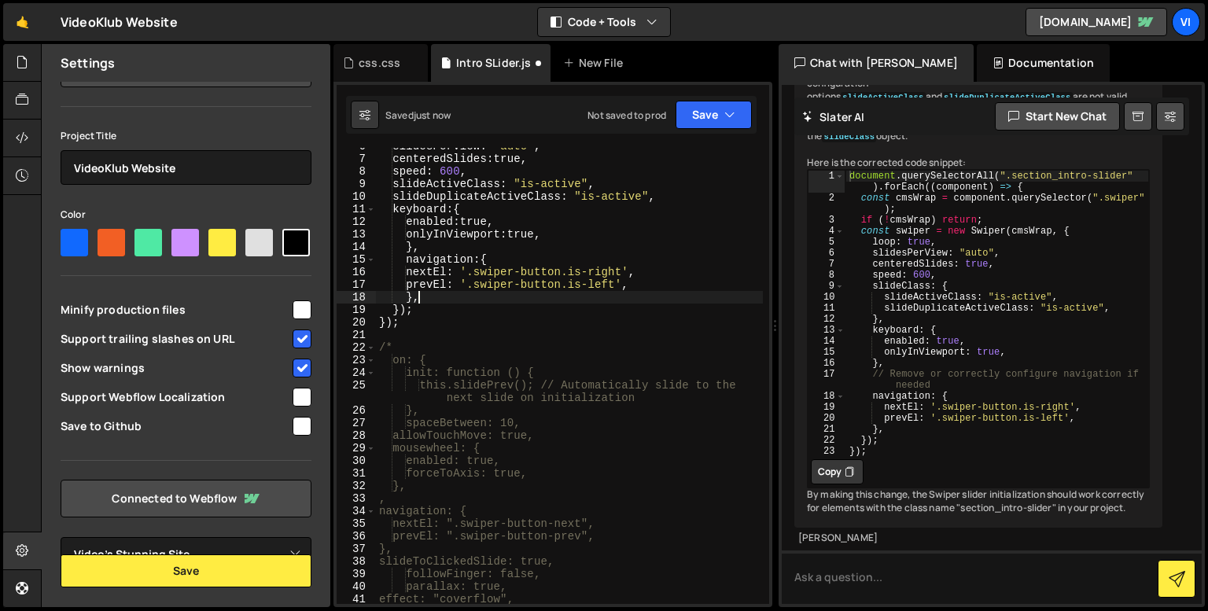
click at [432, 300] on div "slidesPerView : " auto " , centeredSlides : true, speed : 600 , slideActiveClas…" at bounding box center [569, 380] width 387 height 481
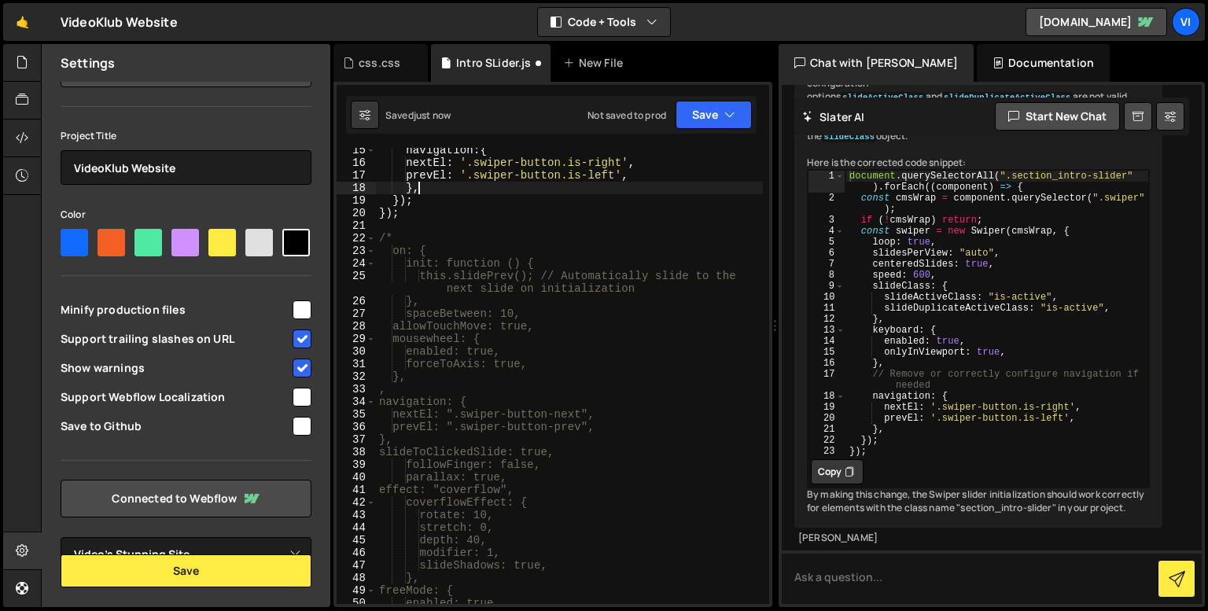
scroll to position [0, 0]
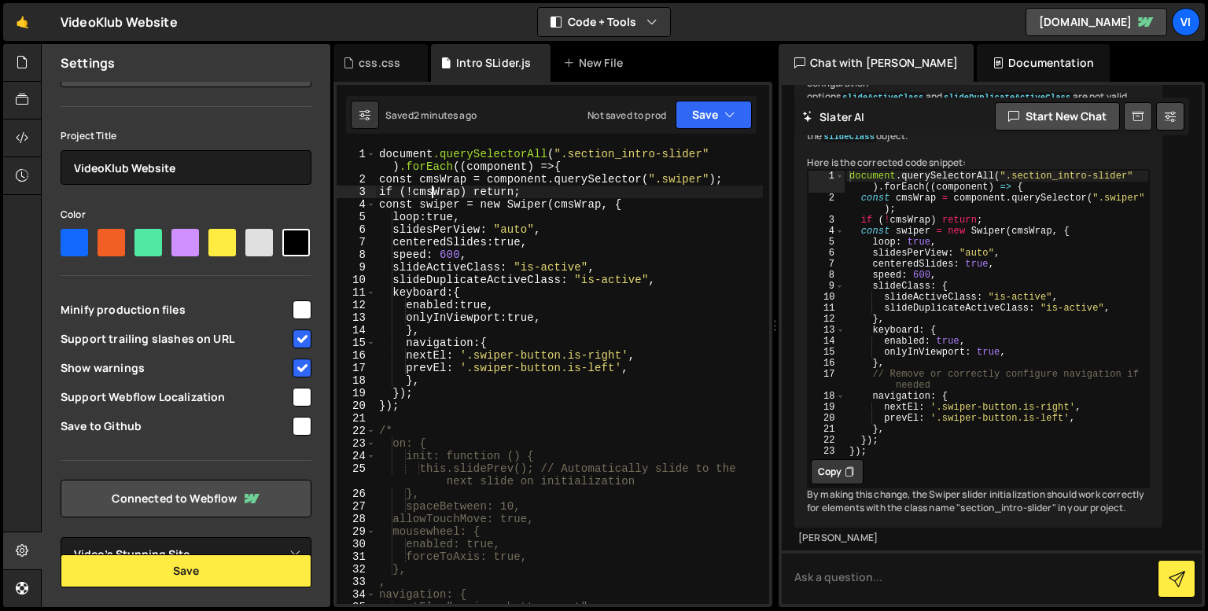
click at [430, 195] on div "document .querySelectorAll ( " .section_intro-slider " ) .forEach (( component …" at bounding box center [569, 395] width 387 height 494
type textarea "if (!cmsWrap) return;"
click at [23, 99] on icon at bounding box center [22, 99] width 13 height 17
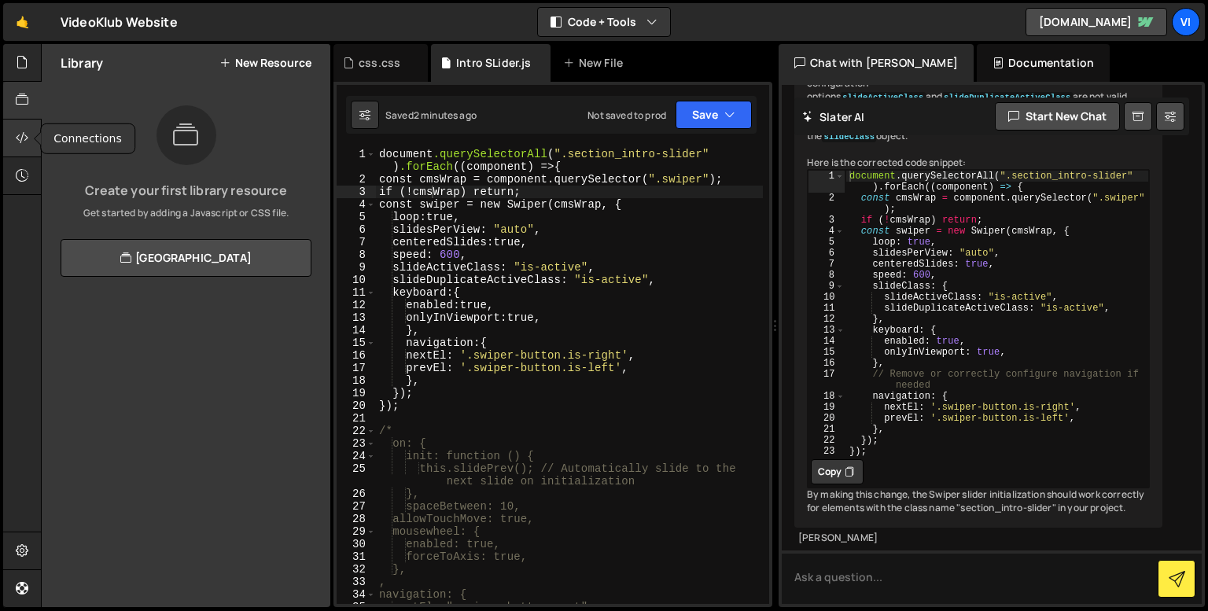
click at [23, 130] on icon at bounding box center [22, 137] width 13 height 17
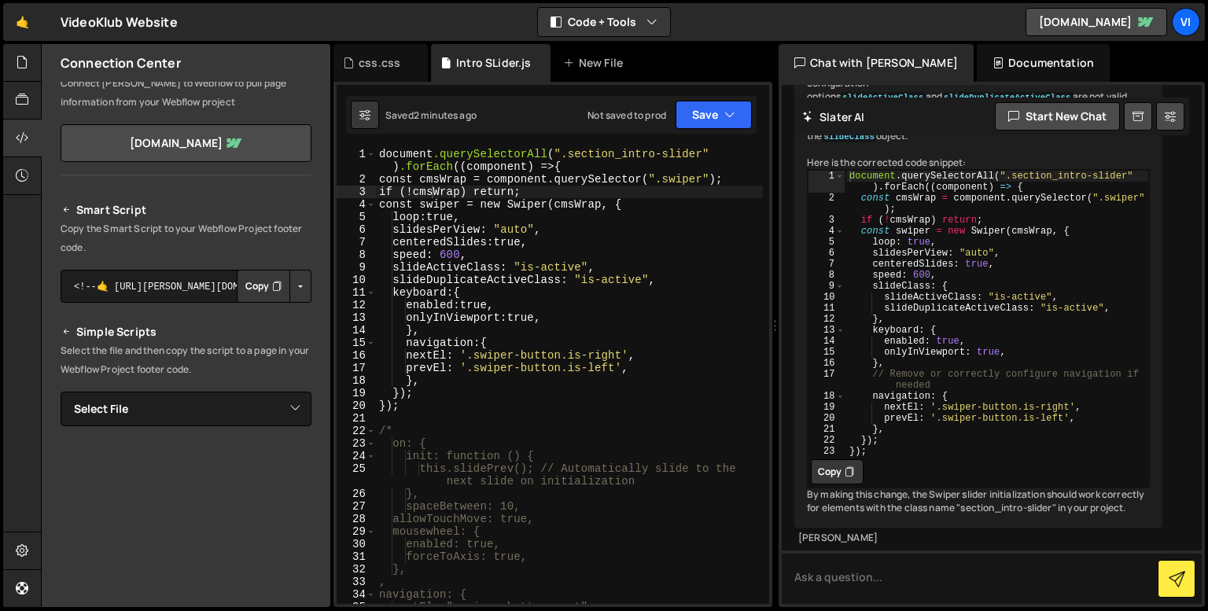
scroll to position [189, 0]
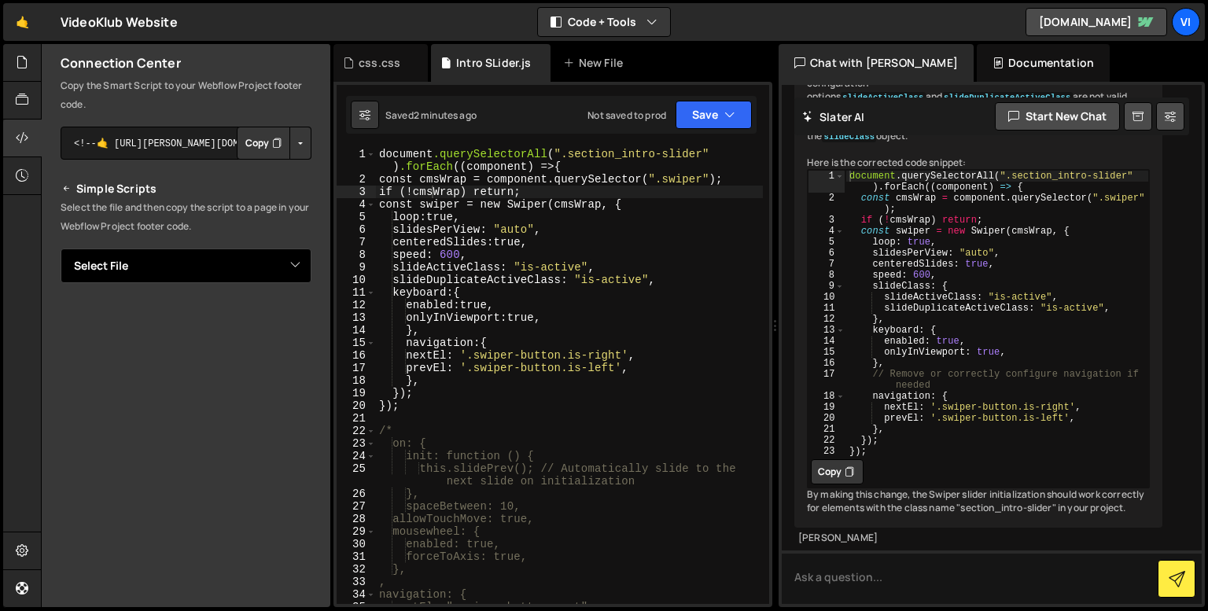
click at [193, 263] on select "Select File Intro SLider.js css.css" at bounding box center [186, 265] width 251 height 35
click at [61, 248] on select "Select File Intro SLider.js css.css" at bounding box center [186, 265] width 251 height 35
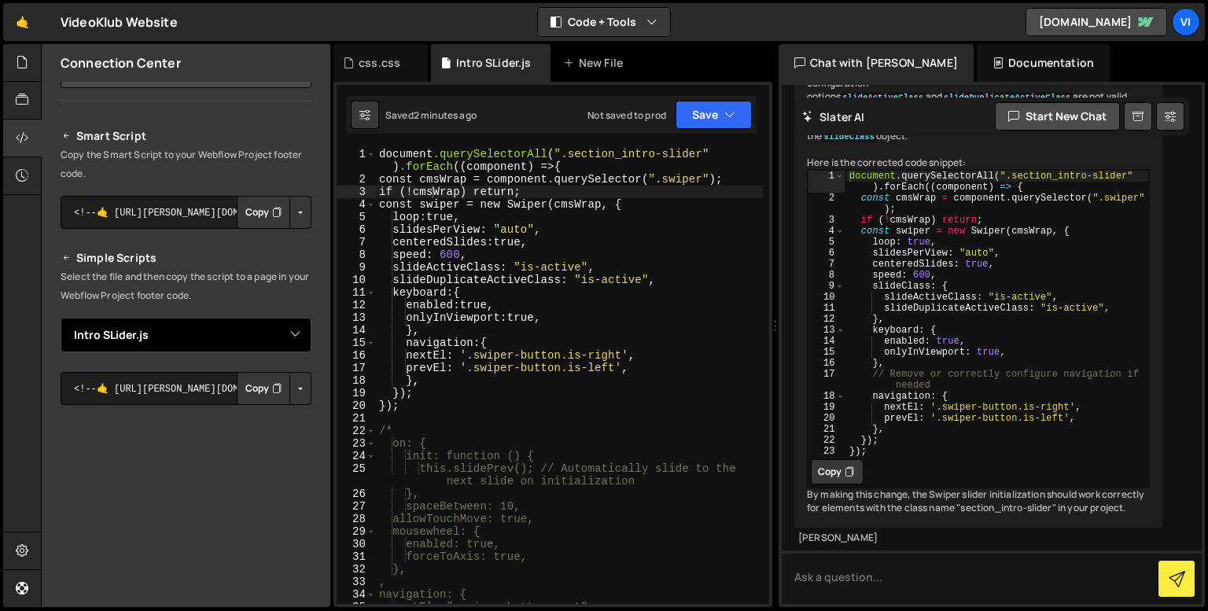
scroll to position [184, 0]
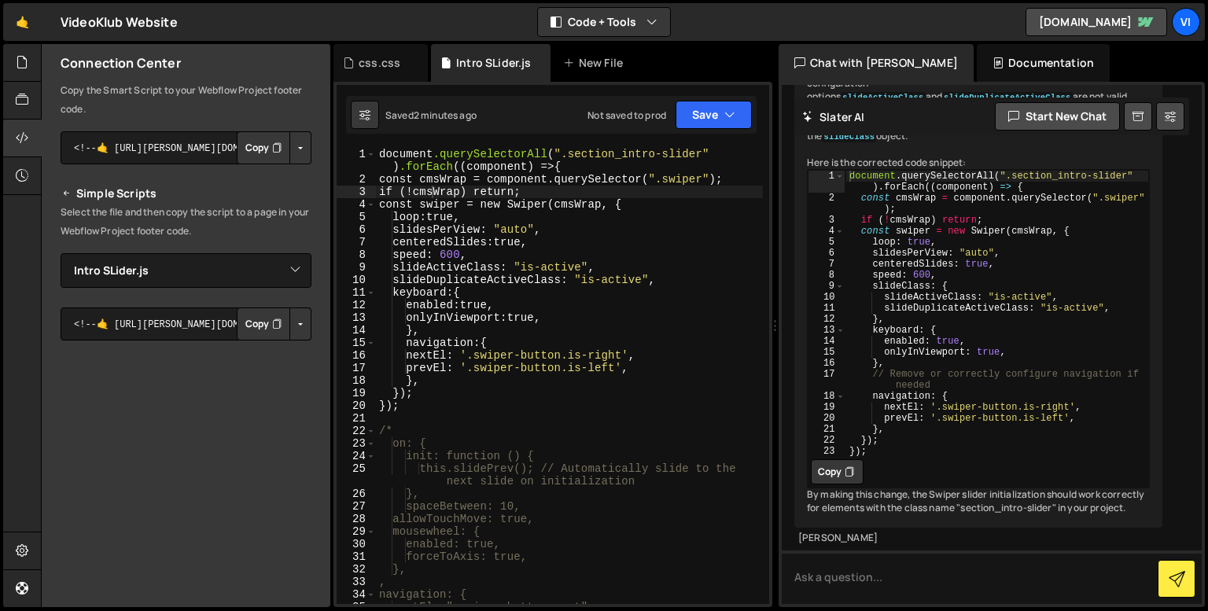
click at [245, 320] on button "Copy" at bounding box center [263, 323] width 53 height 33
click at [293, 324] on button "Button group with nested dropdown" at bounding box center [300, 323] width 22 height 33
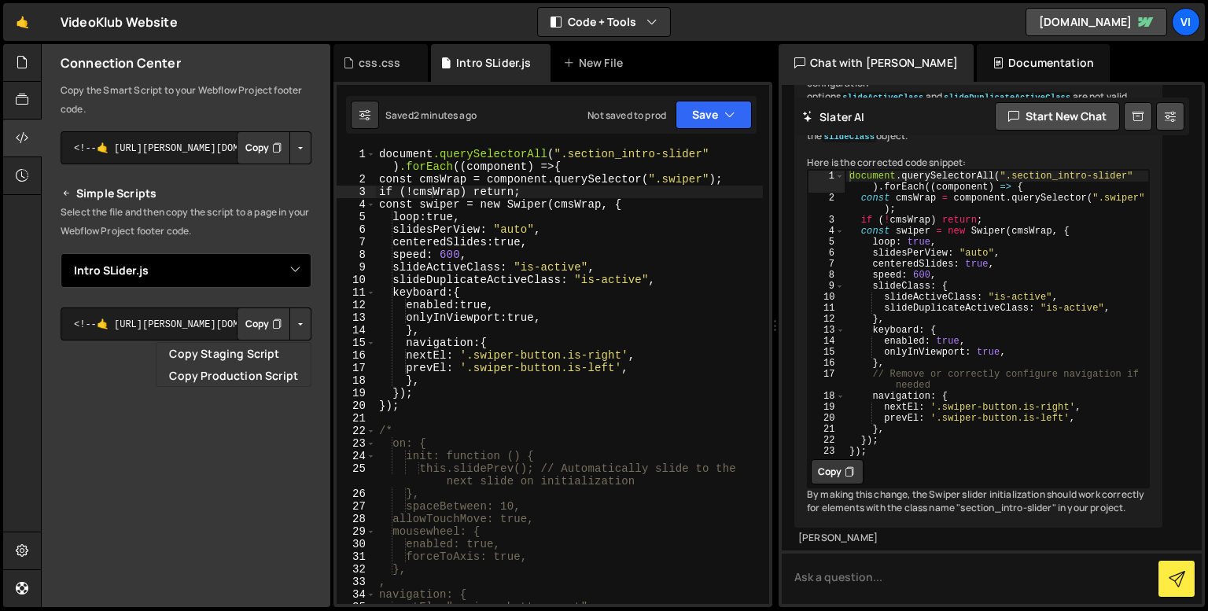
click at [267, 278] on select "Select File Intro SLider.js css.css" at bounding box center [186, 270] width 251 height 35
select select "45589"
click at [61, 253] on select "Select File Intro SLider.js css.css" at bounding box center [186, 270] width 251 height 35
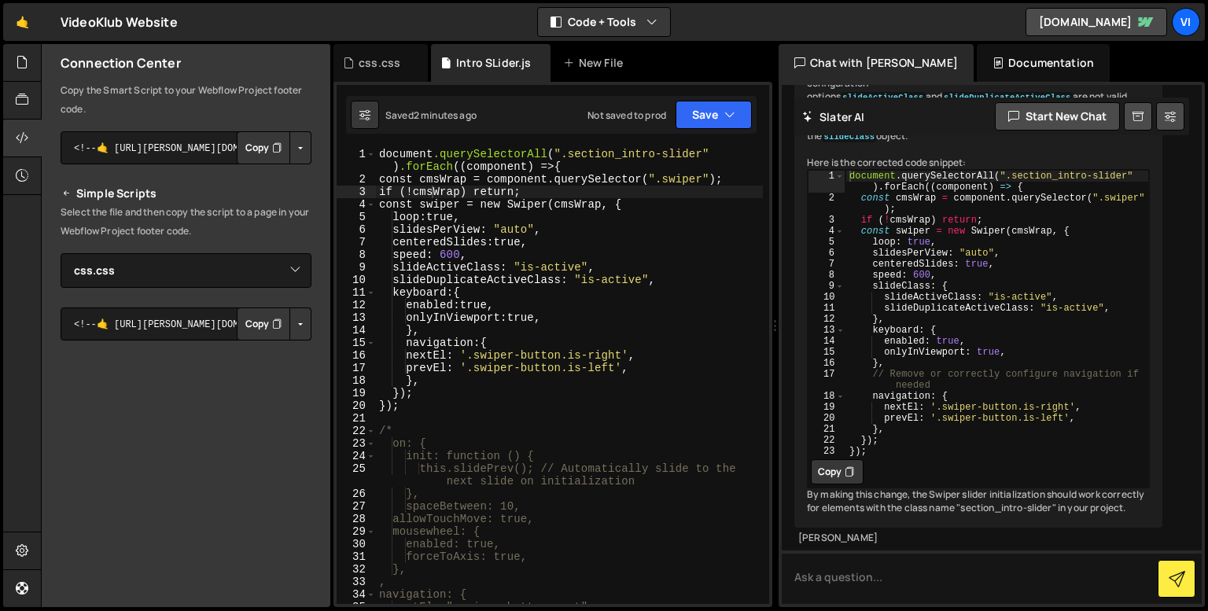
click at [262, 326] on button "Copy" at bounding box center [263, 323] width 53 height 33
click at [488, 254] on div "document .querySelectorAll ( " .section_intro-slider " ) .forEach (( component …" at bounding box center [569, 395] width 387 height 494
click at [449, 219] on div "document .querySelectorAll ( " .section_intro-slider " ) .forEach (( component …" at bounding box center [569, 395] width 387 height 494
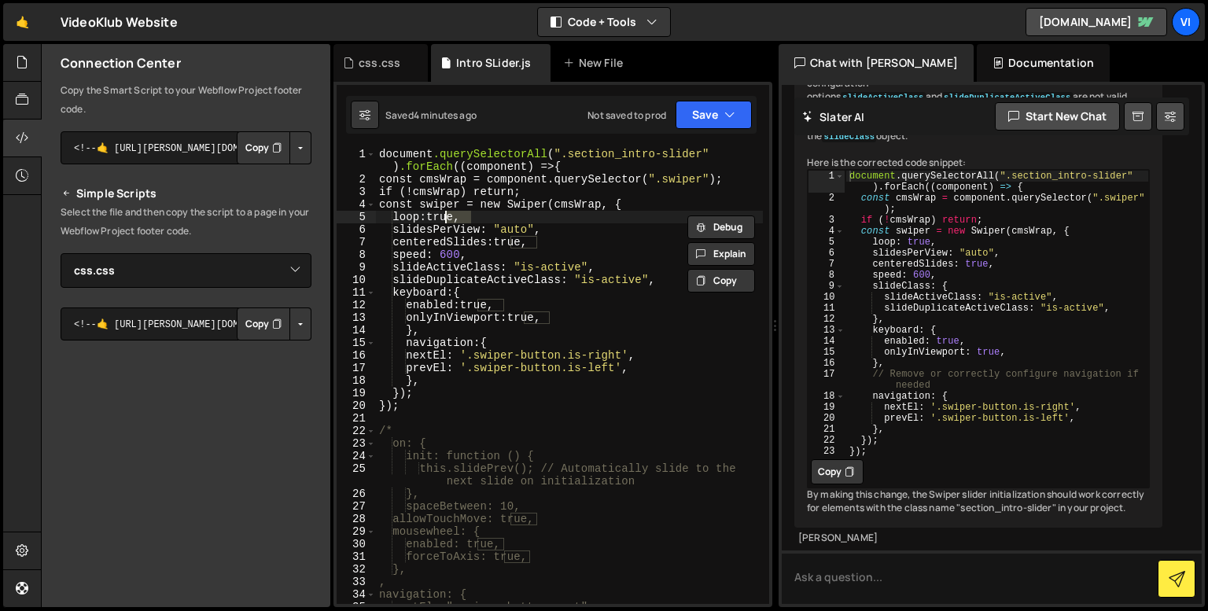
click at [449, 219] on div "document .querySelectorAll ( " .section_intro-slider " ) .forEach (( component …" at bounding box center [569, 395] width 387 height 494
type textarea "loop: true,"
drag, startPoint x: 485, startPoint y: 220, endPoint x: 378, endPoint y: 218, distance: 107.0
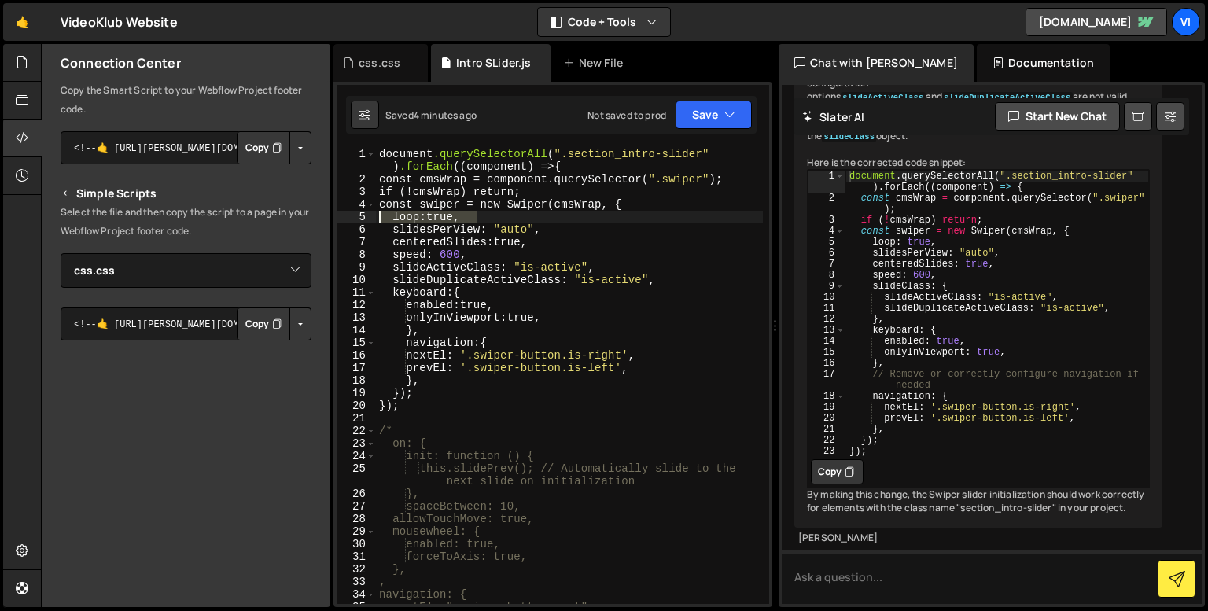
click at [378, 218] on div "document .querySelectorAll ( " .section_intro-slider " ) .forEach (( component …" at bounding box center [569, 395] width 387 height 494
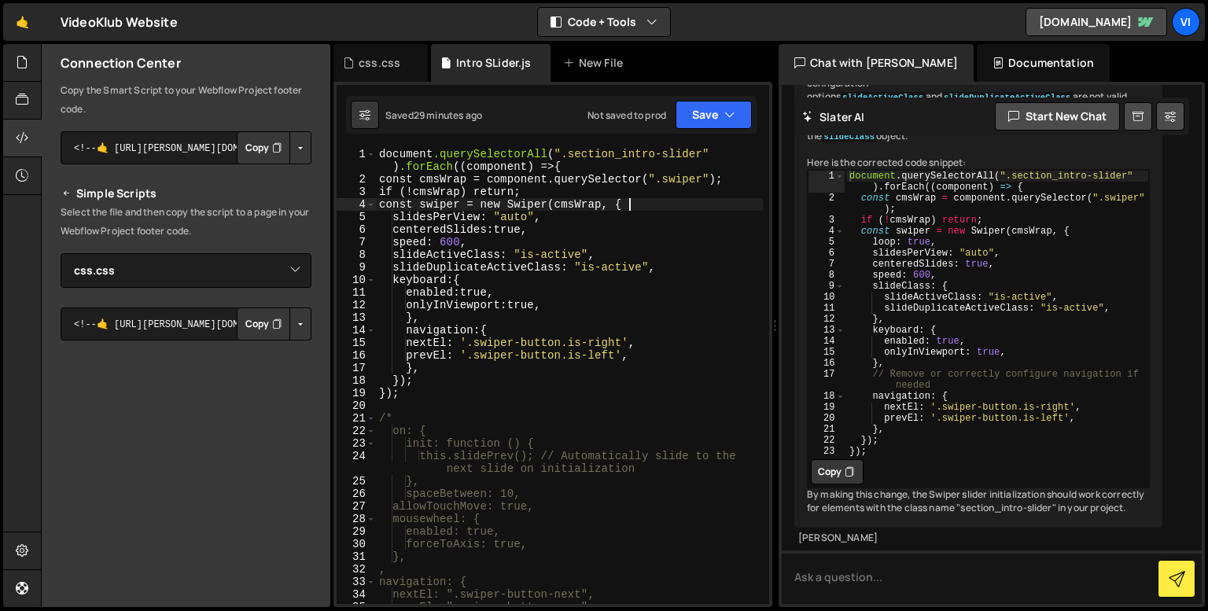
click at [396, 237] on div "document .querySelectorAll ( " .section_intro-slider " ) .forEach (( component …" at bounding box center [569, 395] width 387 height 494
click at [371, 159] on span at bounding box center [370, 154] width 9 height 13
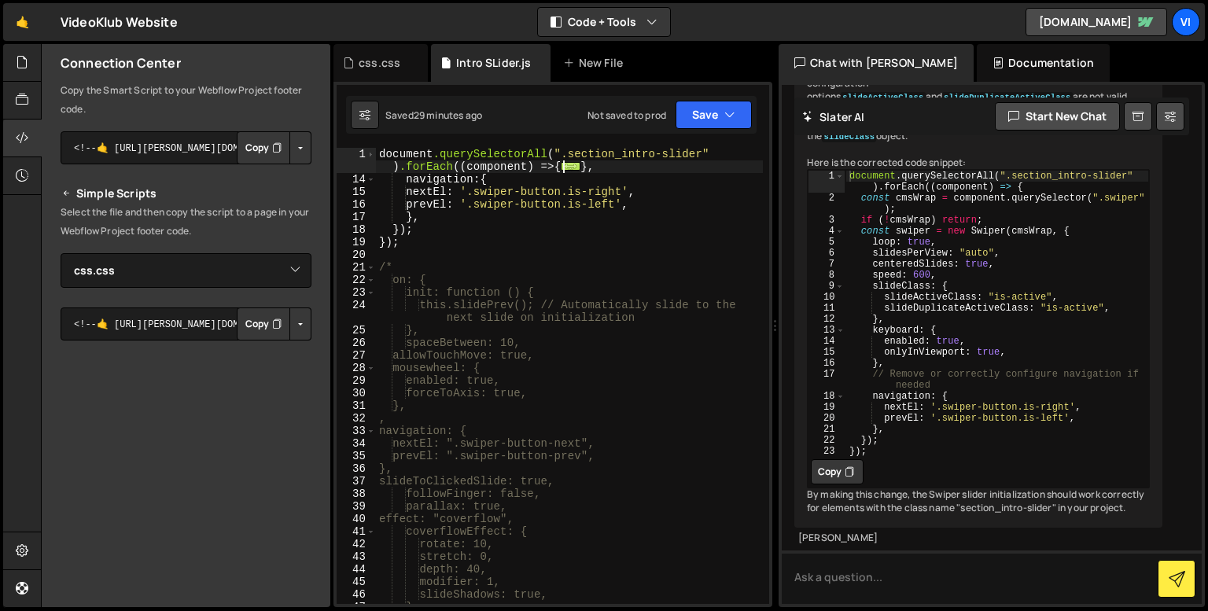
click at [380, 153] on div "document .querySelectorAll ( " .section_intro-slider " ) .forEach (( component …" at bounding box center [569, 395] width 387 height 494
type textarea "document.querySelectorAll(".section_intro-slider").forEach((component) => {"
click at [414, 252] on div "document .querySelectorAll ( " .section_intro-slider " ) .forEach (( component …" at bounding box center [569, 395] width 387 height 494
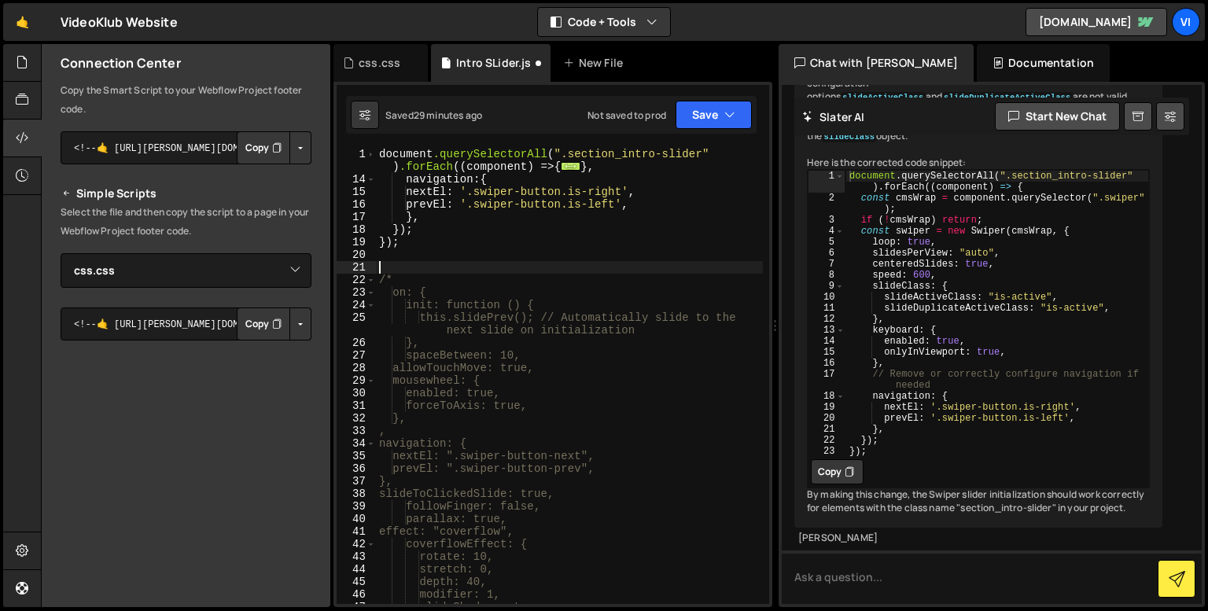
paste textarea "});"
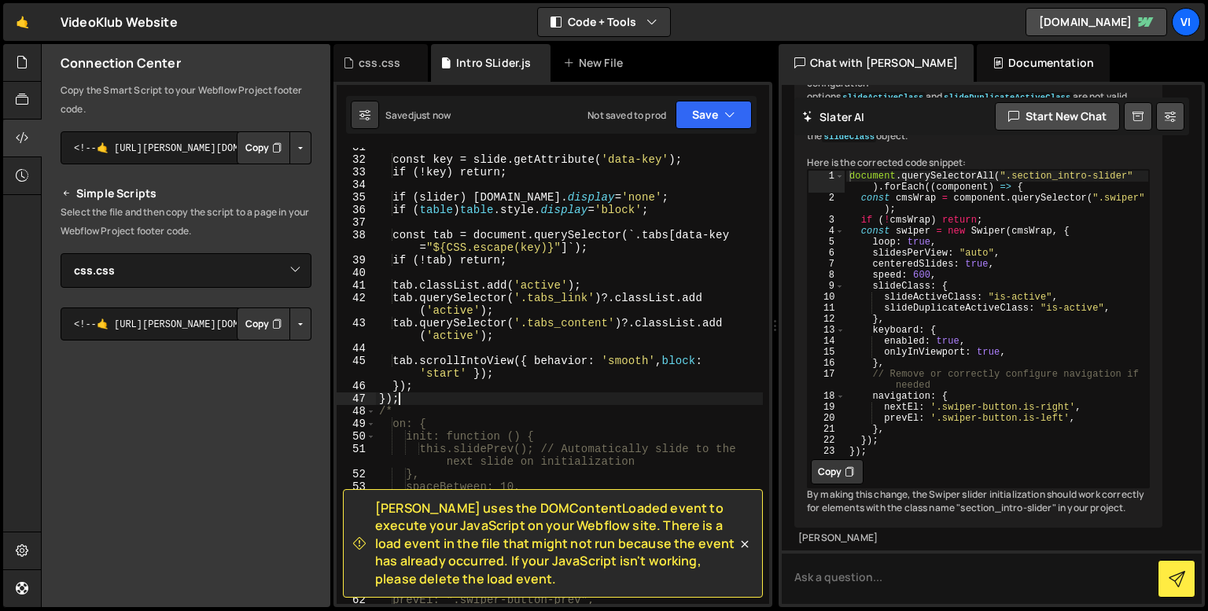
scroll to position [410, 0]
click at [748, 542] on icon at bounding box center [745, 544] width 16 height 16
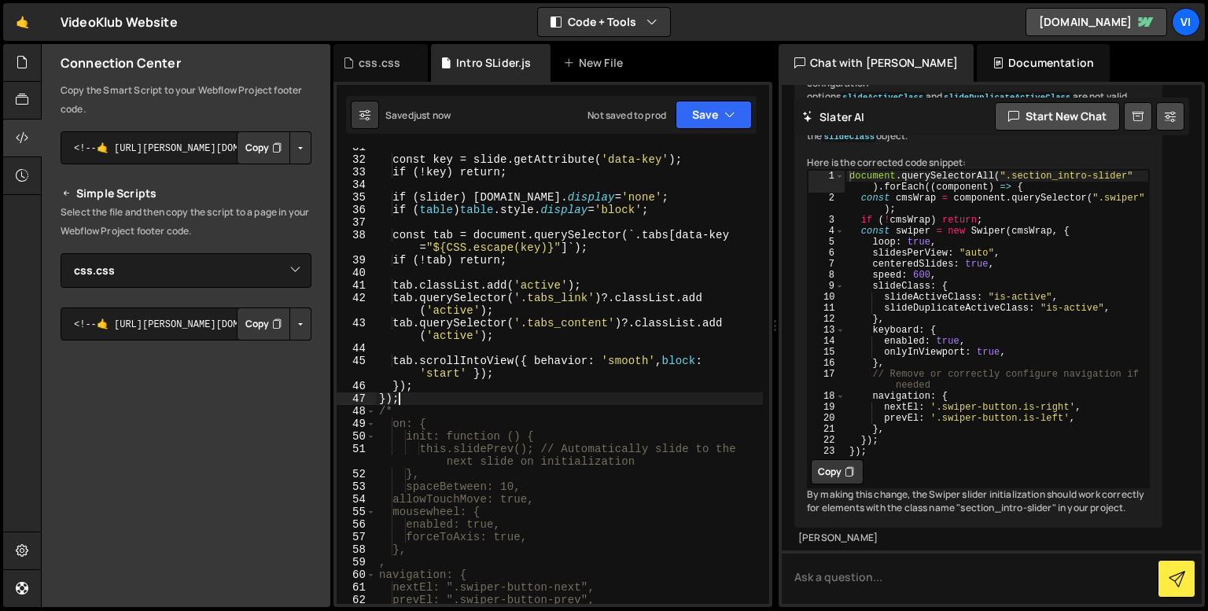
click at [417, 395] on div "const key = slide.getAttribute( ' data-key ' ) ; if (!key) return ; if (slider)…" at bounding box center [569, 381] width 387 height 481
type textarea "}"
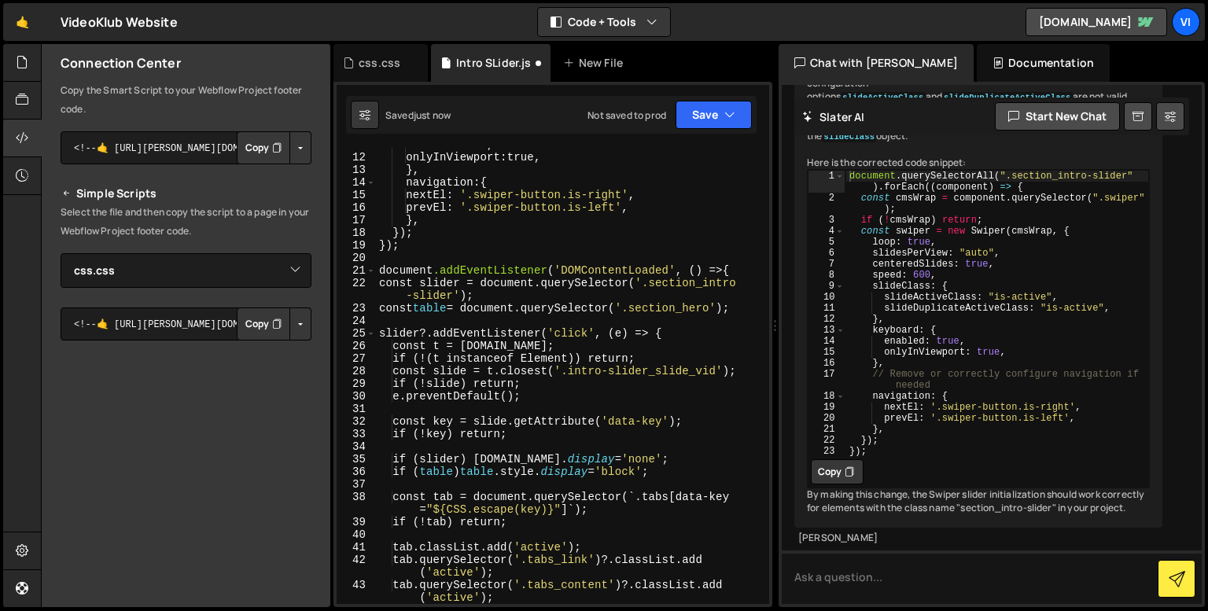
scroll to position [146, 0]
drag, startPoint x: 730, startPoint y: 266, endPoint x: 370, endPoint y: 268, distance: 360.1
click at [370, 268] on div "11 12 13 14 15 16 17 18 19 20 21 22 23 24 25 26 27 28 29 30 31 32 33 34 35 36 3…" at bounding box center [553, 376] width 432 height 456
type textarea "document.addEventListener('DOMContentLoaded', () => {"
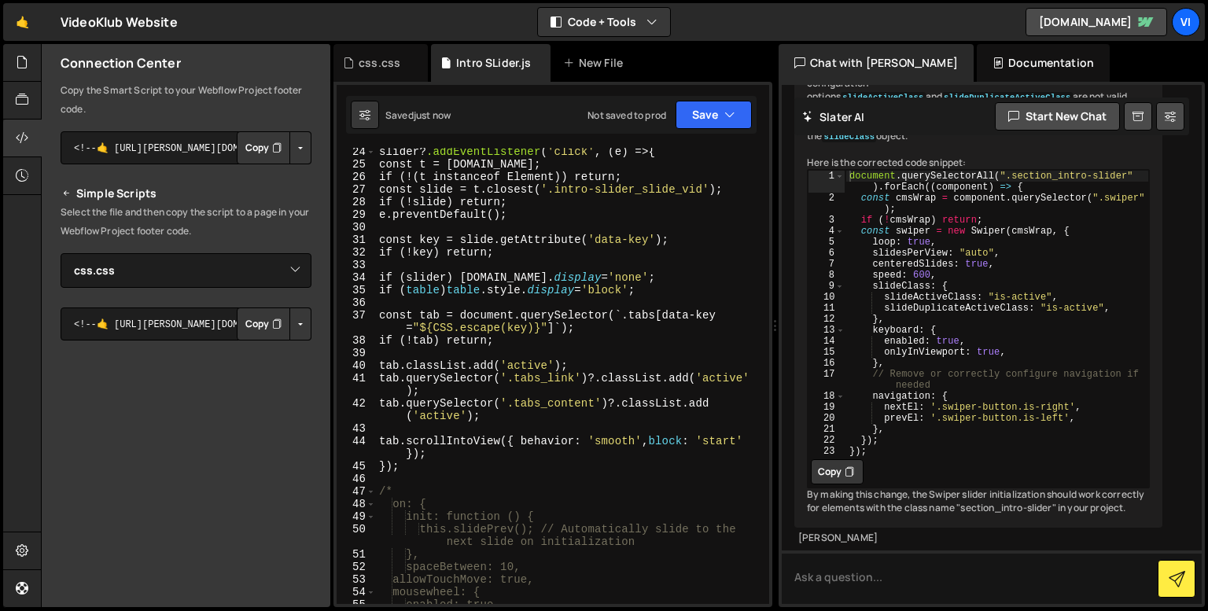
scroll to position [317, 0]
click at [617, 414] on div "slider ? .addEventListener ( ' click ' , ( e ) => { const t = [DOMAIN_NAME] ; i…" at bounding box center [569, 385] width 387 height 481
click at [627, 289] on div "slider ? .addEventListener ( ' click ' , ( e ) => { const t = [DOMAIN_NAME] ; i…" at bounding box center [569, 385] width 387 height 481
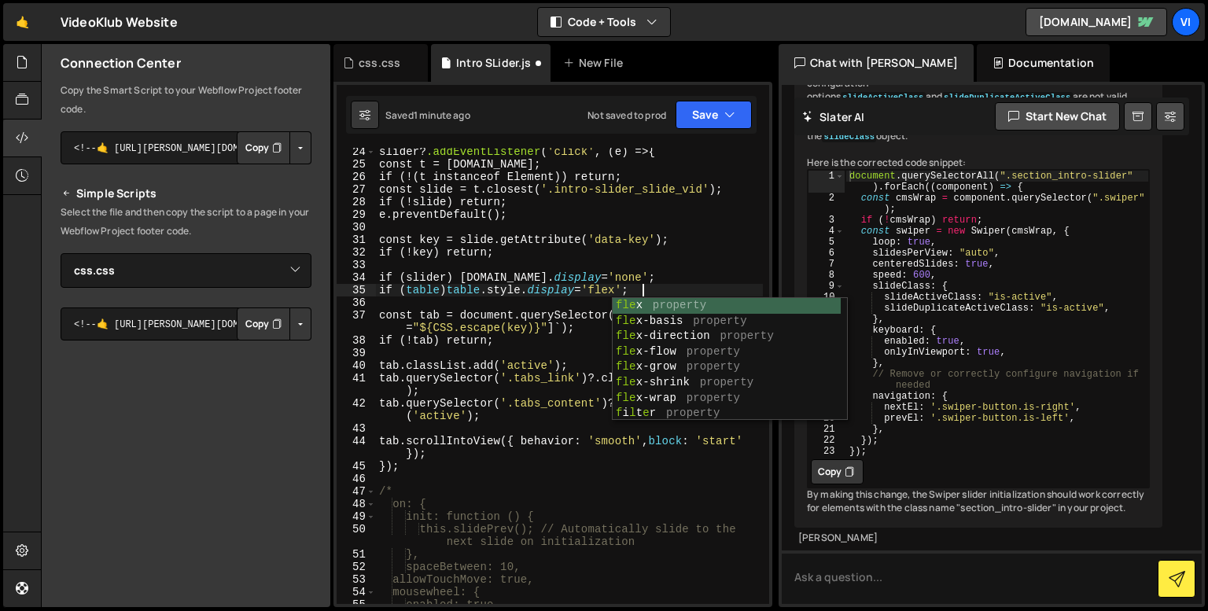
scroll to position [0, 18]
type textarea "*/"
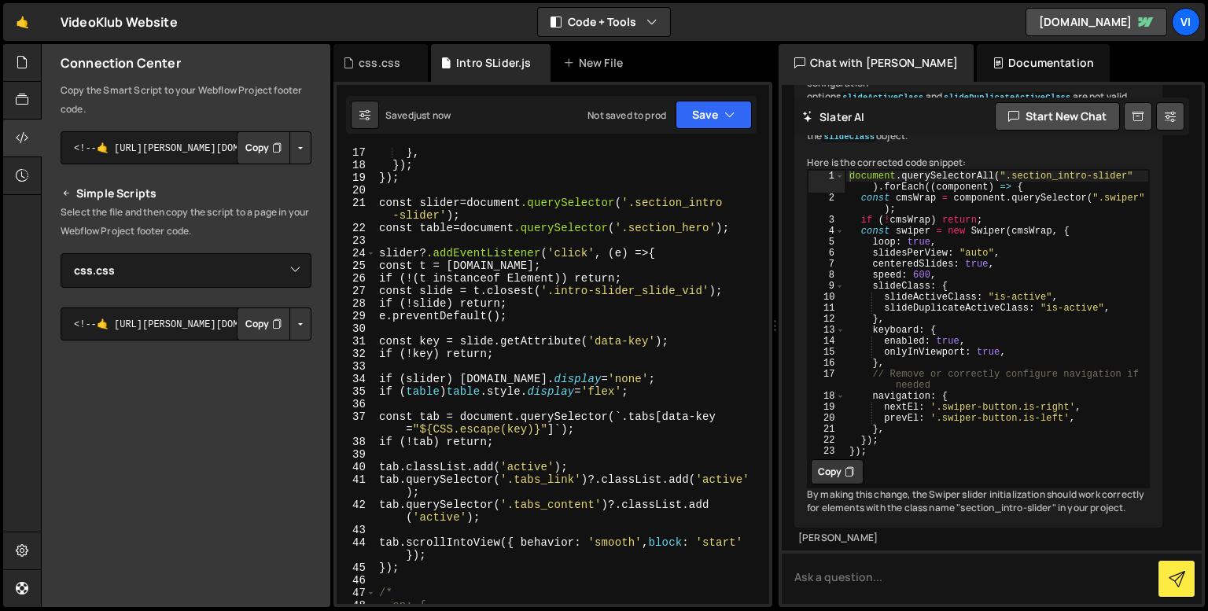
scroll to position [215, 0]
click at [359, 53] on div "css.css" at bounding box center [380, 63] width 94 height 38
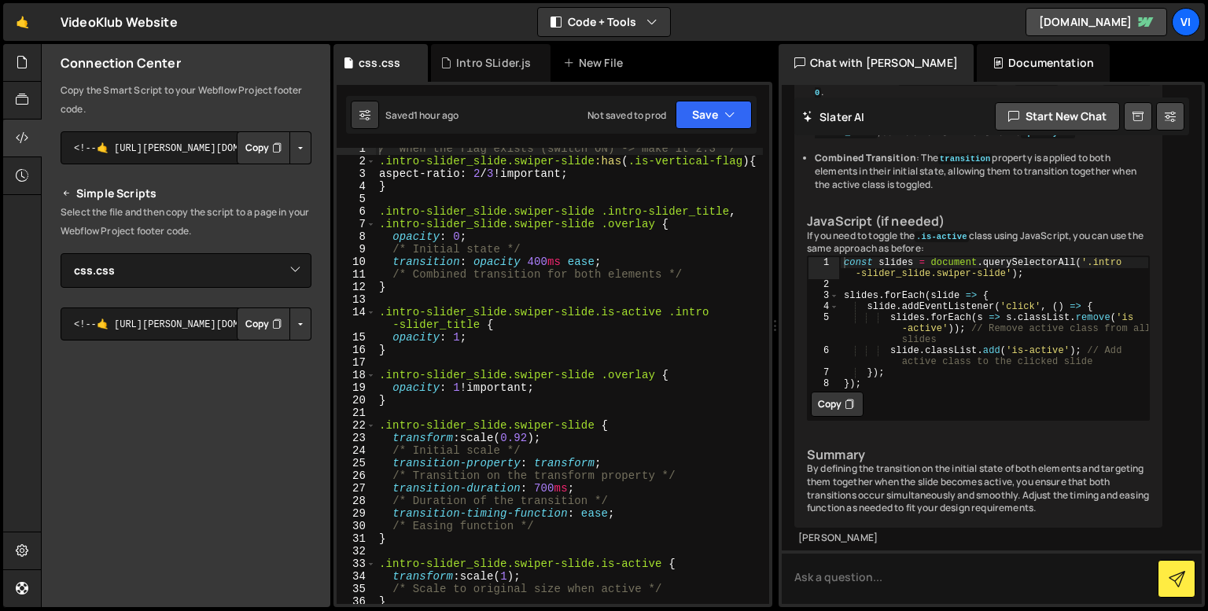
scroll to position [0, 0]
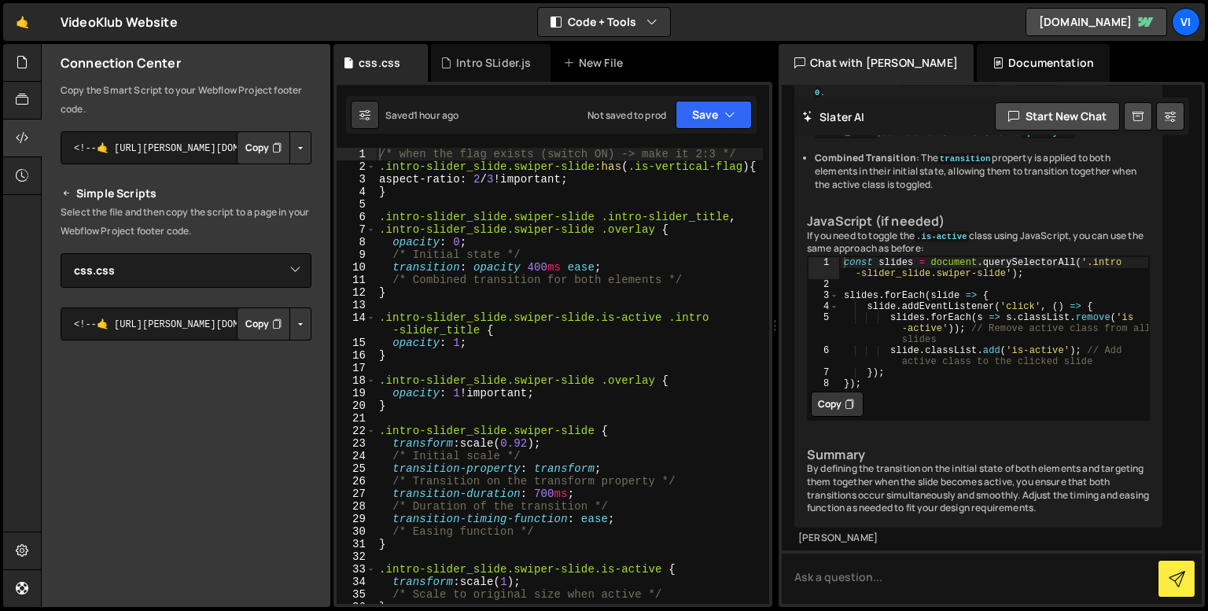
click at [454, 301] on div "/* when the flag exists (switch ON) -> make it 2:3 */ .intro-slider_slide.swipe…" at bounding box center [569, 388] width 387 height 481
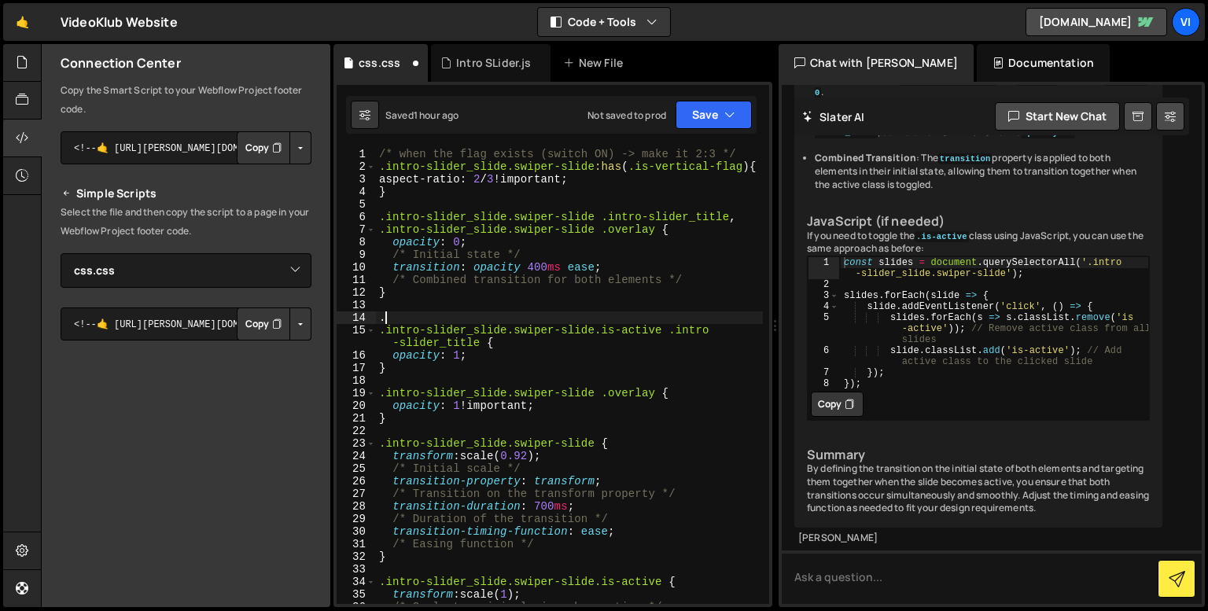
paste textarea "intro-slider_slide_vid"
type textarea ".intro-slider_slide_vid"
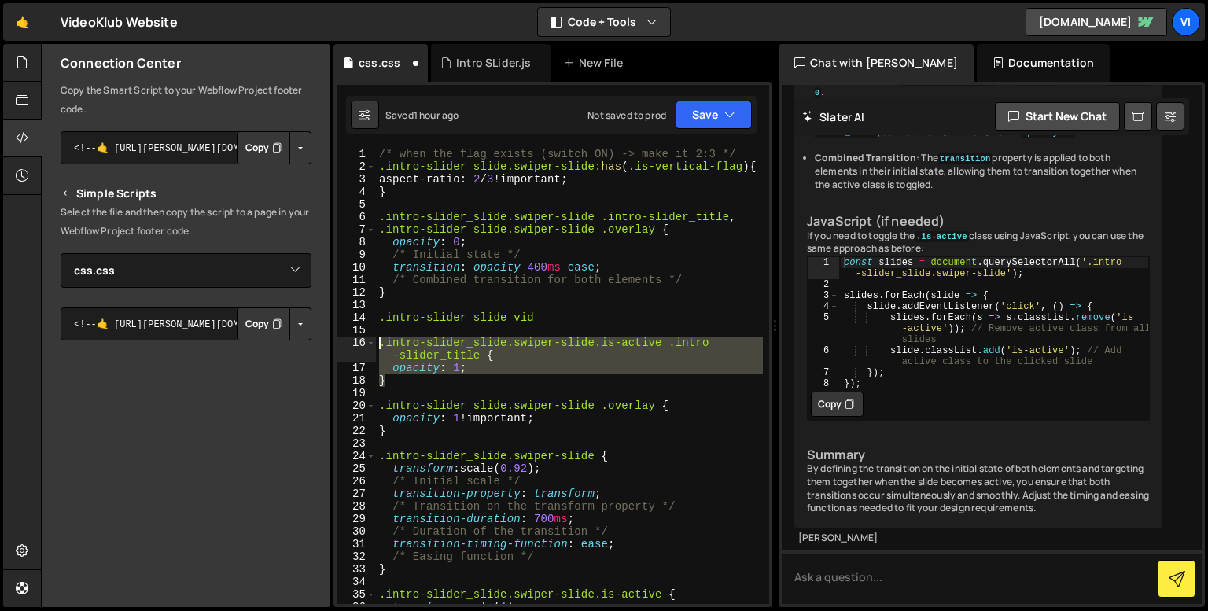
drag, startPoint x: 398, startPoint y: 381, endPoint x: 377, endPoint y: 346, distance: 40.2
click at [377, 346] on div "/* when the flag exists (switch ON) -> make it 2:3 */ .intro-slider_slide.swipe…" at bounding box center [569, 388] width 387 height 481
click at [619, 348] on div "/* when the flag exists (switch ON) -> make it 2:3 */ .intro-slider_slide.swipe…" at bounding box center [569, 376] width 387 height 456
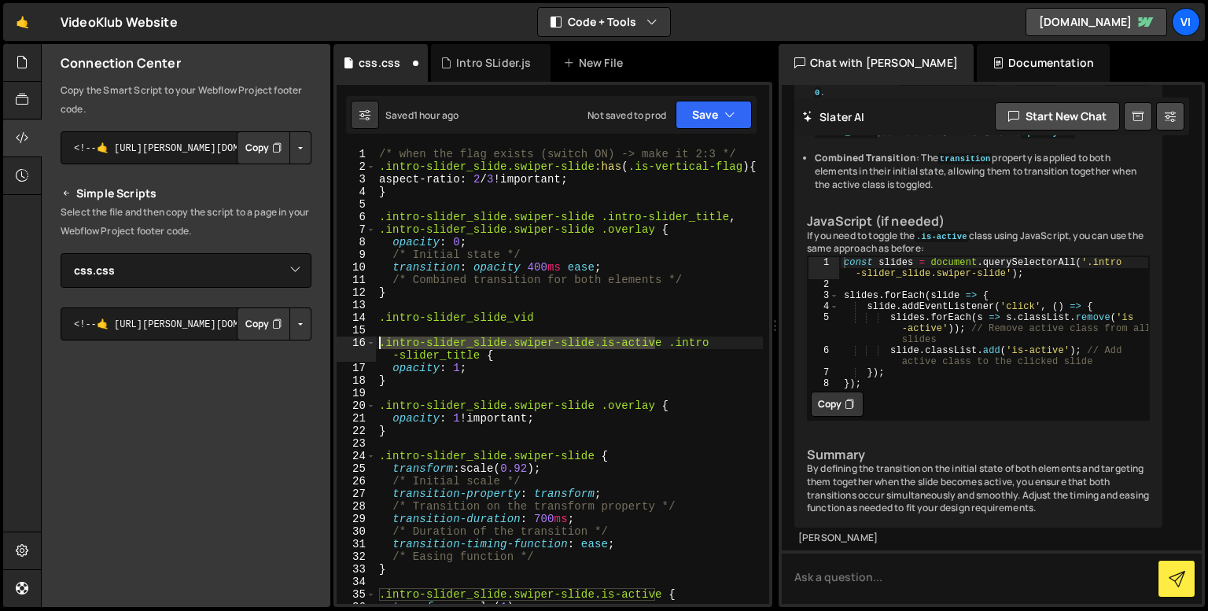
drag, startPoint x: 653, startPoint y: 344, endPoint x: 379, endPoint y: 347, distance: 273.7
click at [379, 347] on div "/* when the flag exists (switch ON) -> make it 2:3 */ .intro-slider_slide.swipe…" at bounding box center [569, 388] width 387 height 481
click at [379, 318] on div "/* when the flag exists (switch ON) -> make it 2:3 */ .intro-slider_slide.swipe…" at bounding box center [569, 388] width 387 height 481
paste textarea ".intro-slider_slide.swiper-slide.is-active"
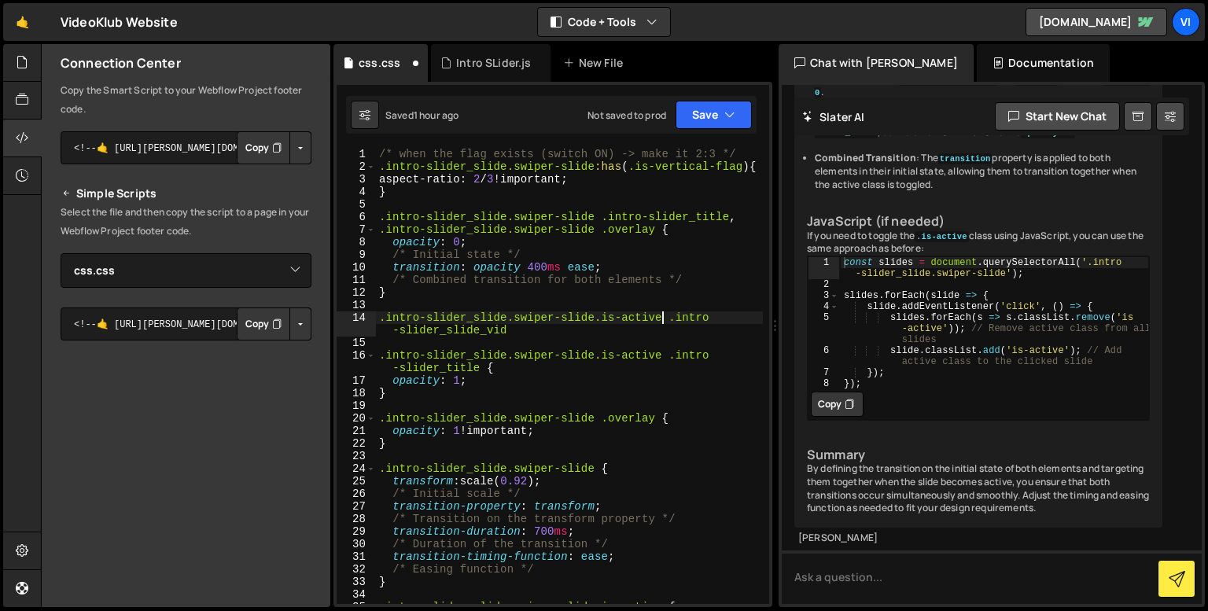
type textarea ".intro-slider_slide.swiper-slide.is-active .intro-slider_slide_vid"
click at [518, 332] on div "/* when the flag exists (switch ON) -> make it 2:3 */ .intro-slider_slide.swipe…" at bounding box center [569, 388] width 387 height 481
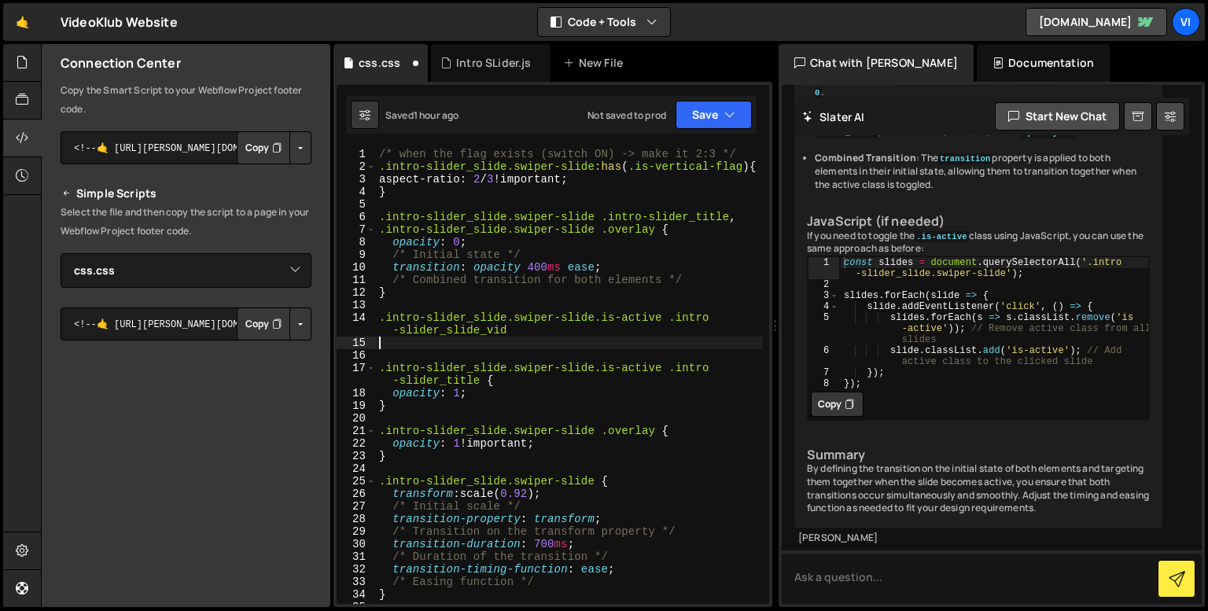
scroll to position [0, 0]
type textarea "{}"
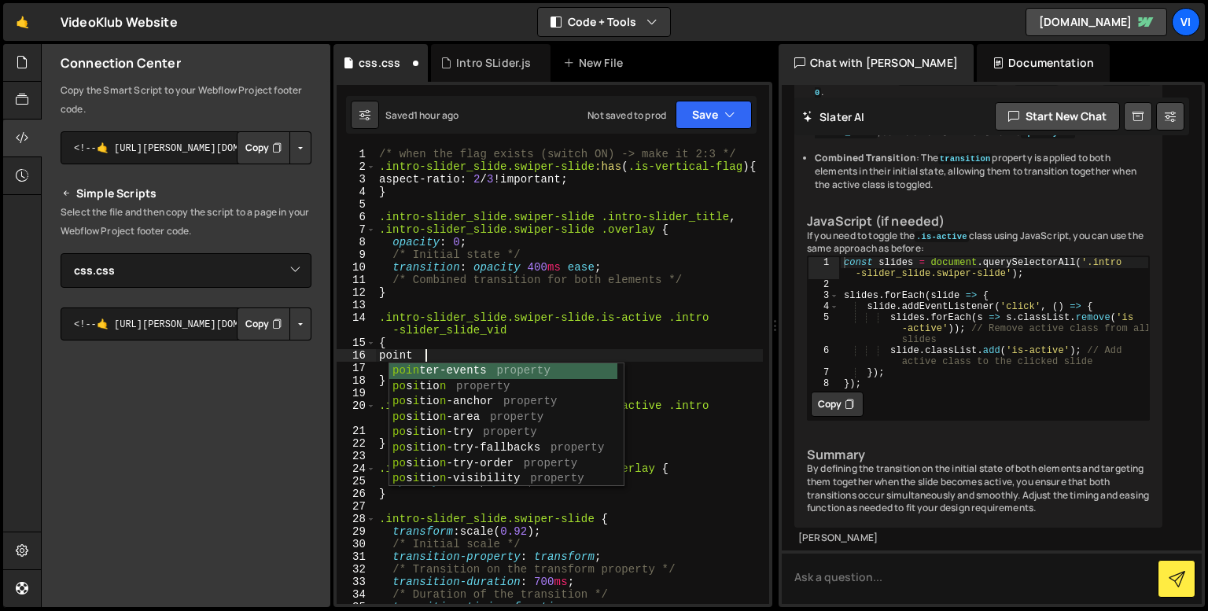
scroll to position [0, 2]
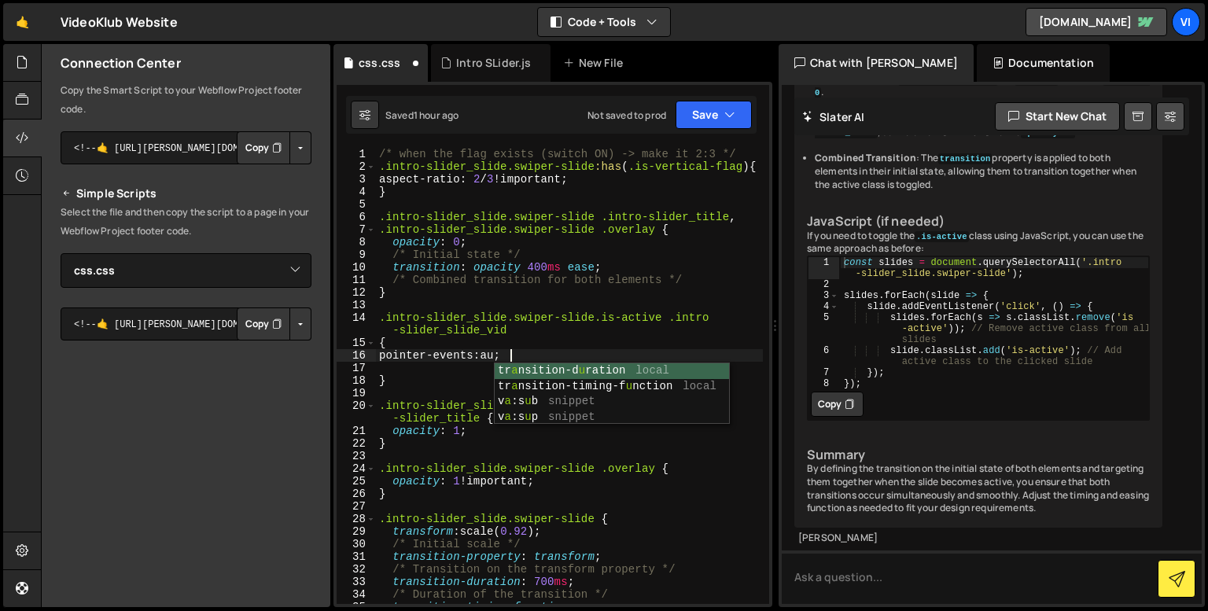
type textarea "pointer-events: auto;"
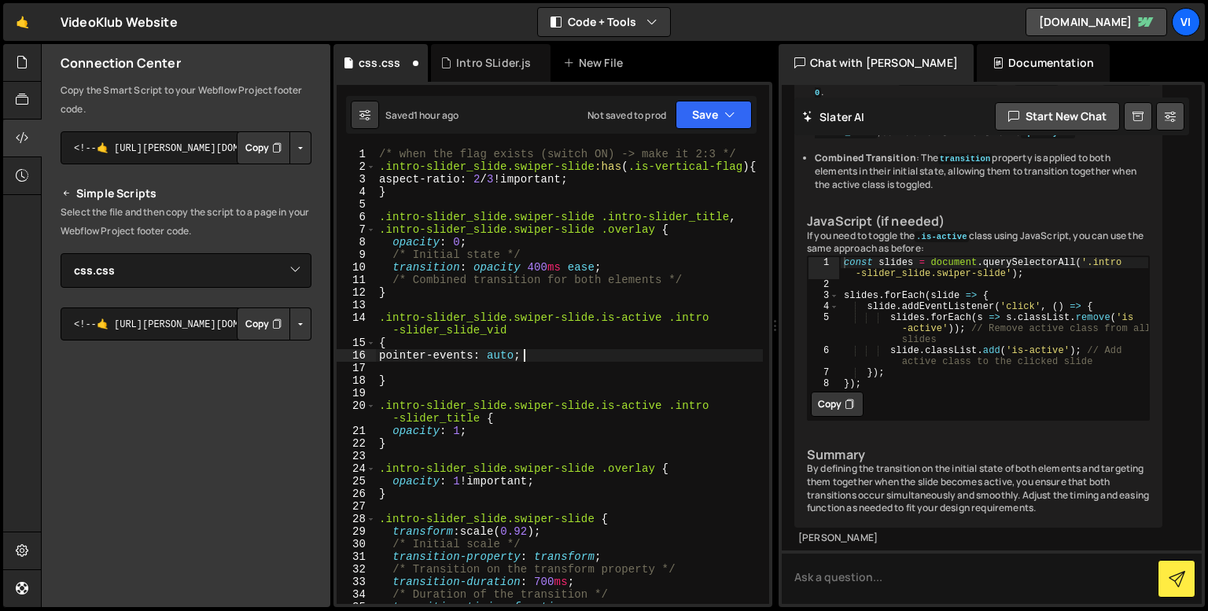
scroll to position [0, 0]
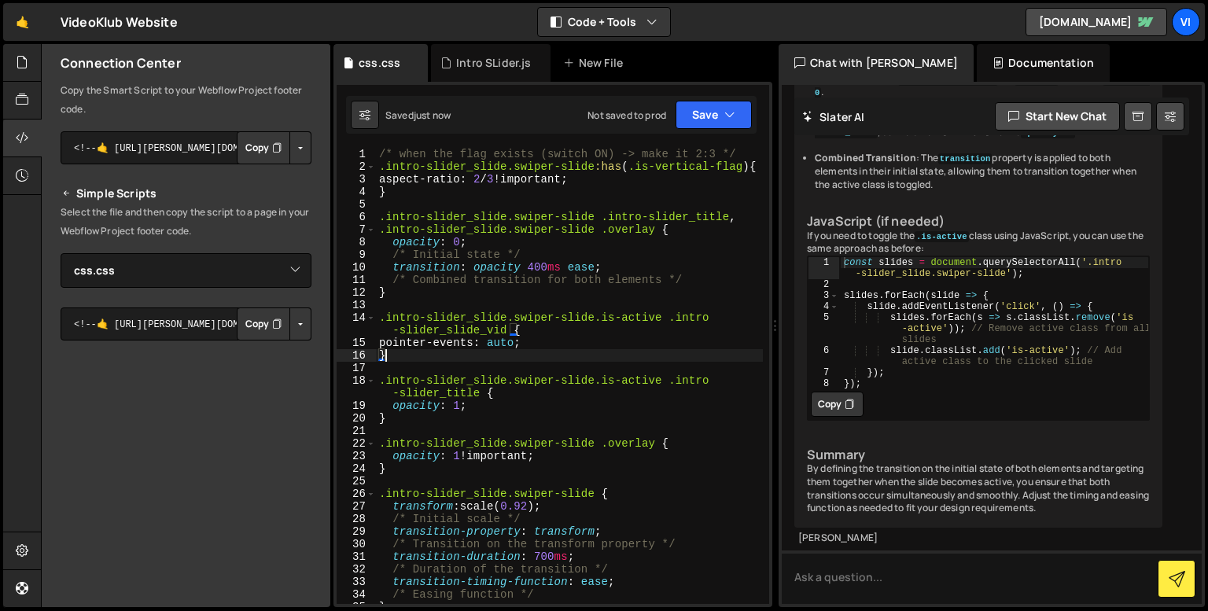
type textarea "}"
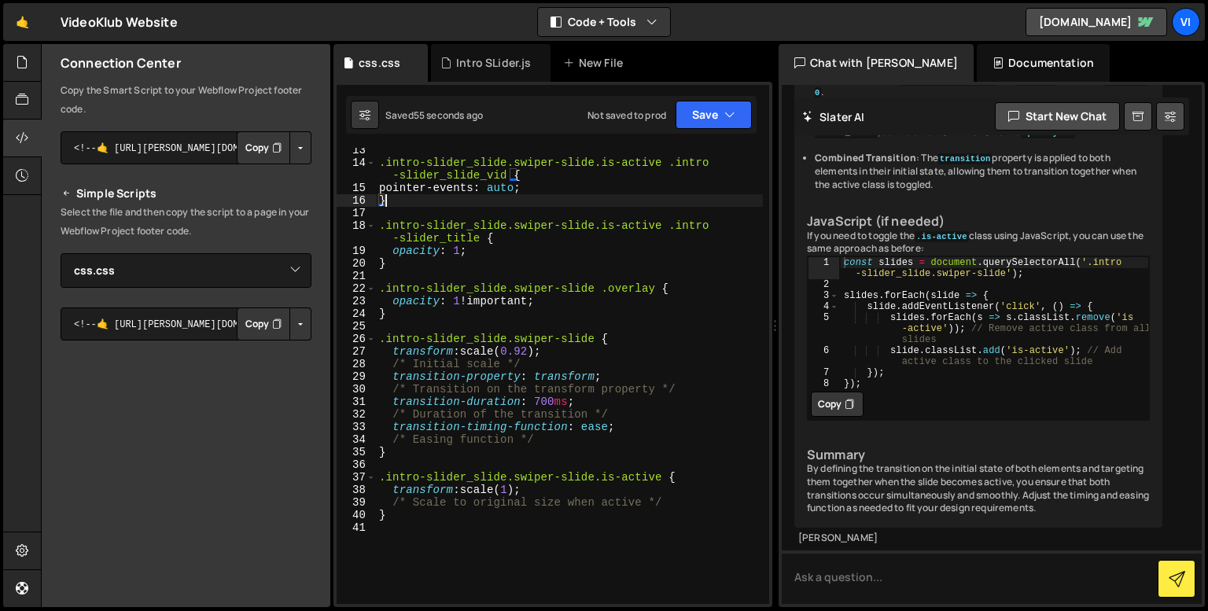
scroll to position [156, 0]
click at [477, 269] on div ".intro-slider_slide.swiper-slide.is-active .intro -slider_slide_vid { pointer-e…" at bounding box center [569, 382] width 387 height 481
click at [441, 199] on div ".intro-slider_slide.swiper-slide.is-active .intro -slider_slide_vid { pointer-e…" at bounding box center [569, 382] width 387 height 481
type textarea "}"
click at [440, 208] on div ".intro-slider_slide.swiper-slide.is-active .intro -slider_slide_vid { pointer-e…" at bounding box center [569, 382] width 387 height 481
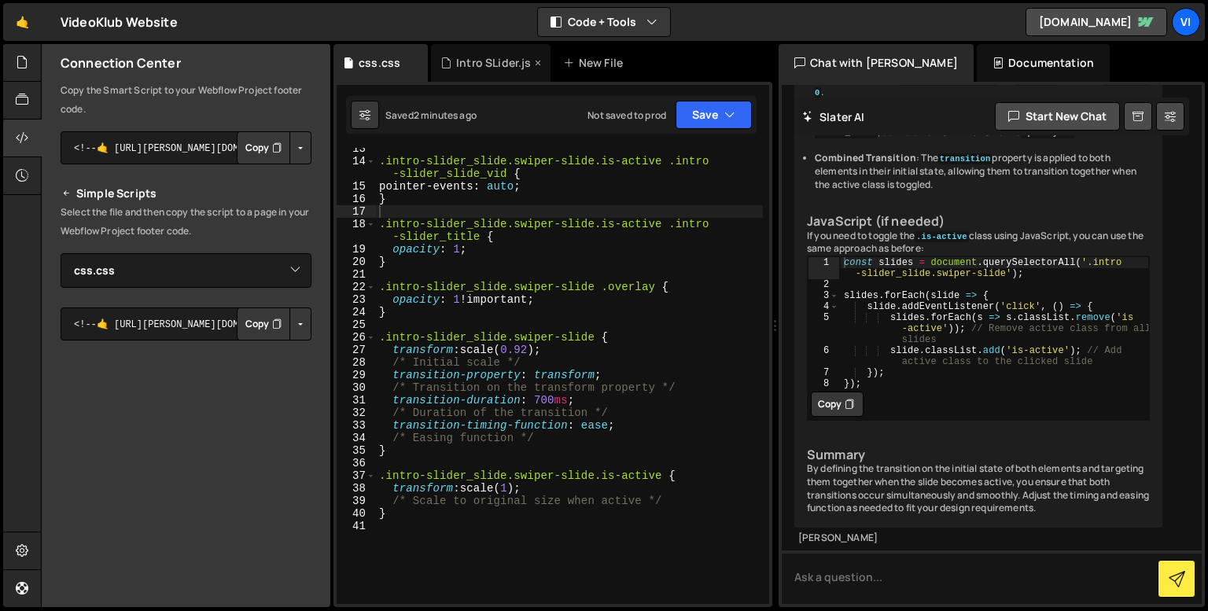
click at [481, 75] on div "Intro SLider.js" at bounding box center [491, 63] width 120 height 38
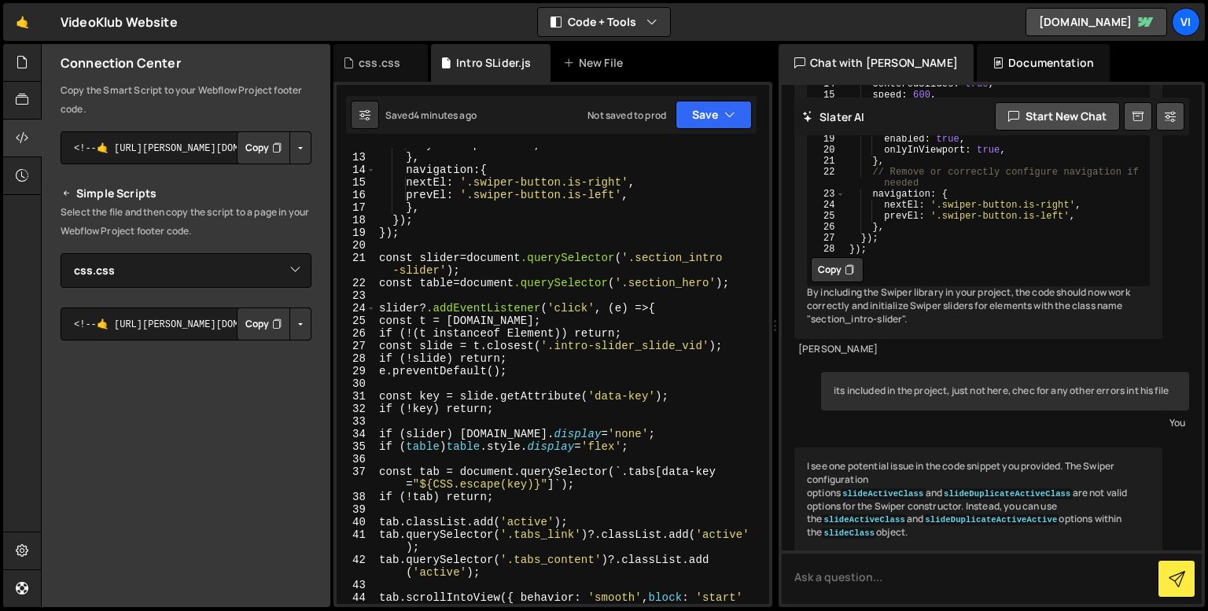
scroll to position [160, 0]
click at [499, 269] on div "onlyInViewport : true, } , navigation : { nextEl : ' .swiper-button.is-right ' …" at bounding box center [569, 385] width 387 height 494
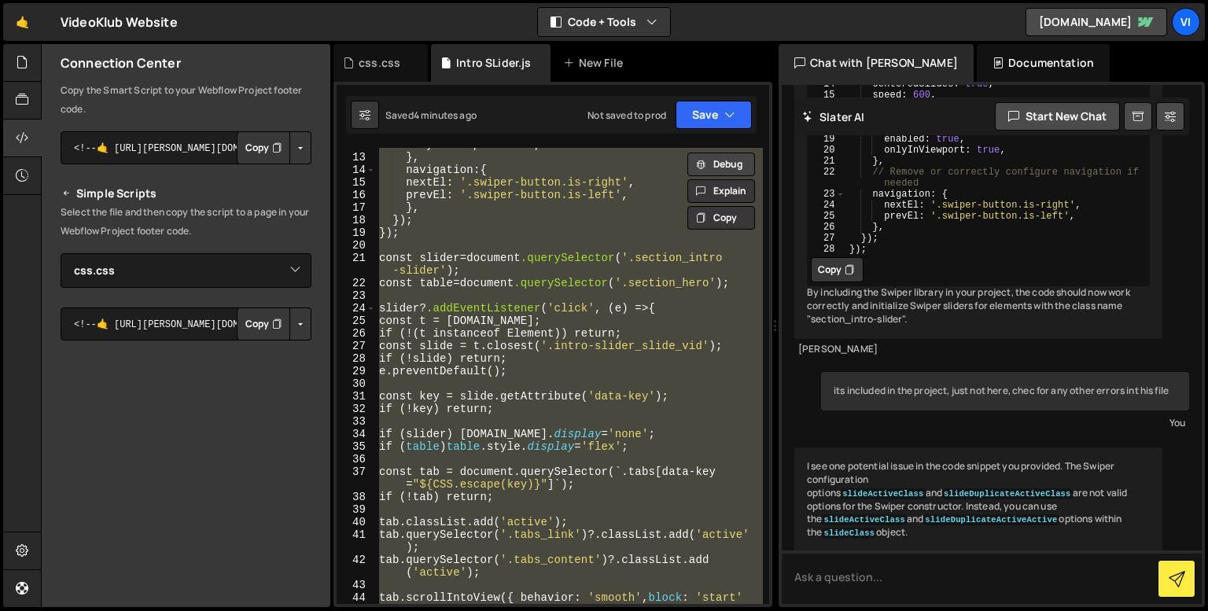
click at [720, 156] on button "Debug" at bounding box center [721, 165] width 68 height 24
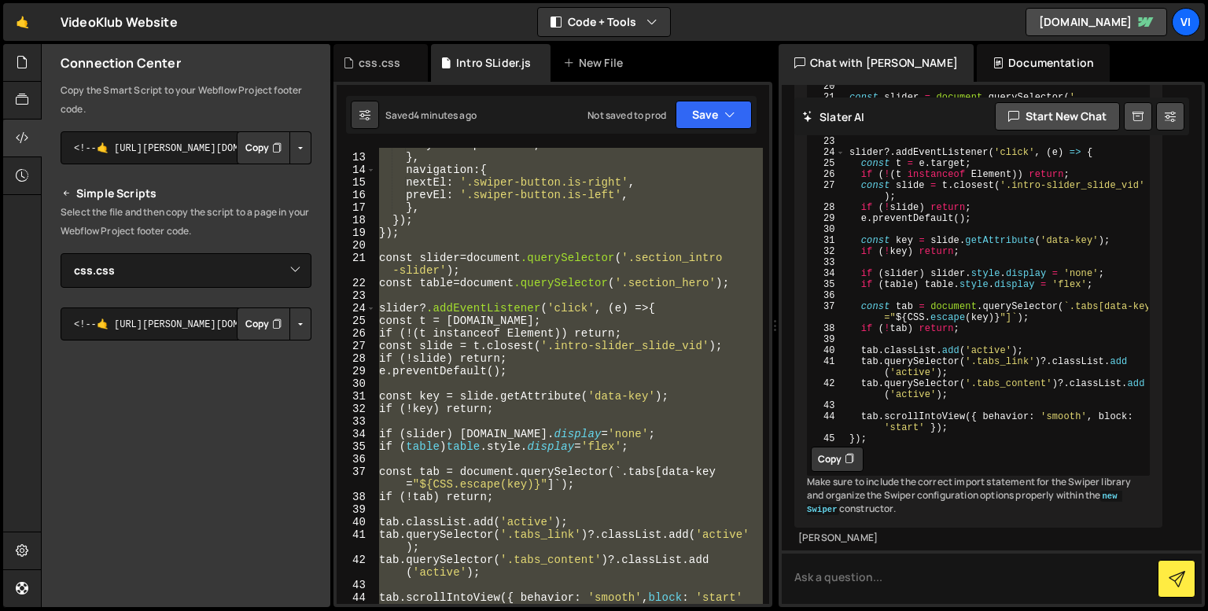
scroll to position [8005, 0]
click at [824, 574] on textarea at bounding box center [992, 576] width 420 height 53
click at [588, 412] on div "onlyInViewport : true, } , navigation : { nextEl : ' .swiper-button.is-right ' …" at bounding box center [569, 385] width 387 height 494
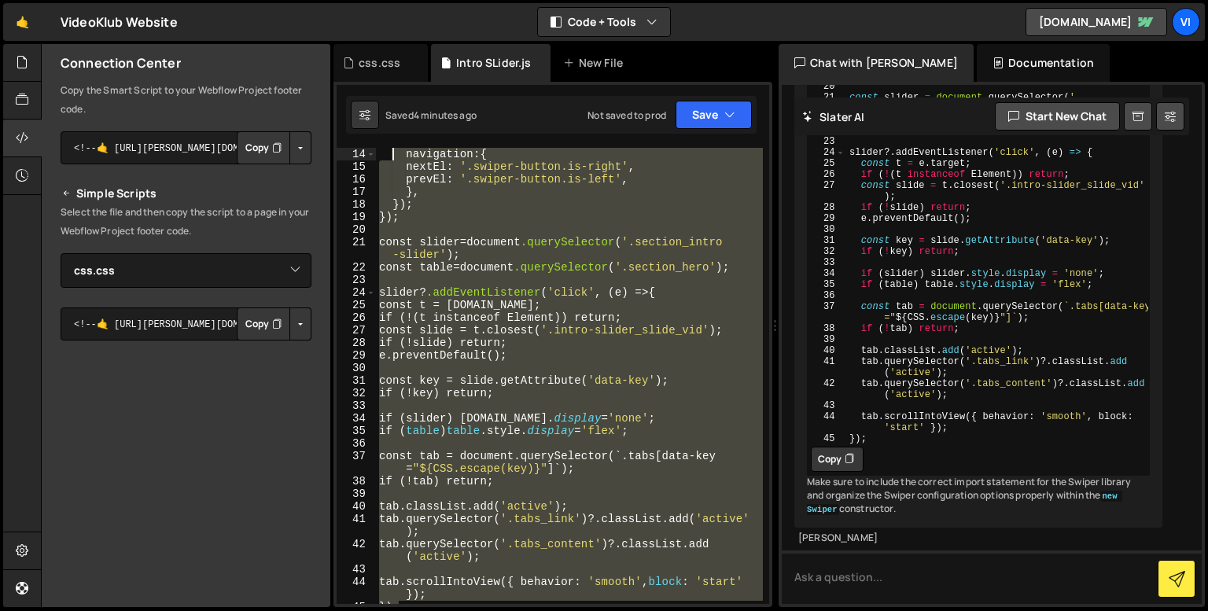
scroll to position [0, 0]
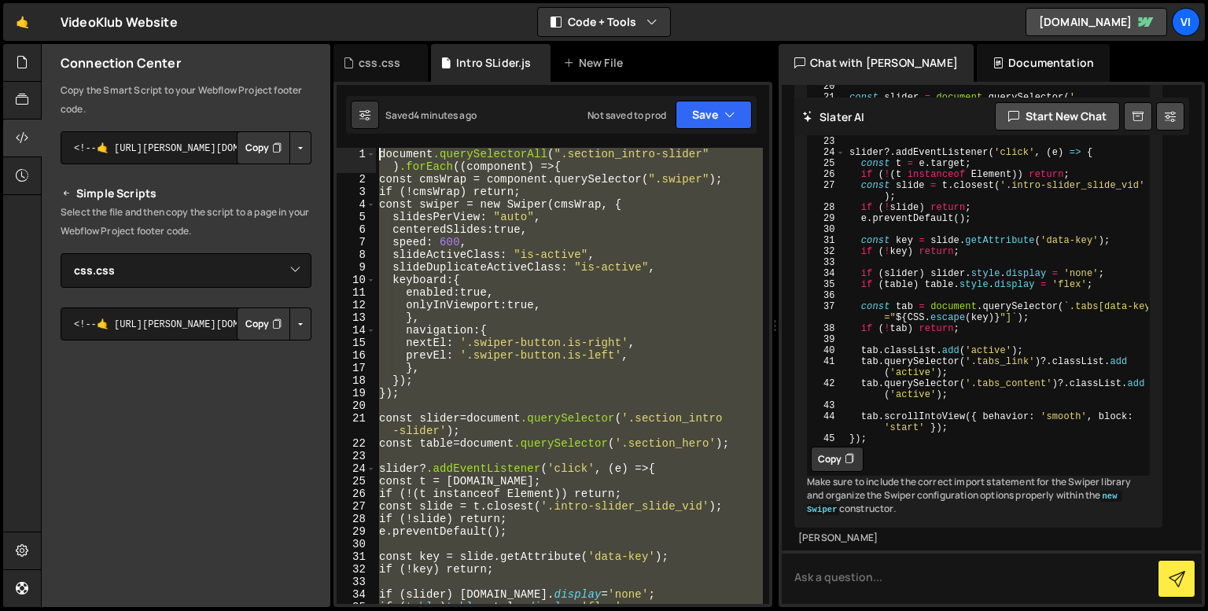
drag, startPoint x: 447, startPoint y: 429, endPoint x: 370, endPoint y: 134, distance: 304.6
click at [370, 134] on div "1 Type cmd + s to save your CSS file. ההההההההההההההההההההההההההההההההההההההההה…" at bounding box center [552, 344] width 439 height 525
click at [499, 246] on div "document .querySelectorAll ( " .section_intro-slider " ) .forEach (( component …" at bounding box center [569, 376] width 387 height 456
type textarea "speed: 600,"
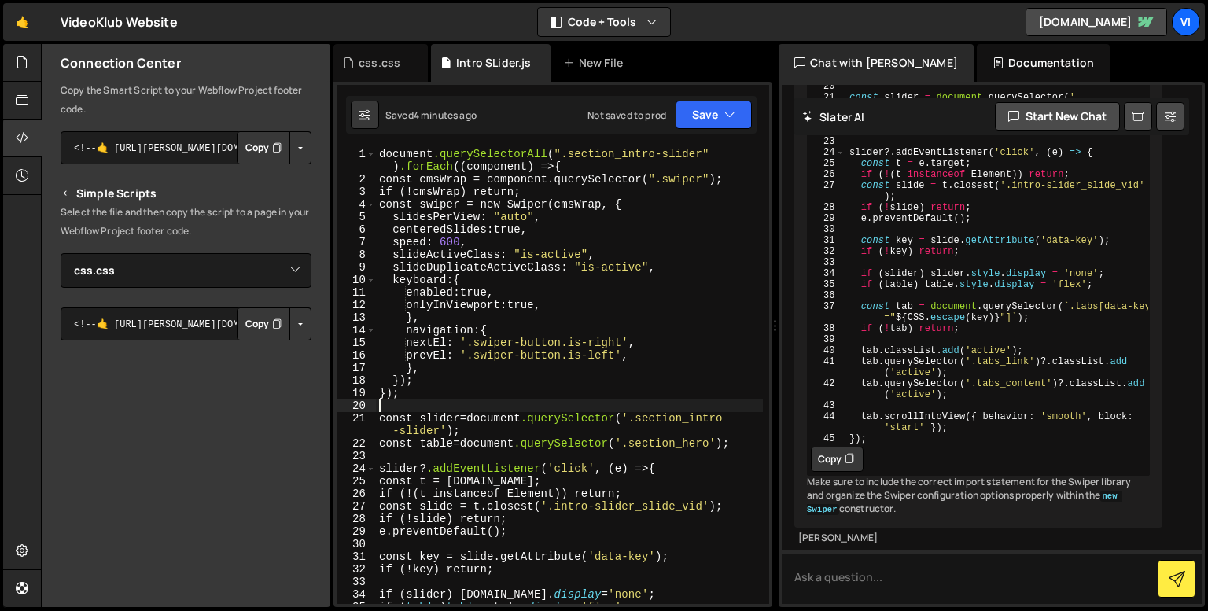
click at [451, 403] on div "document .querySelectorAll ( " .section_intro-slider " ) .forEach (( component …" at bounding box center [569, 395] width 387 height 494
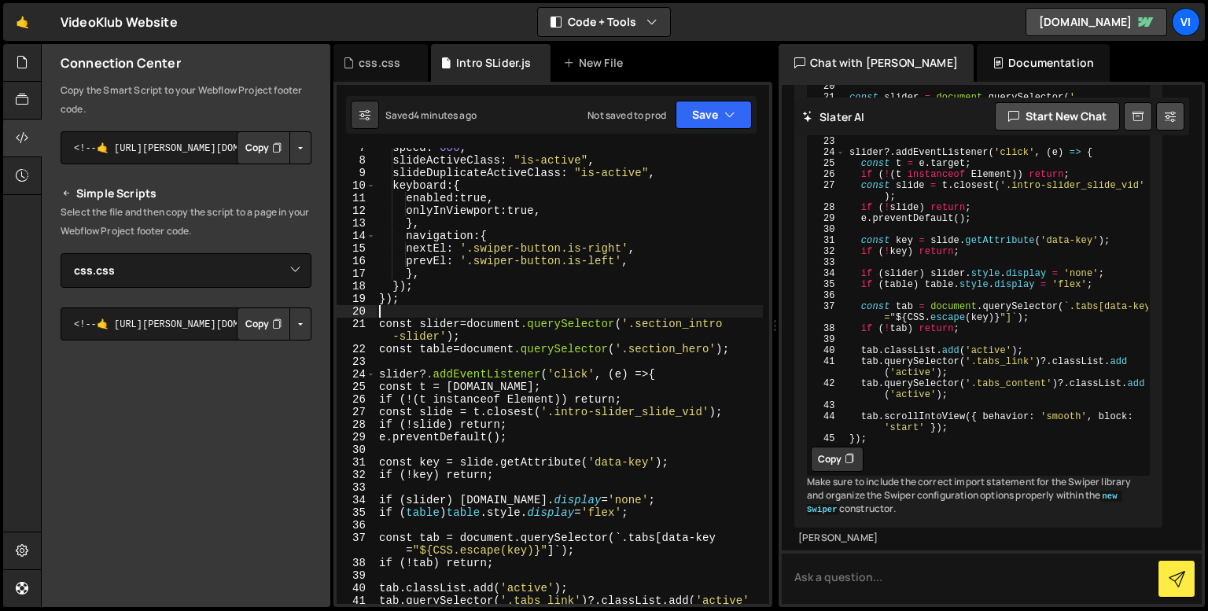
scroll to position [94, 0]
click at [421, 314] on div "speed : 600 , slideActiveClass : " is-active " , slideDuplicateActiveClass : " …" at bounding box center [569, 389] width 387 height 494
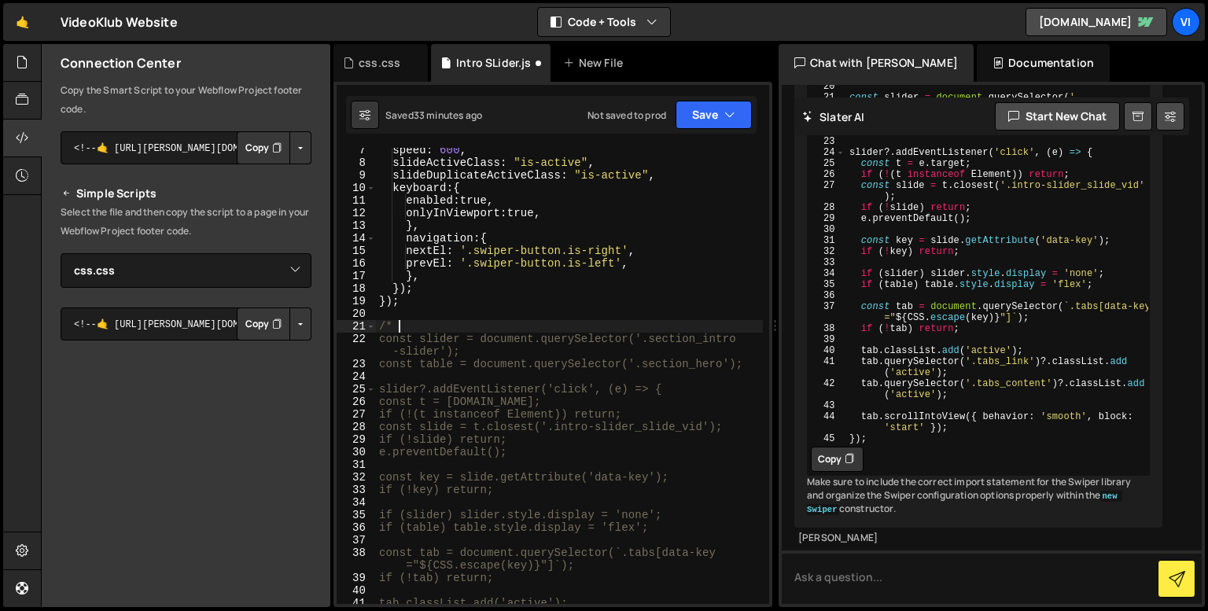
scroll to position [89, 0]
type textarea "/*"
click at [387, 73] on div "css.css" at bounding box center [380, 63] width 94 height 38
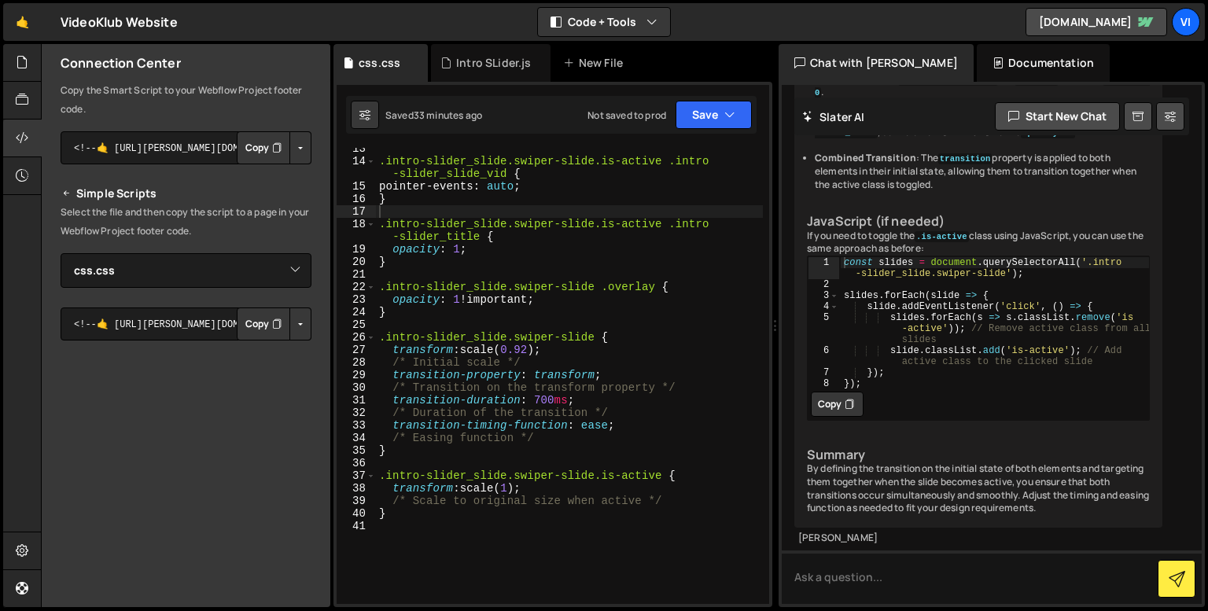
scroll to position [4458, 0]
click at [381, 155] on div ".intro-slider_slide.swiper-slide.is-active .intro -slider_slide_vid { pointer-e…" at bounding box center [569, 382] width 387 height 481
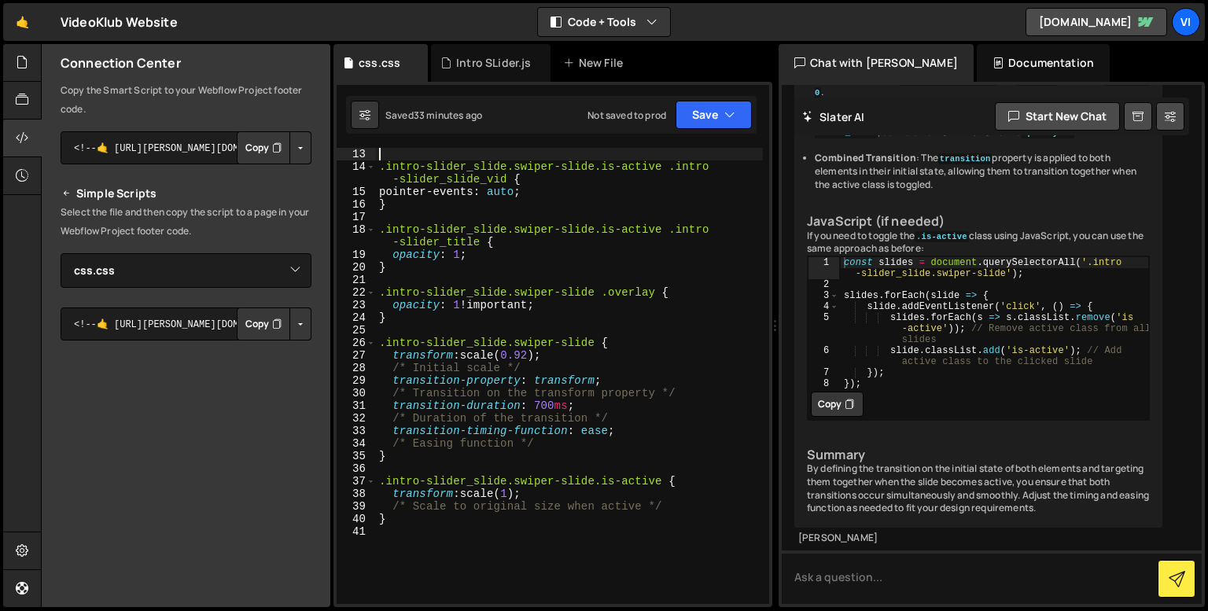
scroll to position [151, 0]
type textarea "#home {}"
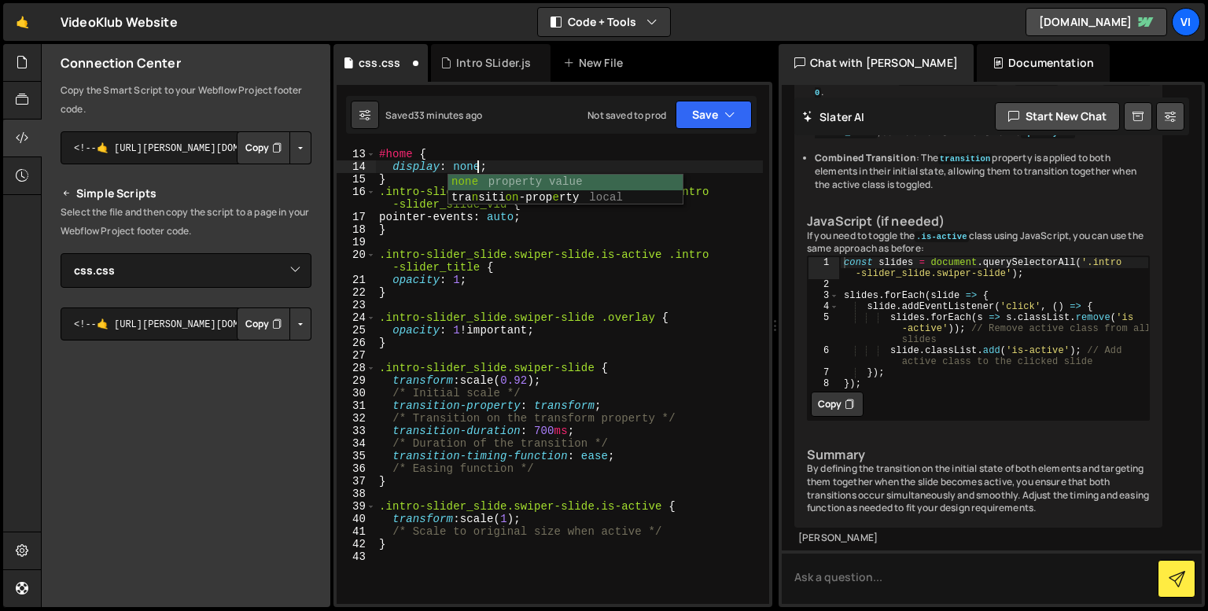
scroll to position [0, 6]
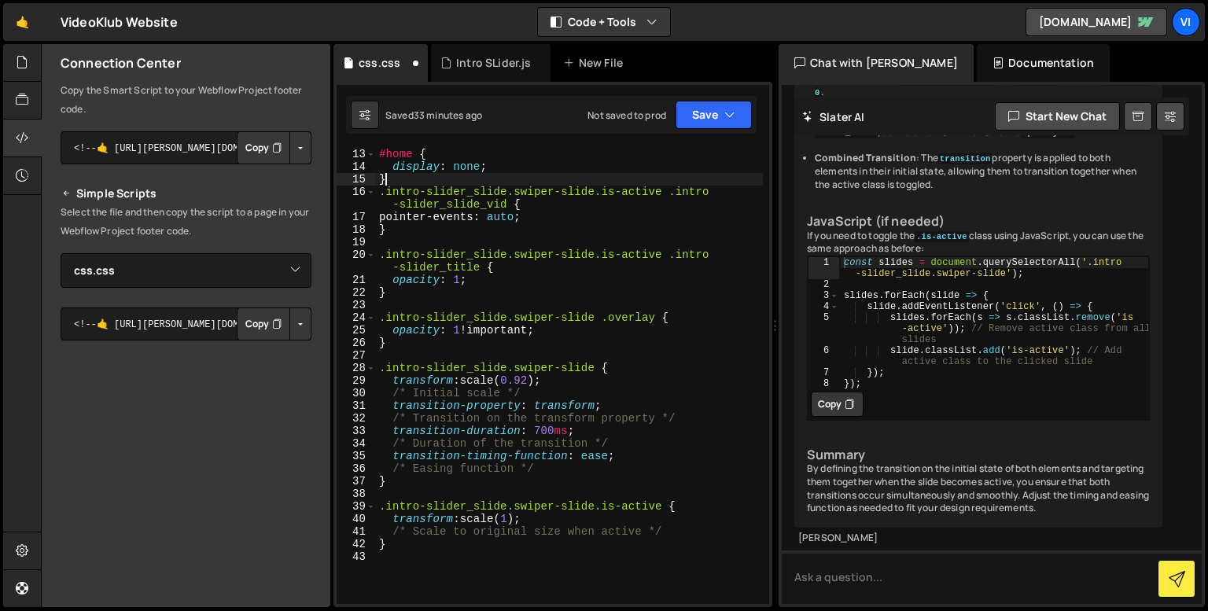
click at [415, 182] on div "#home { display : none ; } .intro-slider_slide.swiper-slide.is-active .intro -s…" at bounding box center [569, 388] width 387 height 481
type textarea "}"
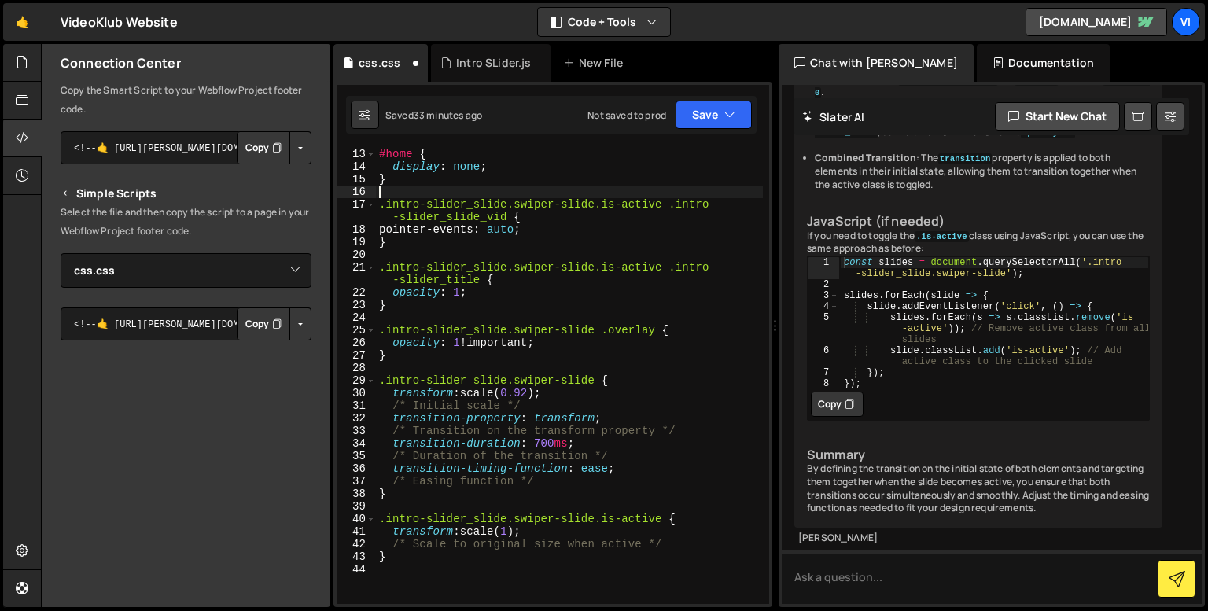
click at [506, 166] on div "#home { display : none ; } .intro-slider_slide.swiper-slide.is-active .intro -s…" at bounding box center [569, 388] width 387 height 481
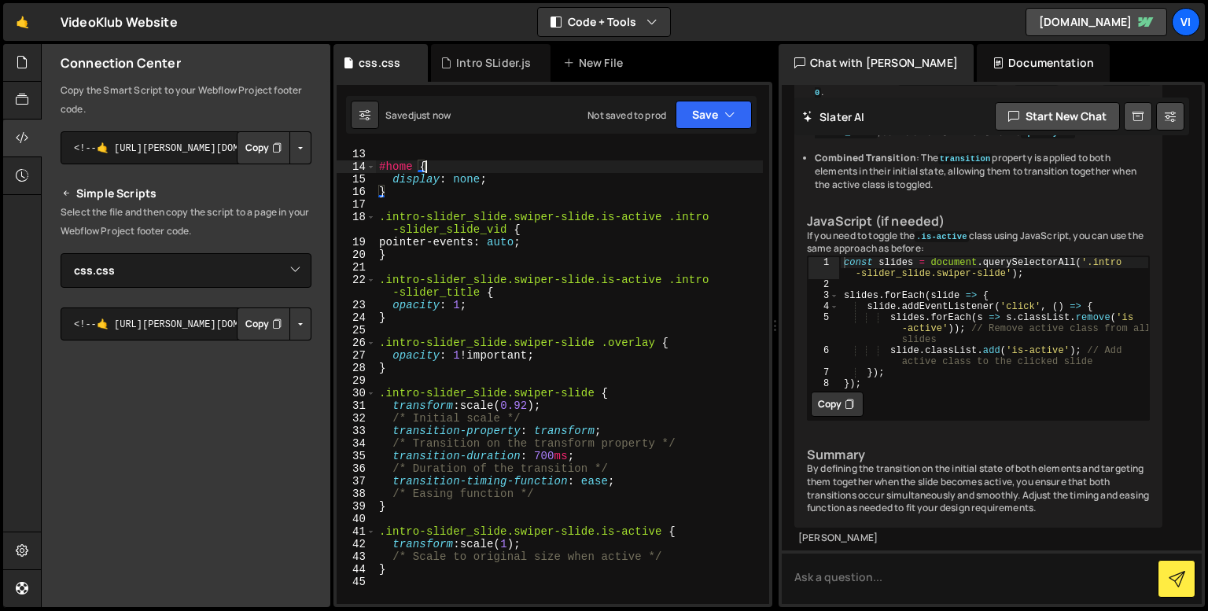
type textarea "#home {"
